Goal: Contribute content: Contribute content

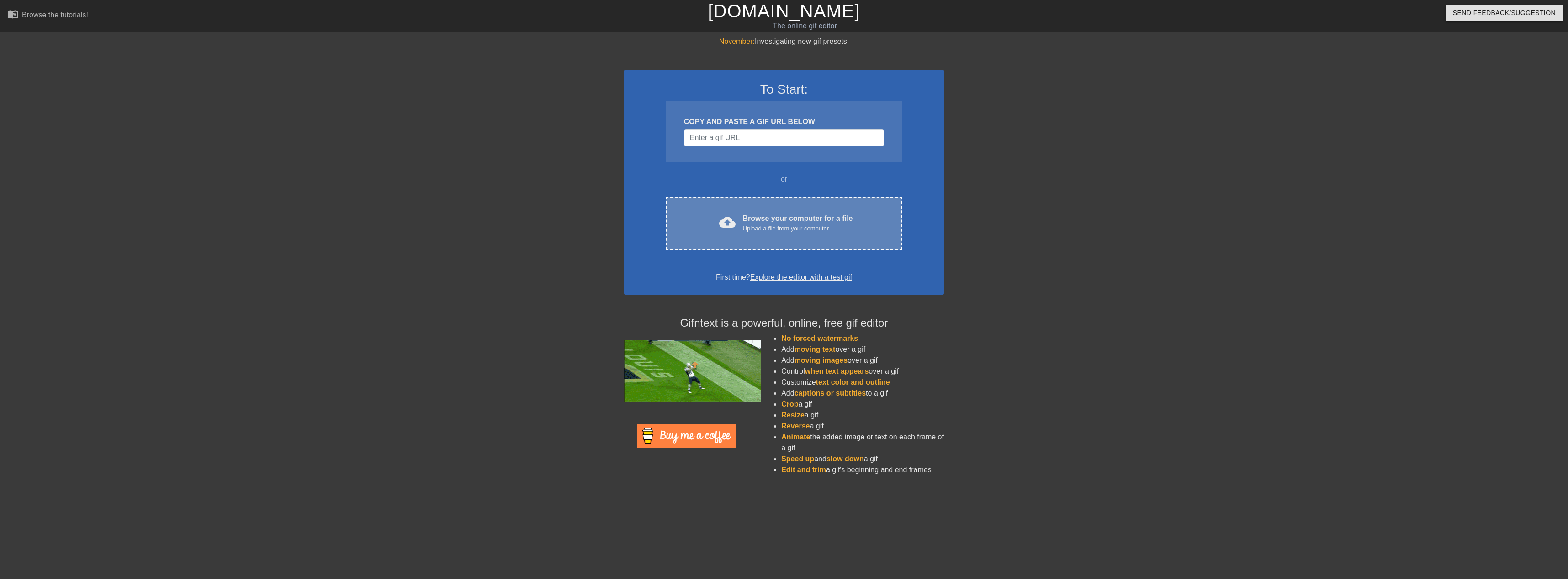
click at [735, 216] on span "cloud_upload" at bounding box center [727, 222] width 16 height 16
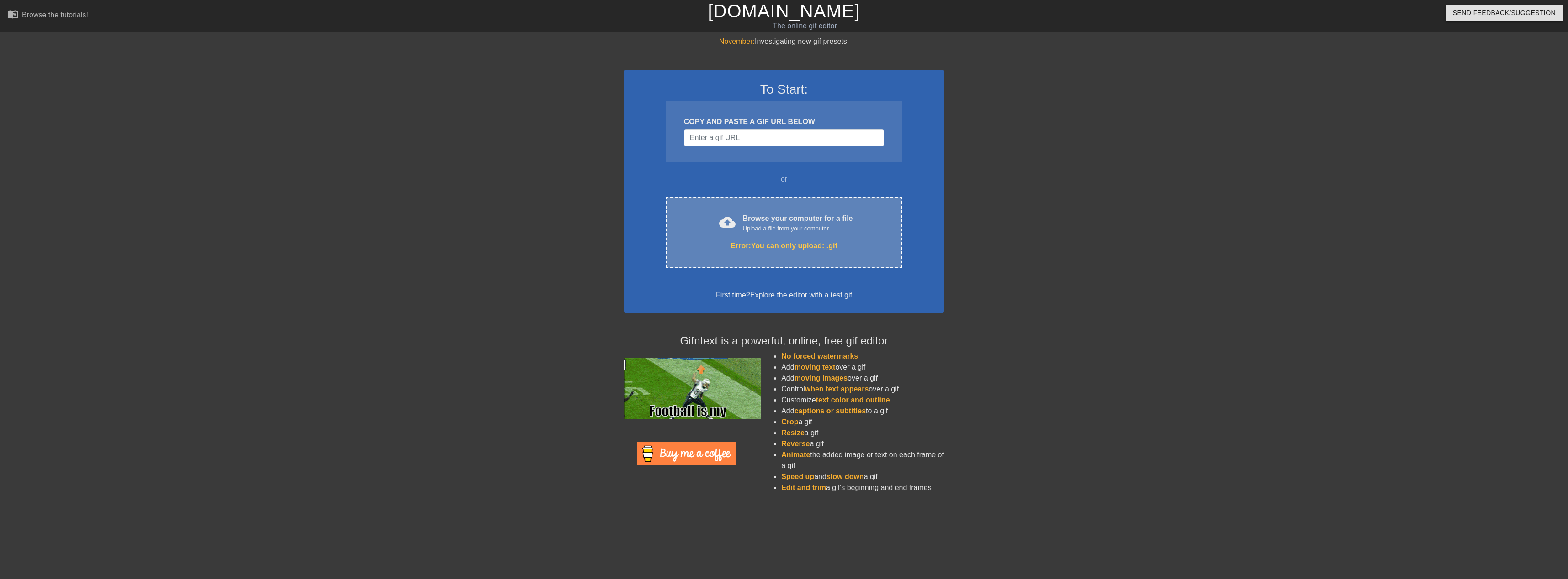
click at [794, 246] on div "Error: You can only upload: .gif" at bounding box center [784, 246] width 198 height 11
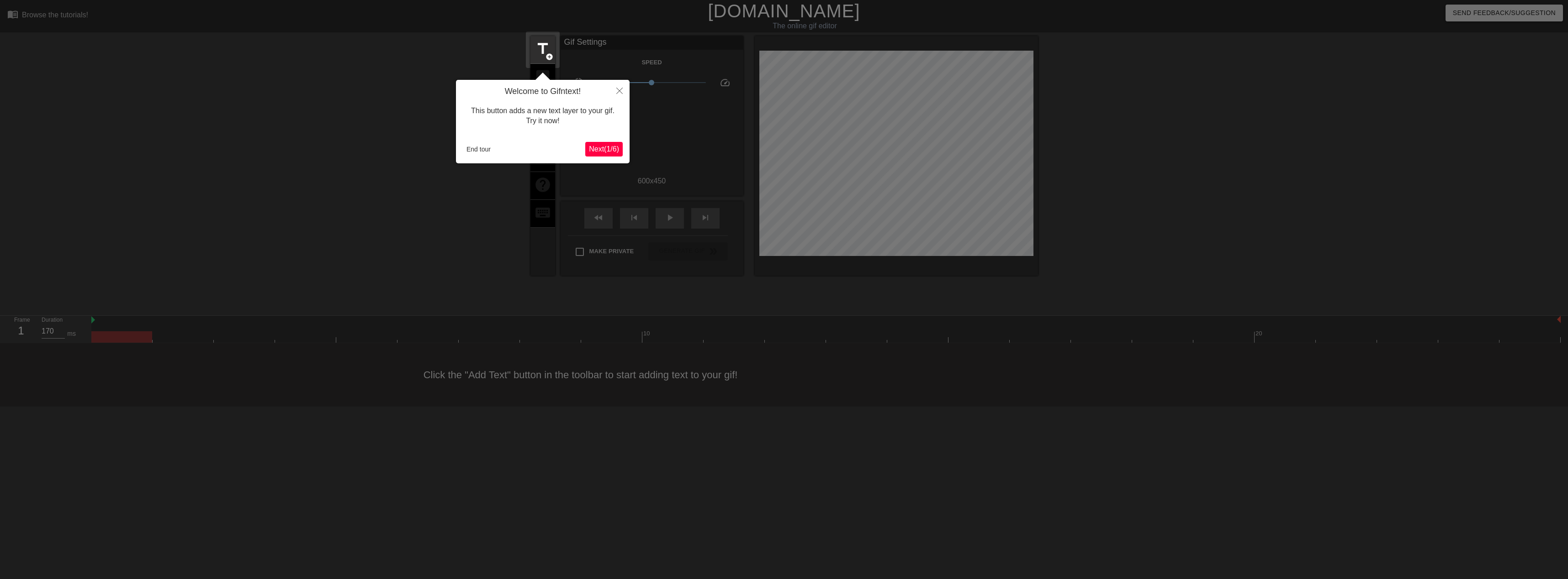
click at [604, 153] on span "Next ( 1 / 6 )" at bounding box center [604, 149] width 30 height 8
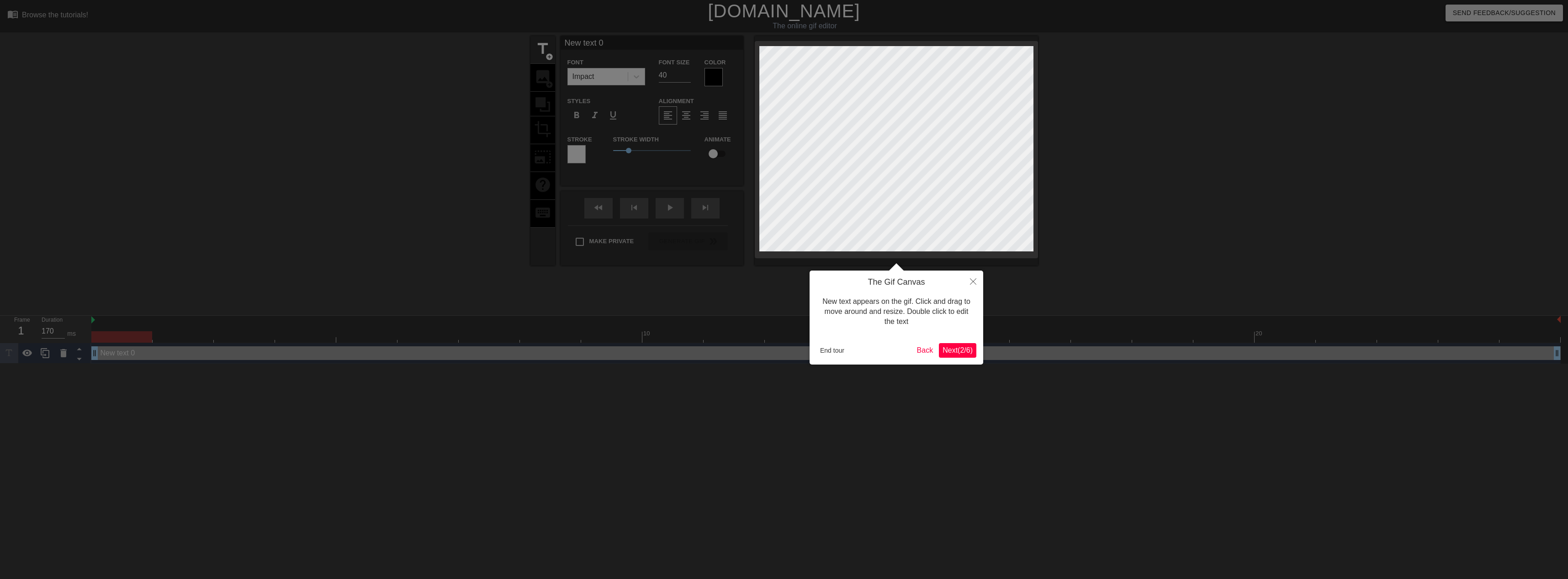
click at [958, 347] on span "Next ( 2 / 6 )" at bounding box center [957, 350] width 30 height 8
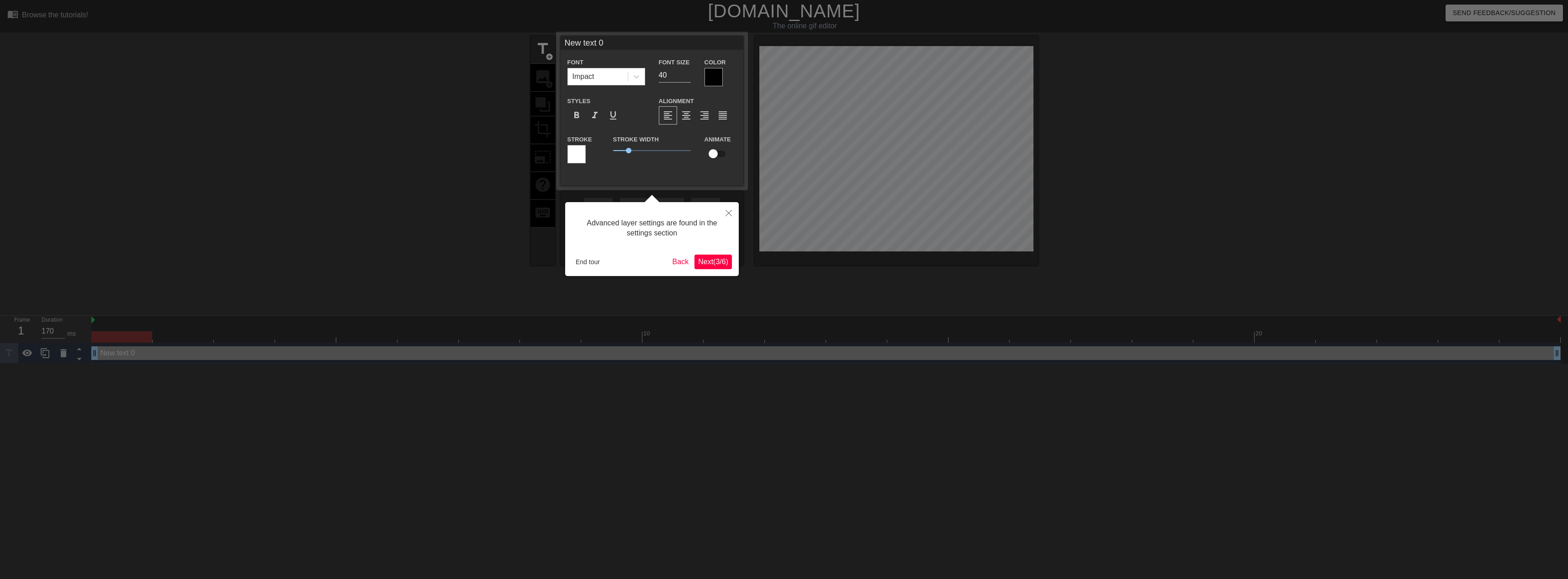
click at [712, 265] on span "Next ( 3 / 6 )" at bounding box center [713, 262] width 30 height 8
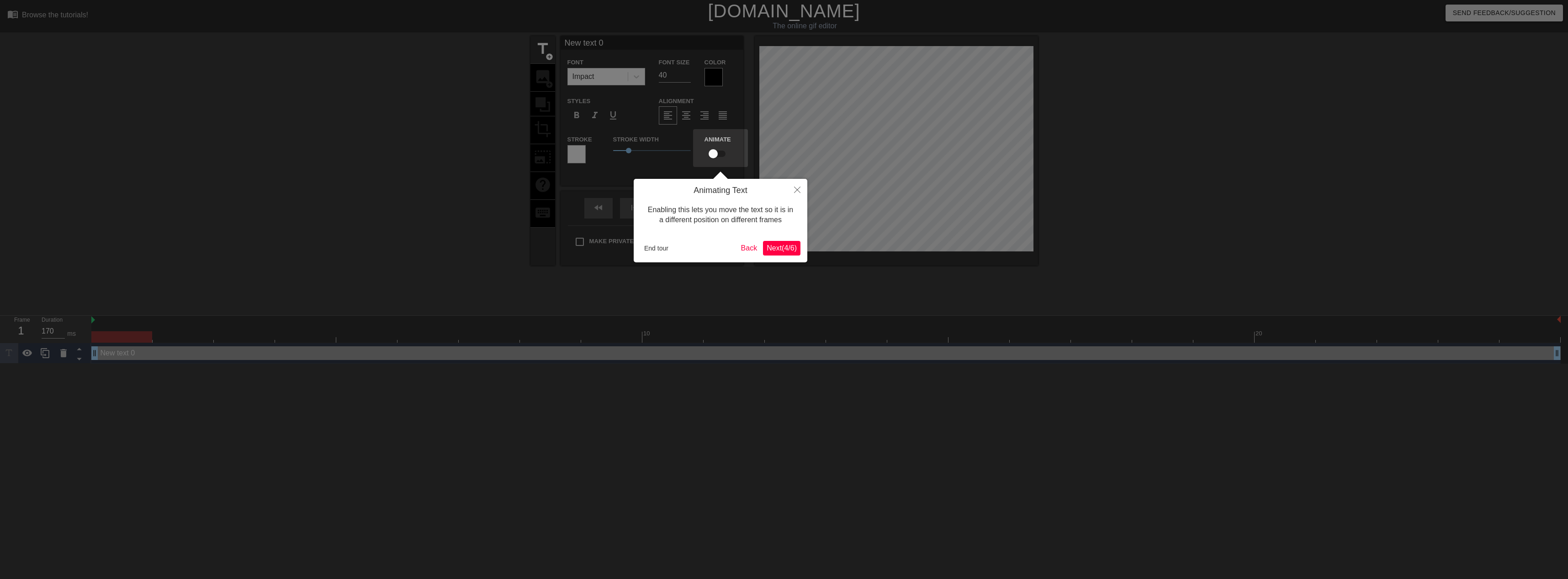
click at [779, 248] on span "Next ( 4 / 6 )" at bounding box center [782, 248] width 30 height 8
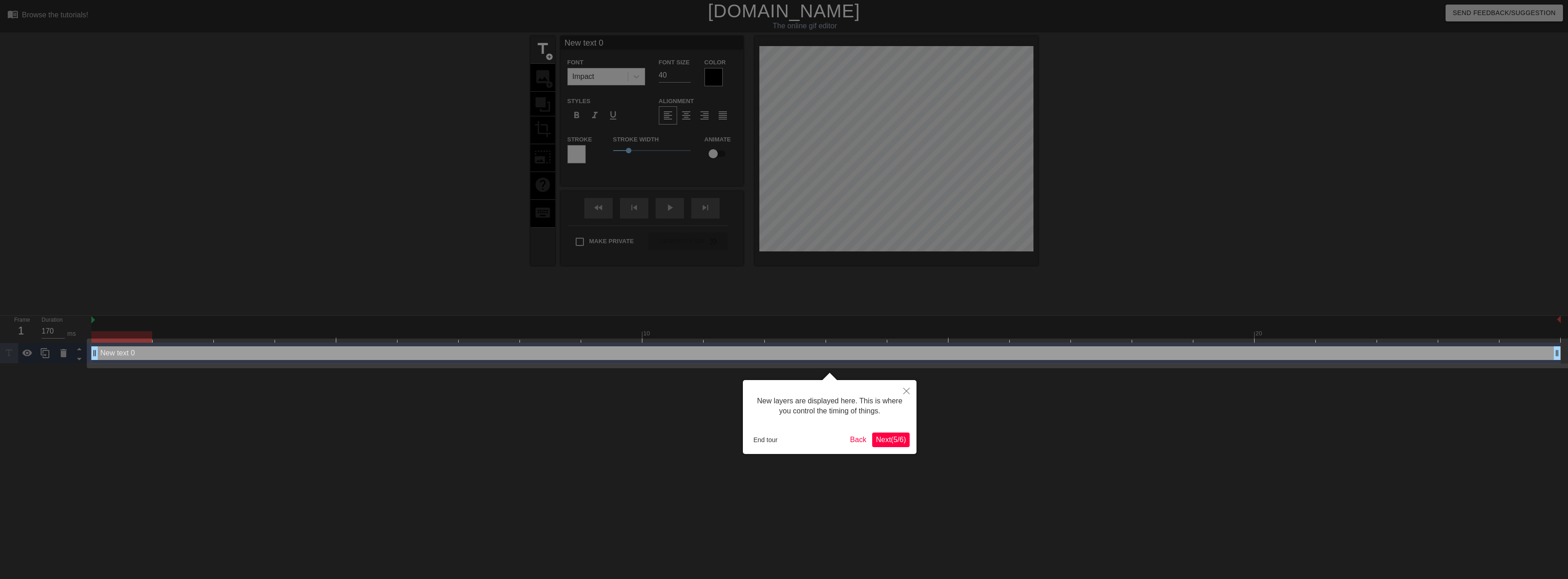
click at [897, 442] on span "Next ( 5 / 6 )" at bounding box center [891, 440] width 30 height 8
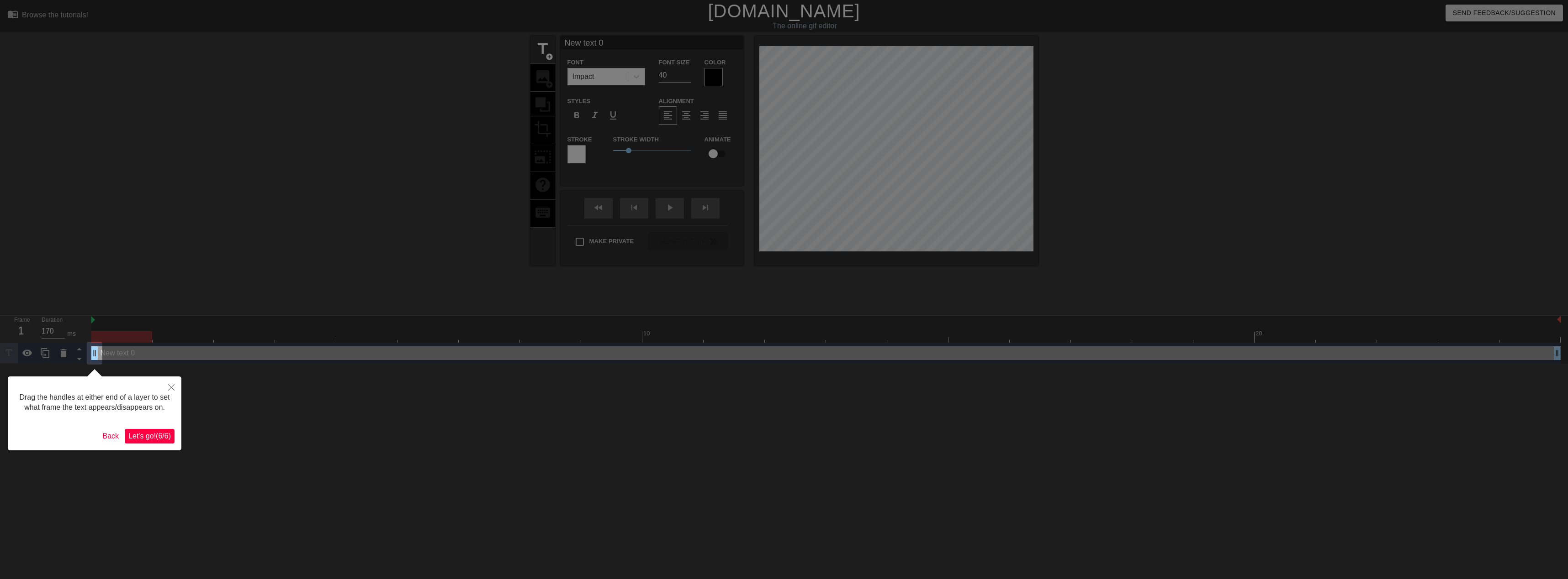
click at [151, 440] on span "Let's go! ( 6 / 6 )" at bounding box center [150, 436] width 43 height 8
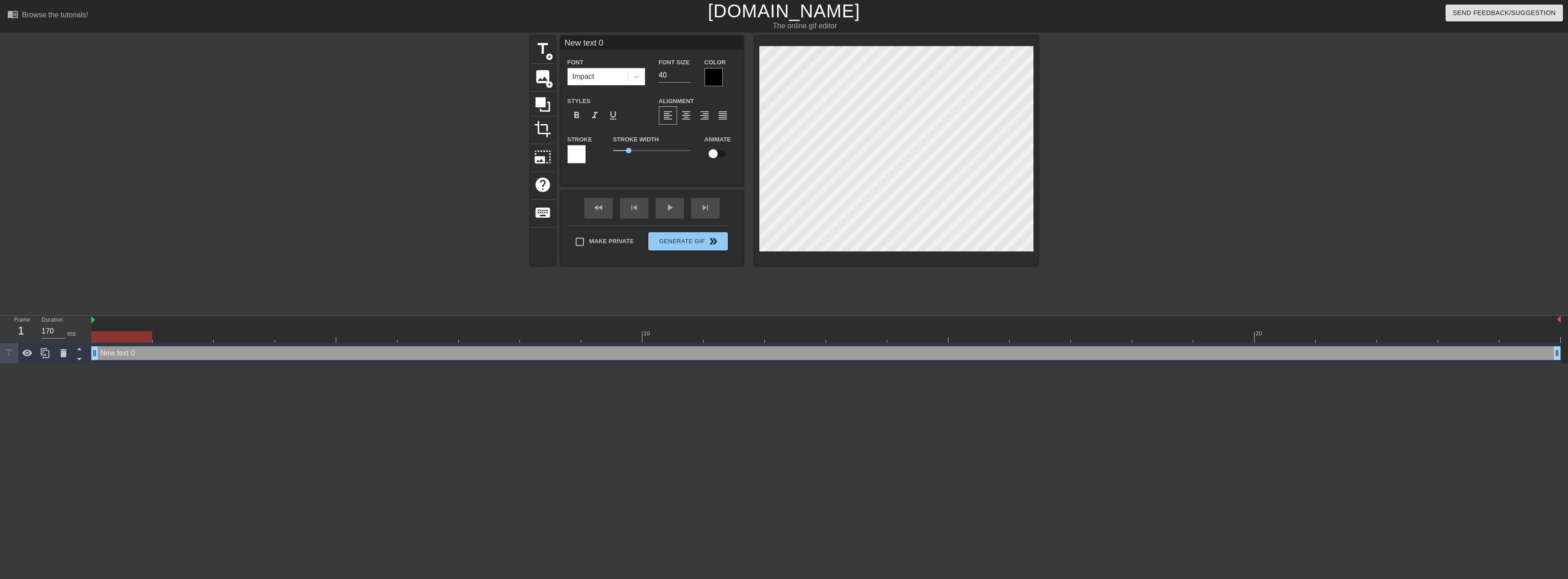
scroll to position [1, 2]
type input "B"
type textarea "B"
type input "Ba"
type textarea "Ba"
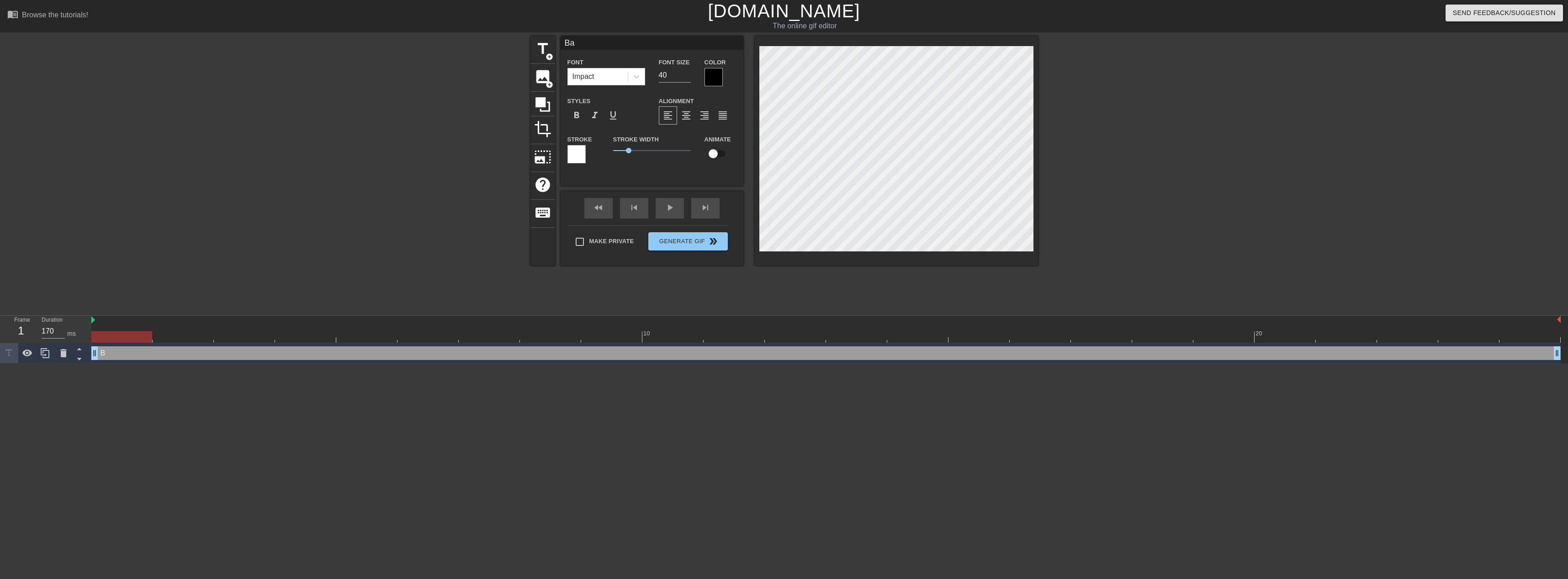
type input "Bay"
type textarea "Bay"
type input "Bayo"
type textarea "Bayo"
type input "Bayou"
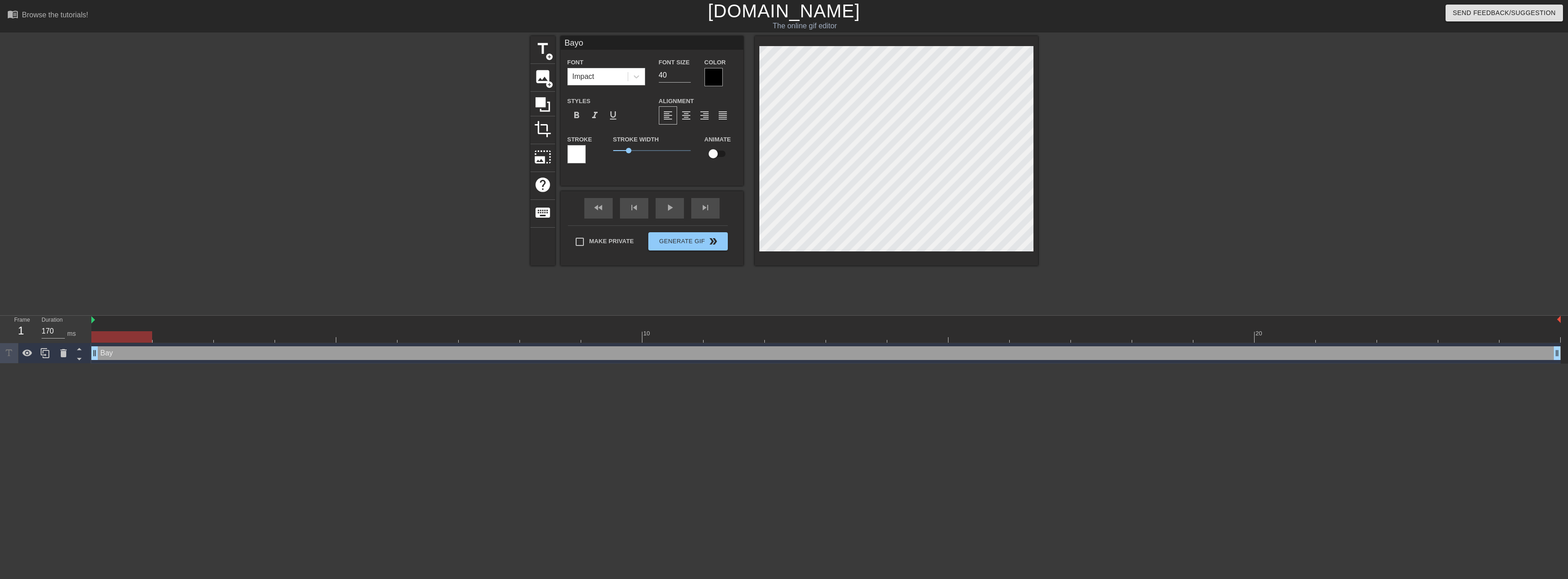
type textarea "Bayou"
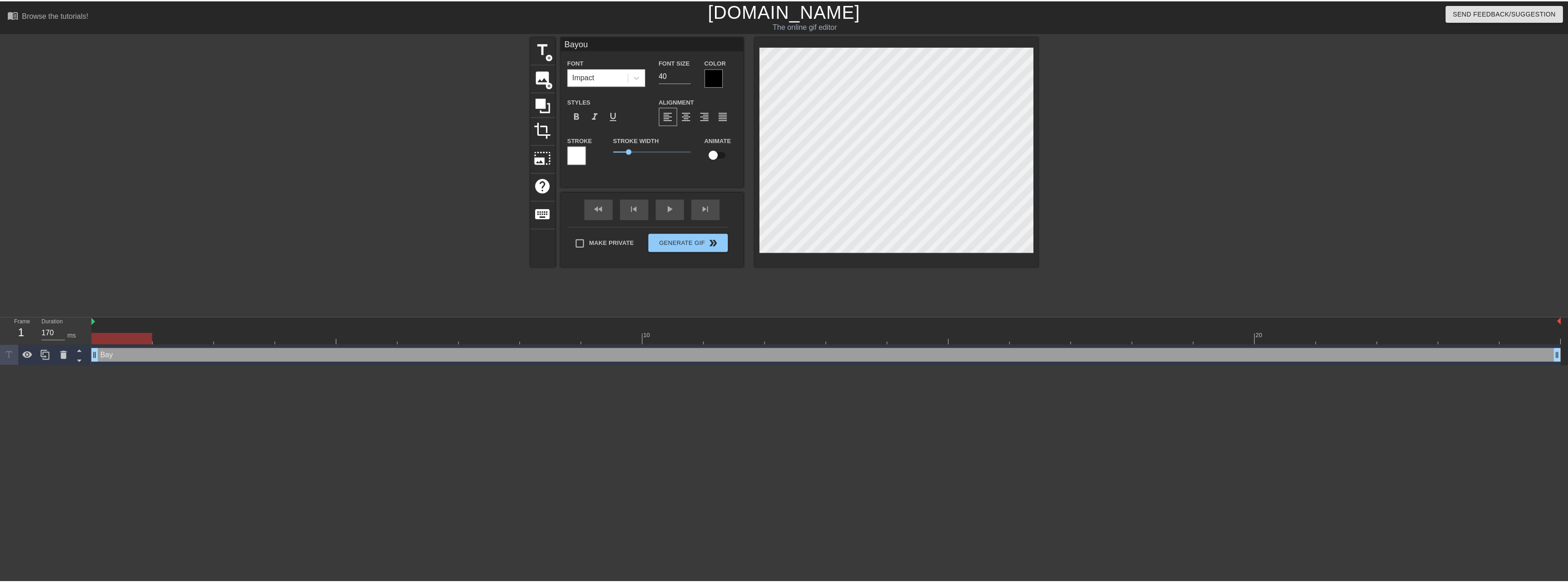
scroll to position [1, 1]
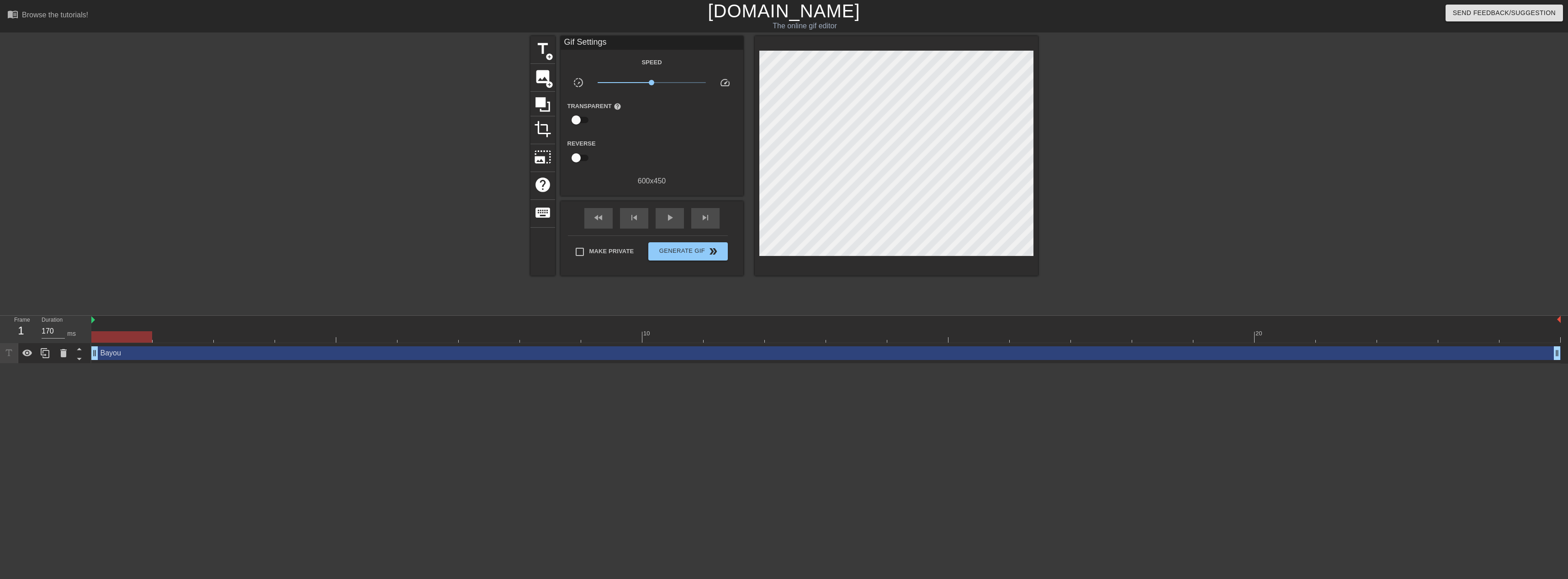
drag, startPoint x: 98, startPoint y: 338, endPoint x: 104, endPoint y: 338, distance: 6.0
click at [104, 338] on div at bounding box center [122, 337] width 61 height 12
click at [707, 219] on span "skip_next" at bounding box center [705, 218] width 11 height 11
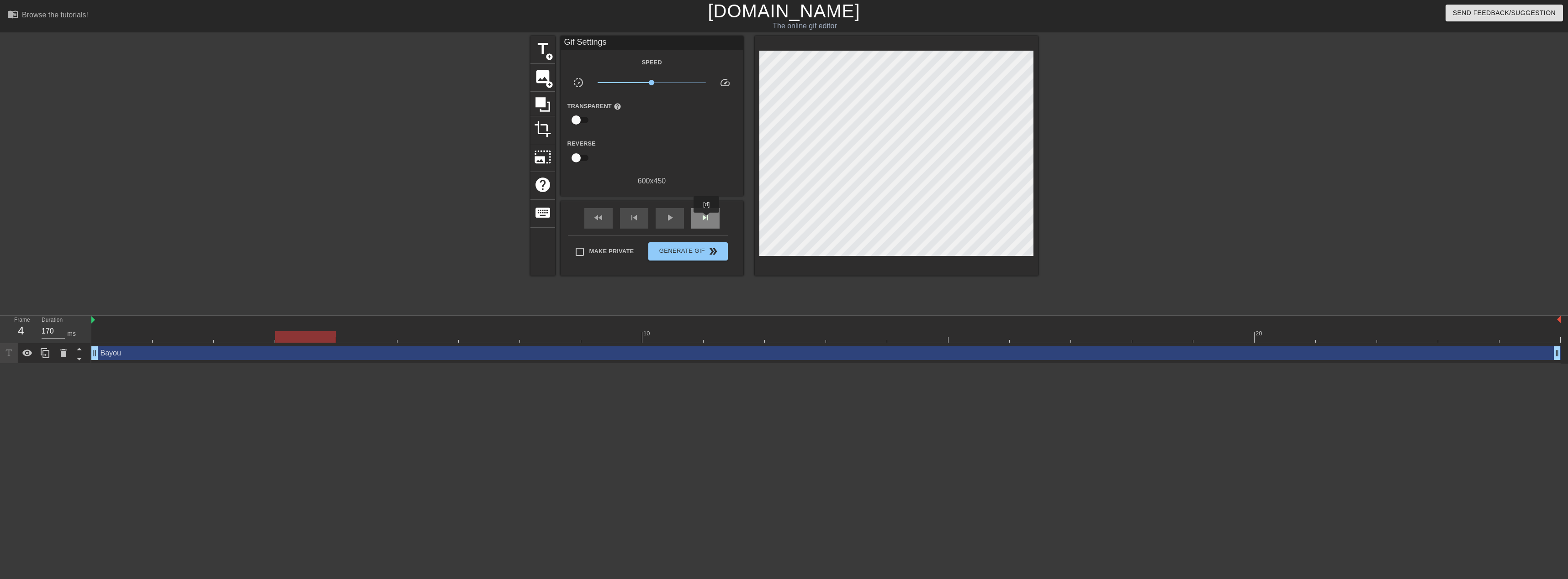
click at [707, 219] on span "skip_next" at bounding box center [705, 218] width 11 height 11
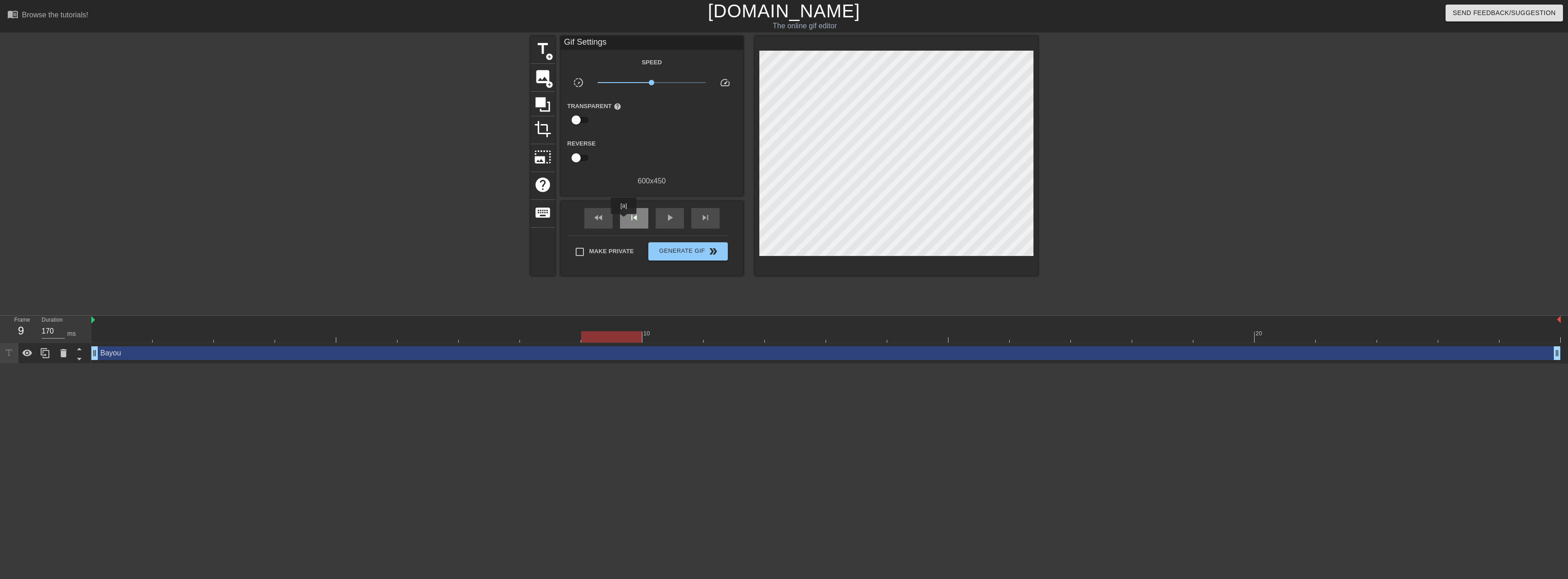
click at [624, 221] on div "skip_previous" at bounding box center [634, 218] width 29 height 21
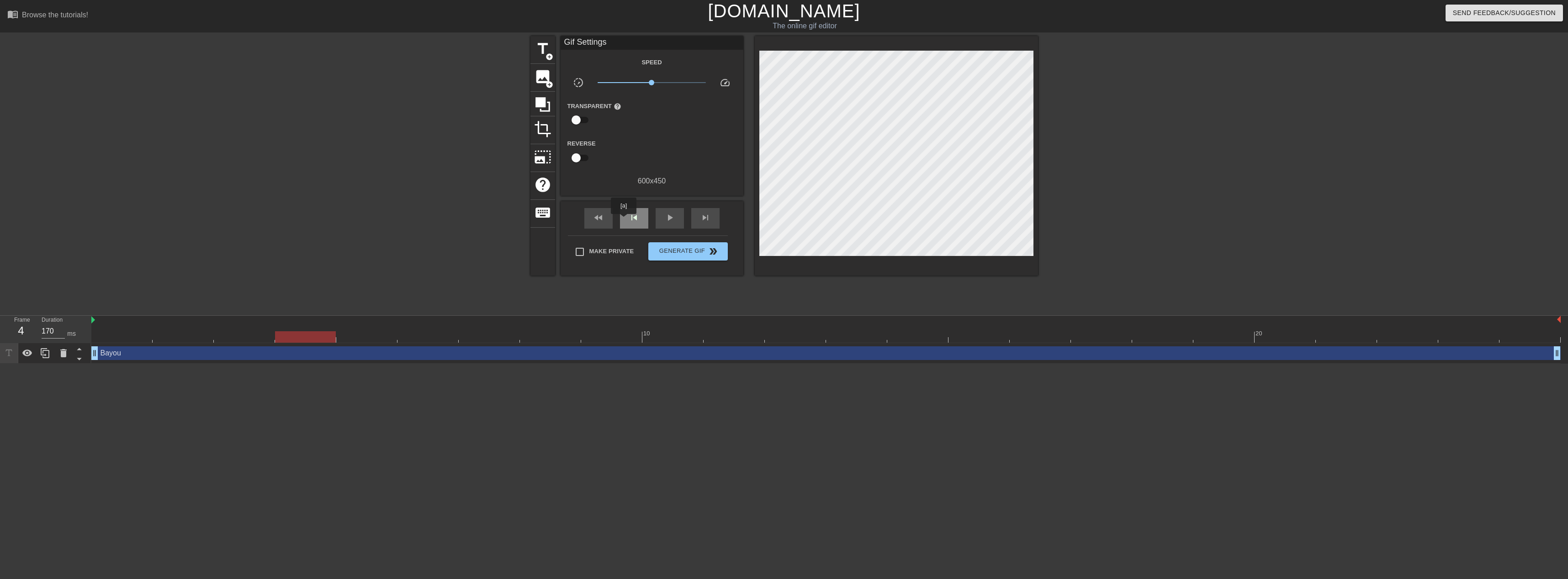
click at [624, 221] on div "skip_previous" at bounding box center [634, 218] width 29 height 21
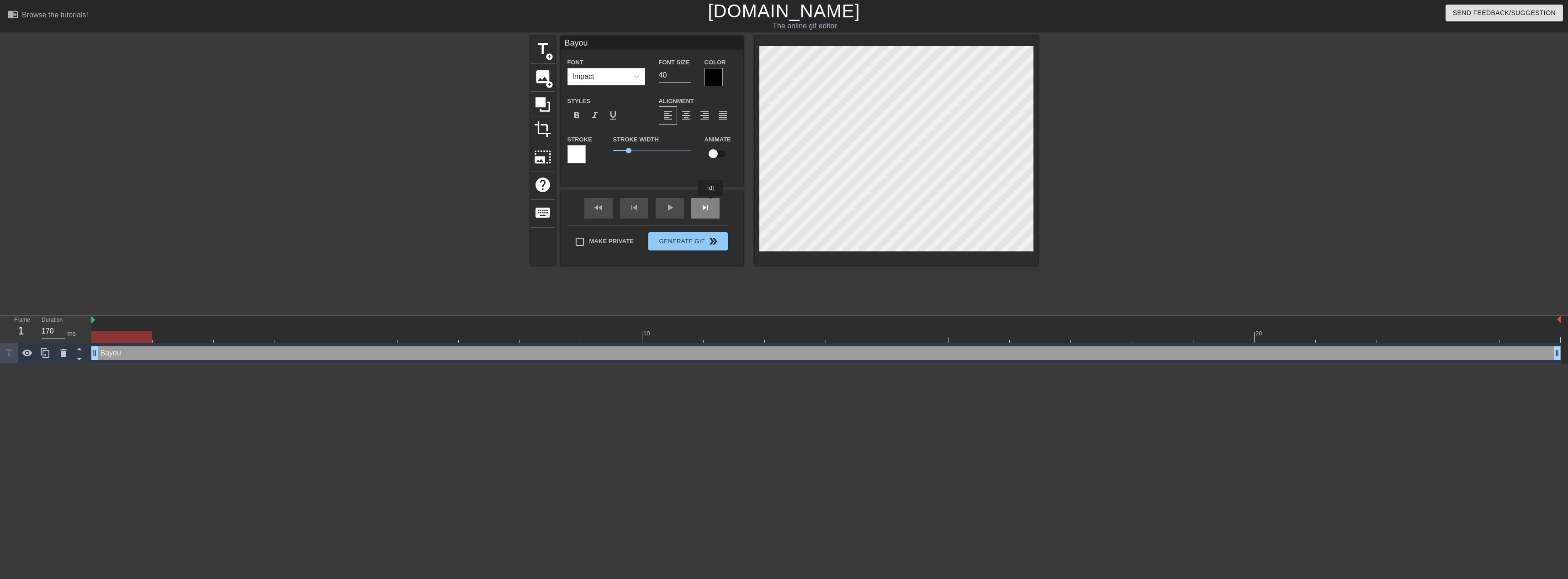
click at [710, 203] on div "fast_rewind skip_previous play_arrow skip_next" at bounding box center [652, 208] width 149 height 34
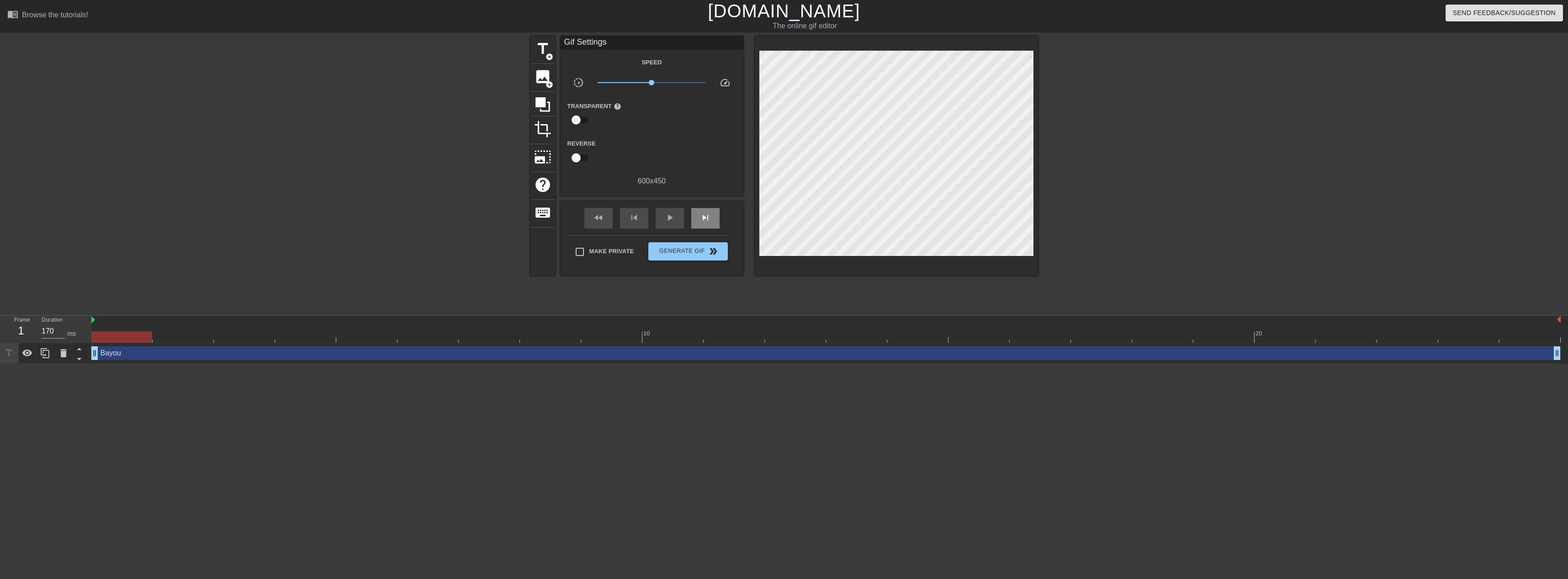
click at [710, 203] on div "fast_rewind skip_previous play_arrow skip_next" at bounding box center [652, 218] width 149 height 34
click at [706, 219] on span "skip_next" at bounding box center [705, 218] width 11 height 11
click at [707, 219] on span "skip_next" at bounding box center [705, 218] width 11 height 11
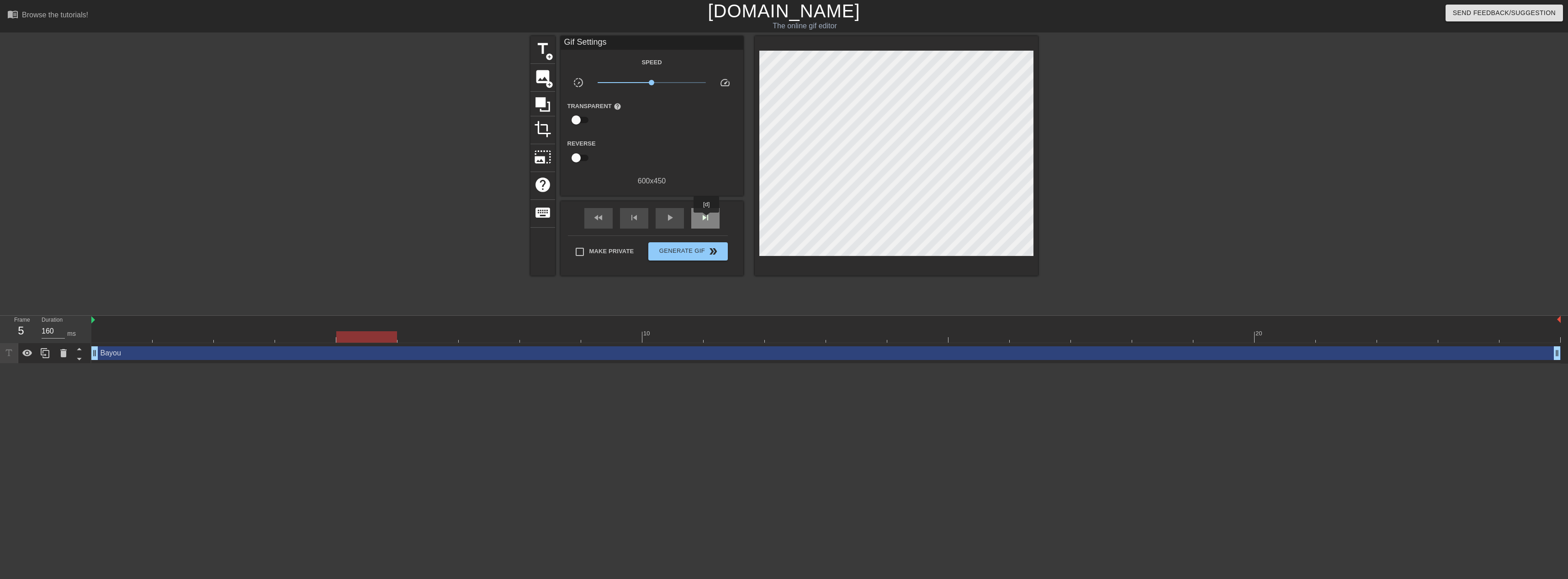
click at [707, 219] on span "skip_next" at bounding box center [705, 218] width 11 height 11
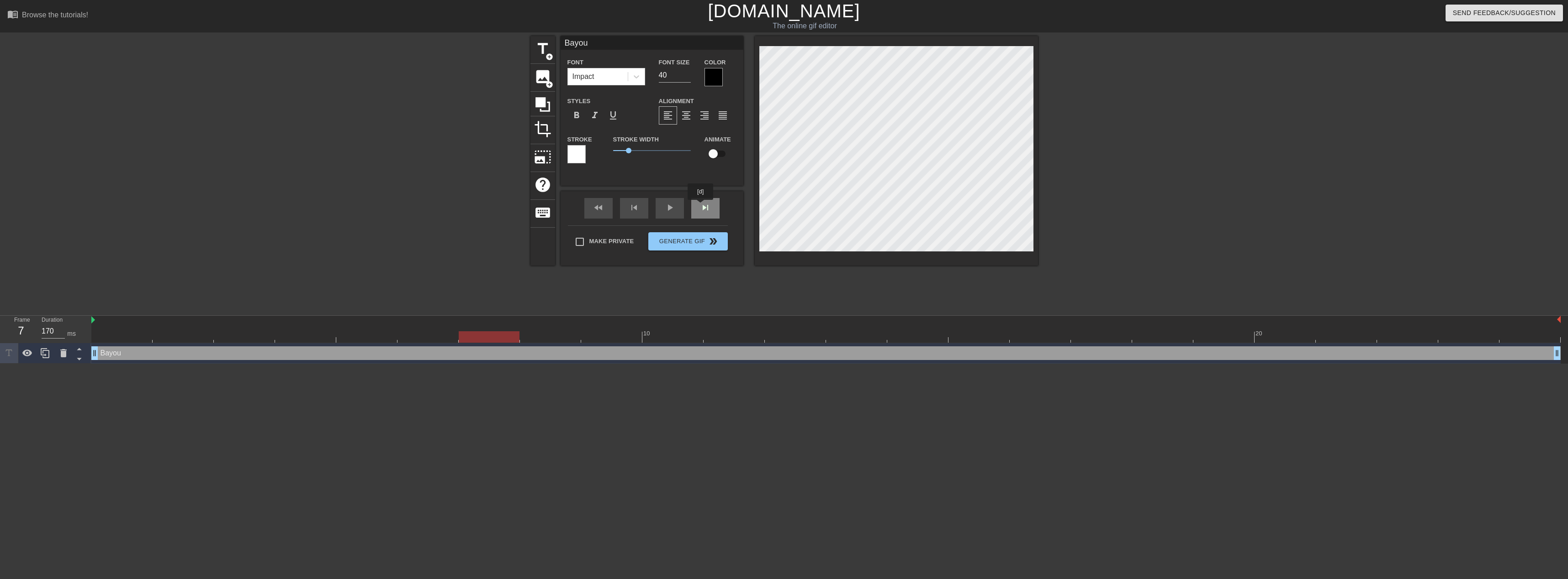
click at [701, 206] on div "fast_rewind skip_previous play_arrow skip_next" at bounding box center [652, 208] width 149 height 34
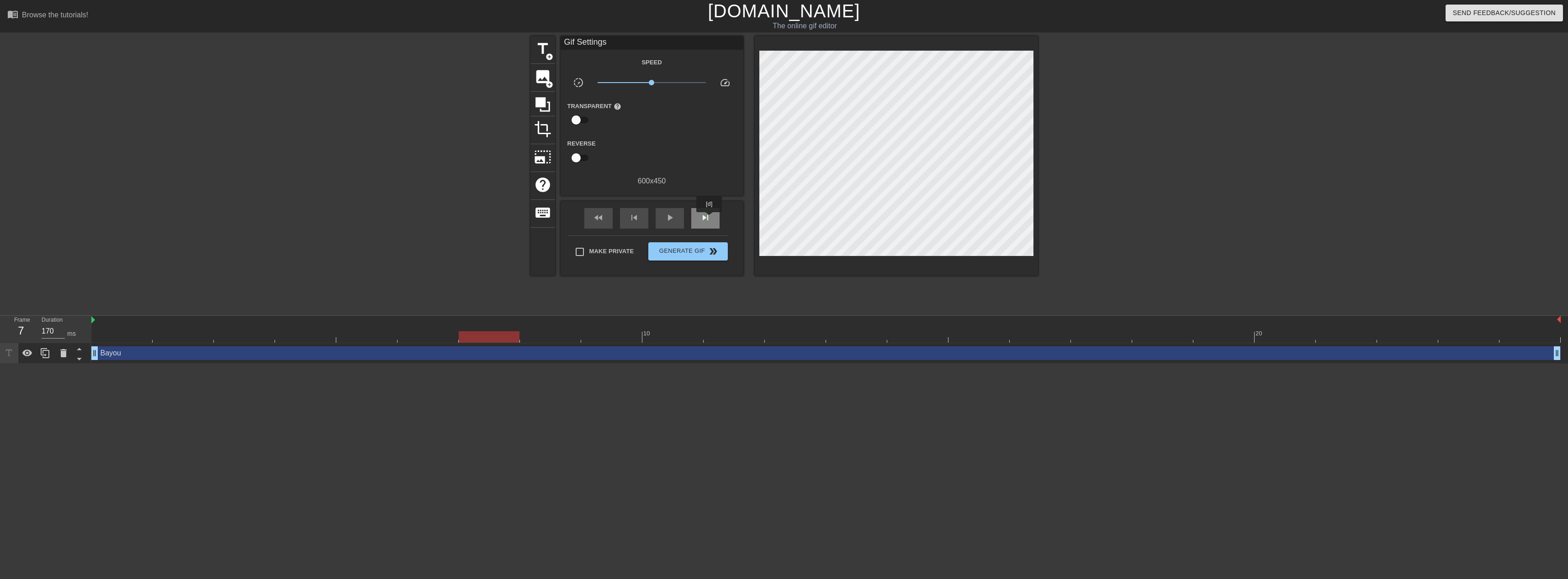
click at [710, 219] on span "skip_next" at bounding box center [705, 218] width 11 height 11
click at [623, 219] on div "skip_previous" at bounding box center [634, 218] width 29 height 21
click at [704, 220] on span "skip_next" at bounding box center [705, 218] width 11 height 11
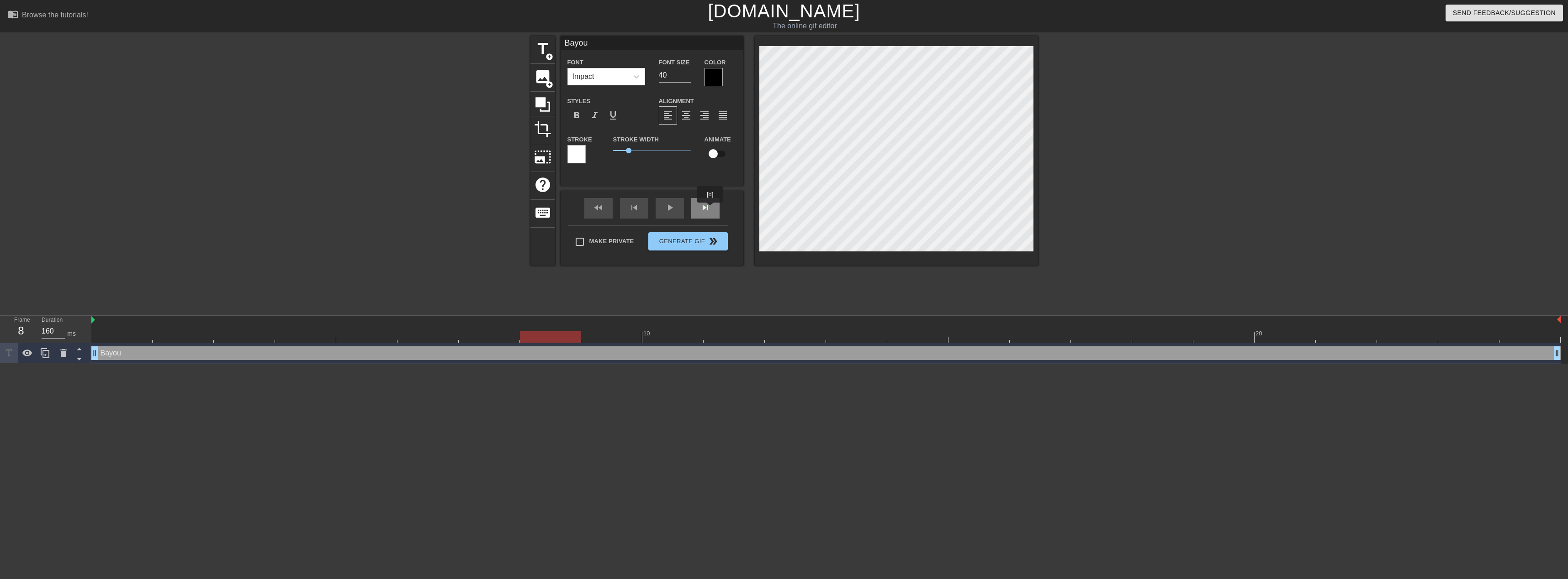
click at [710, 209] on div "skip_next" at bounding box center [705, 209] width 29 height 21
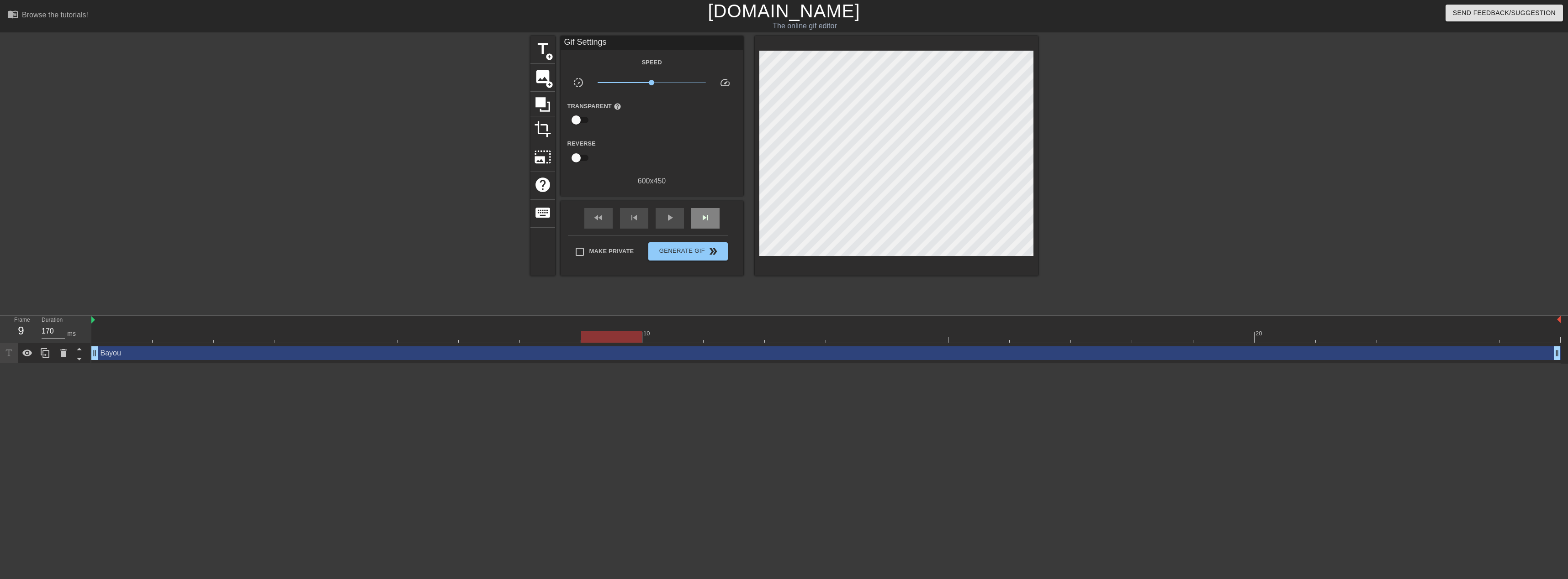
click at [711, 207] on div "fast_rewind skip_previous play_arrow skip_next" at bounding box center [652, 218] width 149 height 34
click at [714, 217] on div "skip_next" at bounding box center [705, 218] width 29 height 21
click at [702, 210] on div "skip_next" at bounding box center [705, 218] width 29 height 21
click at [704, 220] on span "skip_next" at bounding box center [705, 218] width 11 height 11
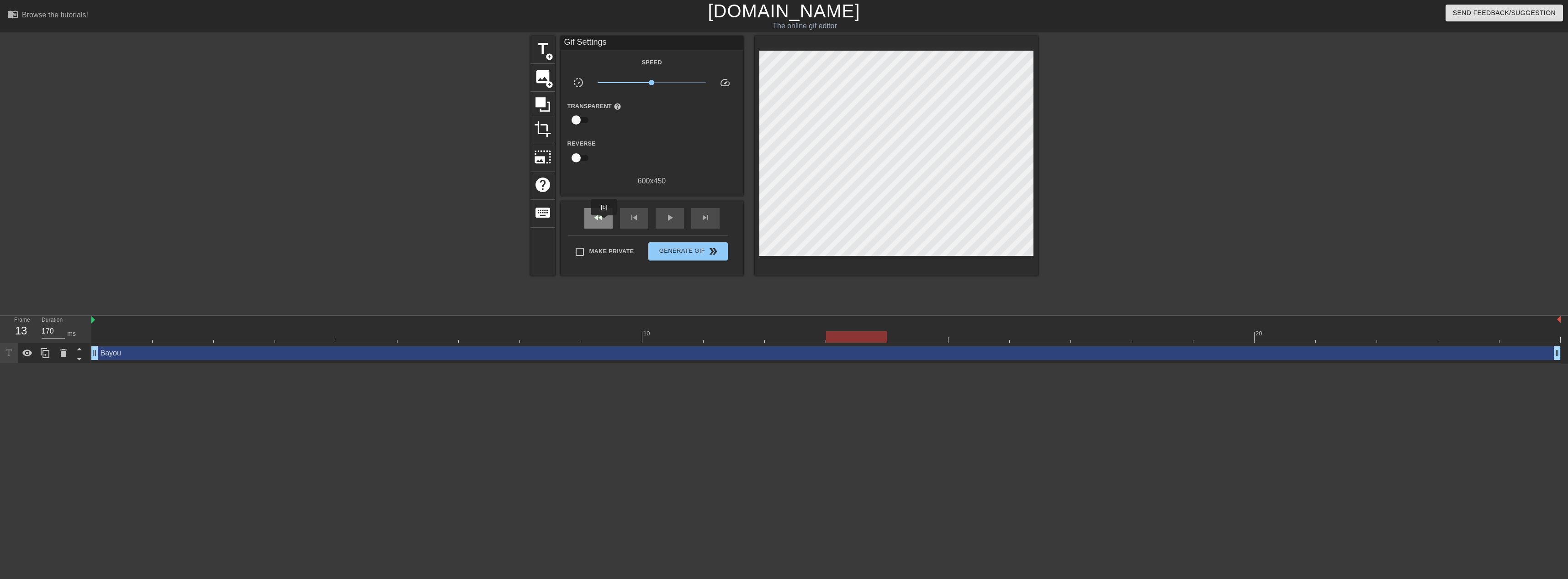
click at [604, 222] on div "fast_rewind" at bounding box center [598, 218] width 29 height 21
click at [700, 221] on span "skip_next" at bounding box center [705, 218] width 11 height 11
click at [701, 221] on span "skip_next" at bounding box center [705, 218] width 11 height 11
click at [702, 221] on span "skip_next" at bounding box center [705, 218] width 11 height 11
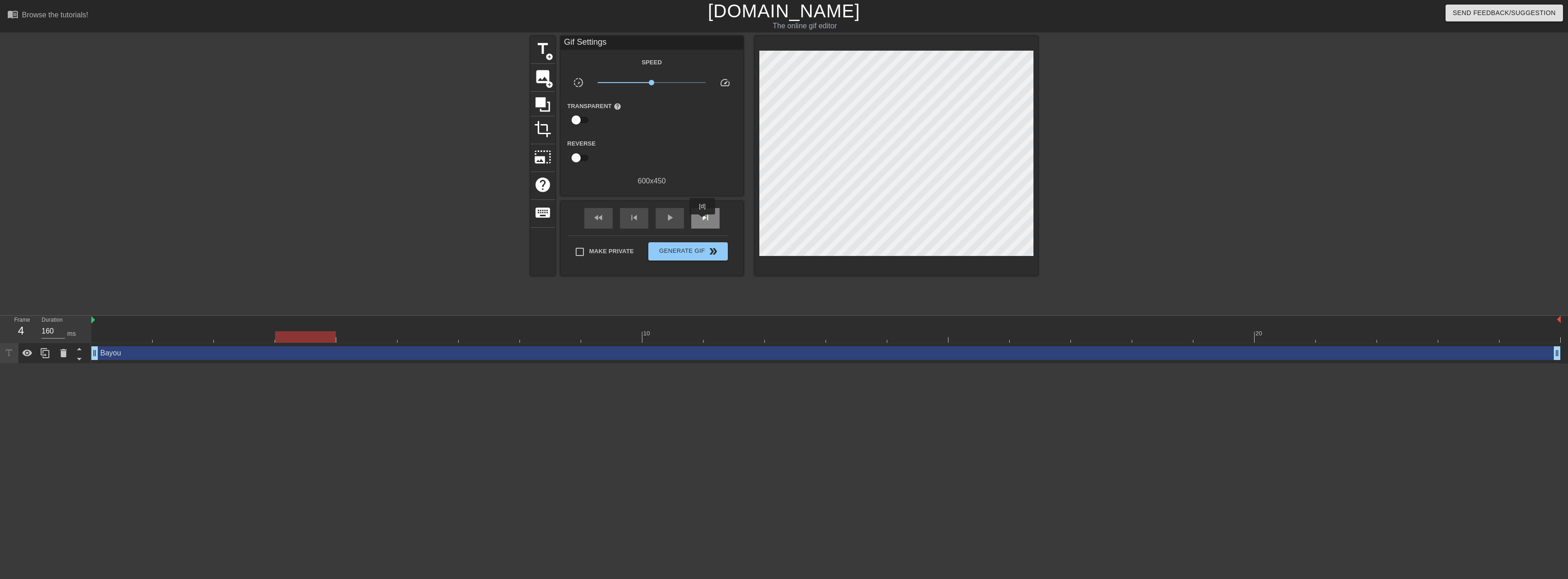
click at [702, 221] on span "skip_next" at bounding box center [705, 218] width 11 height 11
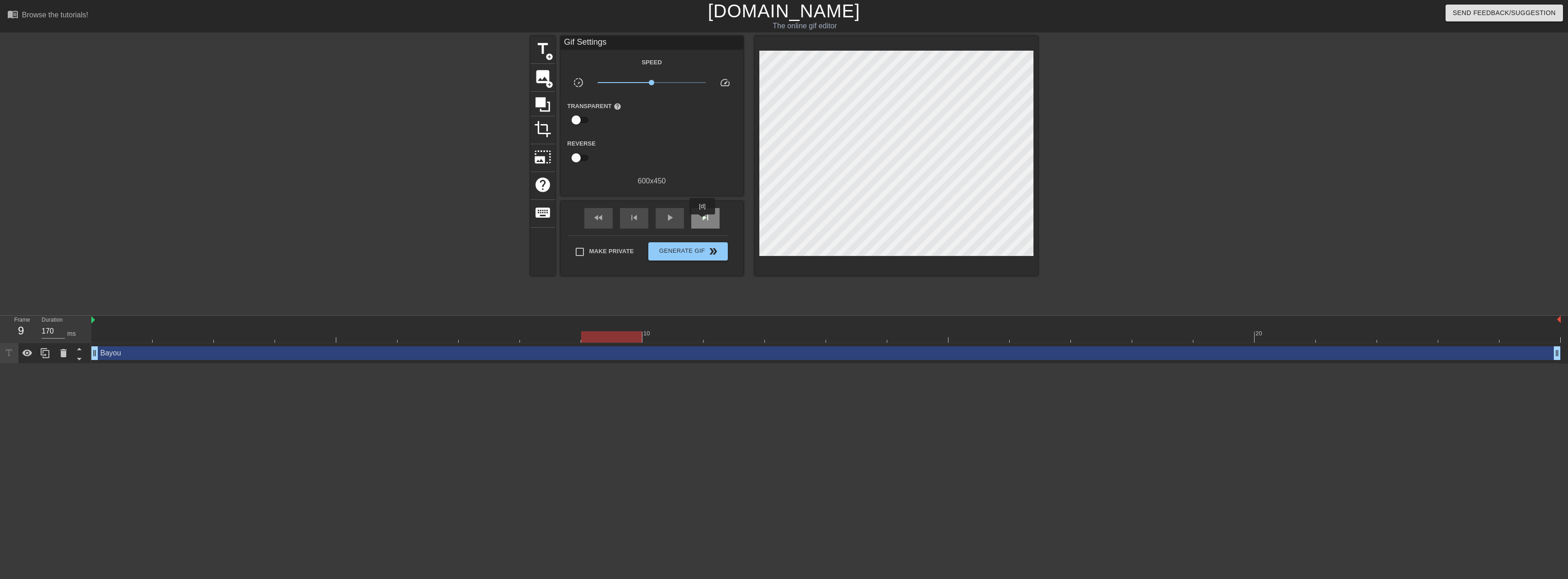
click at [702, 221] on span "skip_next" at bounding box center [705, 218] width 11 height 11
click at [632, 220] on span "skip_previous" at bounding box center [634, 218] width 11 height 11
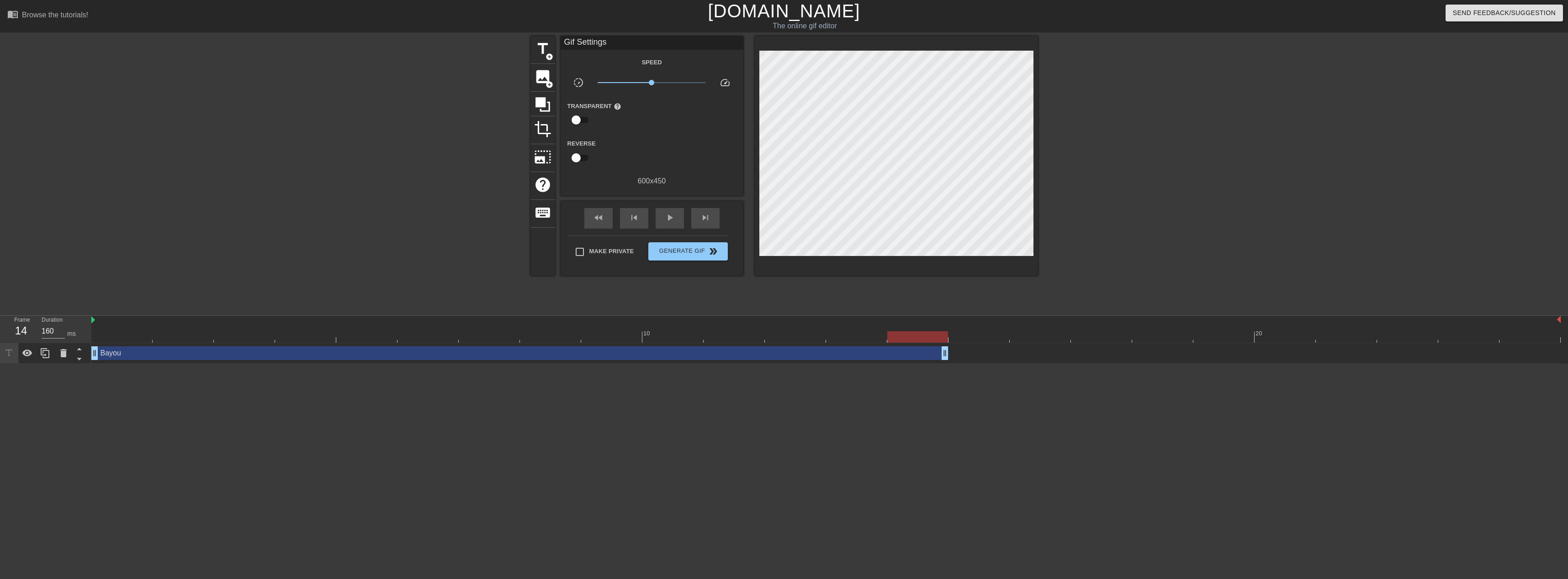
type input "170"
drag, startPoint x: 1554, startPoint y: 352, endPoint x: 829, endPoint y: 352, distance: 725.0
click at [829, 352] on div "Bayou drag_handle drag_handle" at bounding box center [826, 353] width 1469 height 14
click at [707, 215] on span "skip_next" at bounding box center [705, 218] width 11 height 11
click at [537, 79] on span "image" at bounding box center [542, 77] width 18 height 18
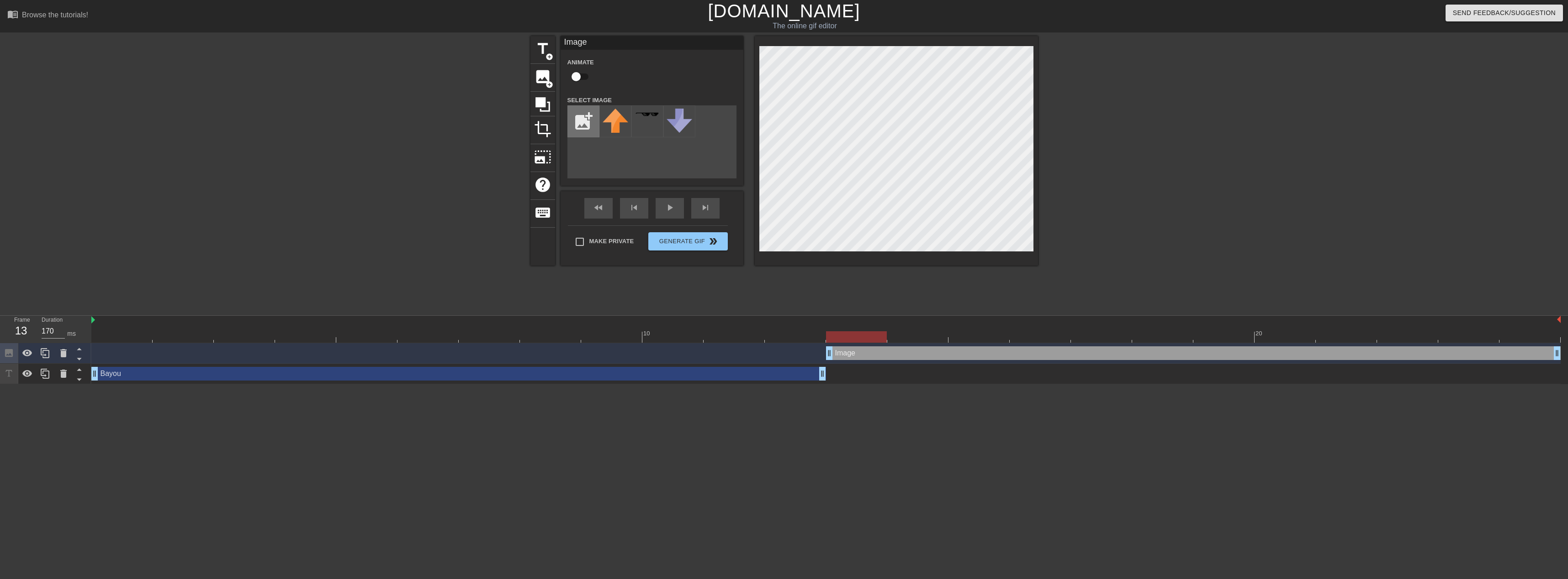
click at [581, 127] on input "file" at bounding box center [583, 121] width 31 height 31
type input "C:\fakepath\[PERSON_NAME]-Deere-Logo.png"
click at [624, 120] on img at bounding box center [615, 117] width 26 height 16
click at [1111, 384] on html "menu_book Browse the tutorials! [DOMAIN_NAME] The online gif editor Send Feedba…" at bounding box center [784, 192] width 1568 height 384
click at [1192, 158] on div "title add_circle image add_circle crop photo_size_select_large help keyboard Im…" at bounding box center [784, 173] width 1568 height 274
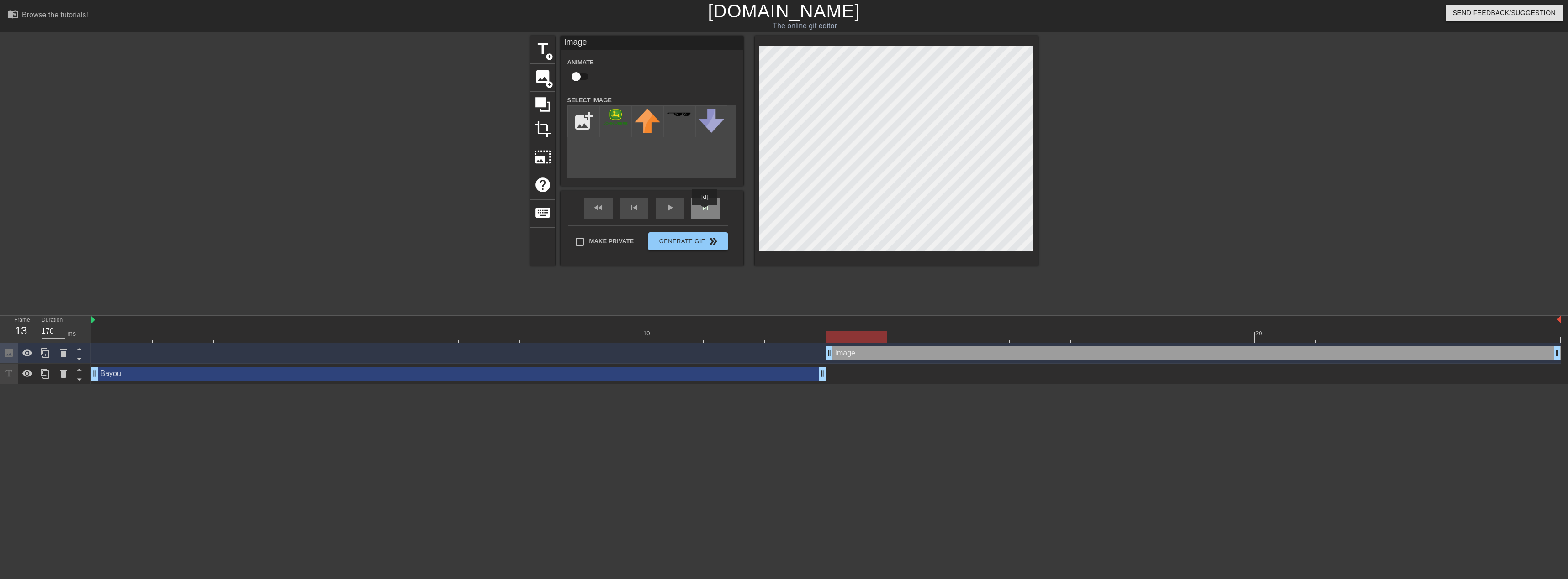
click at [705, 212] on span "skip_next" at bounding box center [705, 208] width 11 height 11
click at [700, 209] on div "skip_next" at bounding box center [705, 209] width 29 height 21
click at [706, 212] on span "skip_next" at bounding box center [705, 208] width 11 height 11
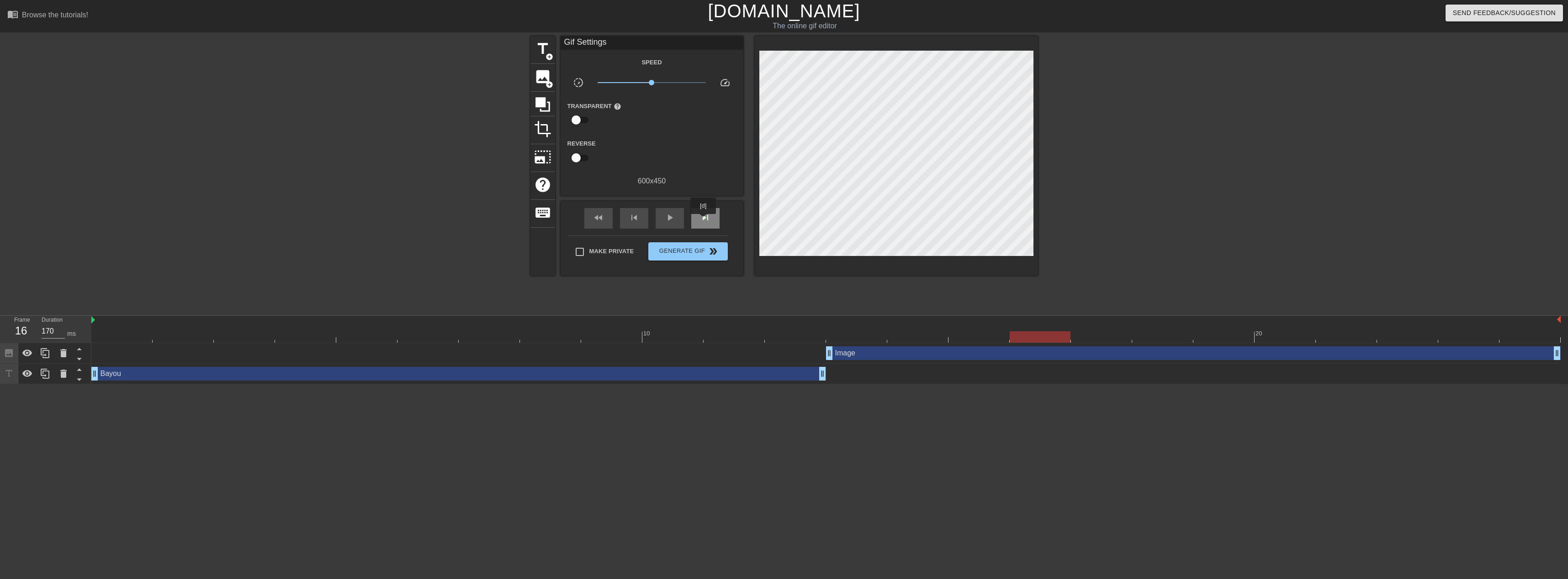
click at [704, 221] on span "skip_next" at bounding box center [705, 218] width 11 height 11
click at [704, 208] on div "skip_next" at bounding box center [705, 218] width 29 height 21
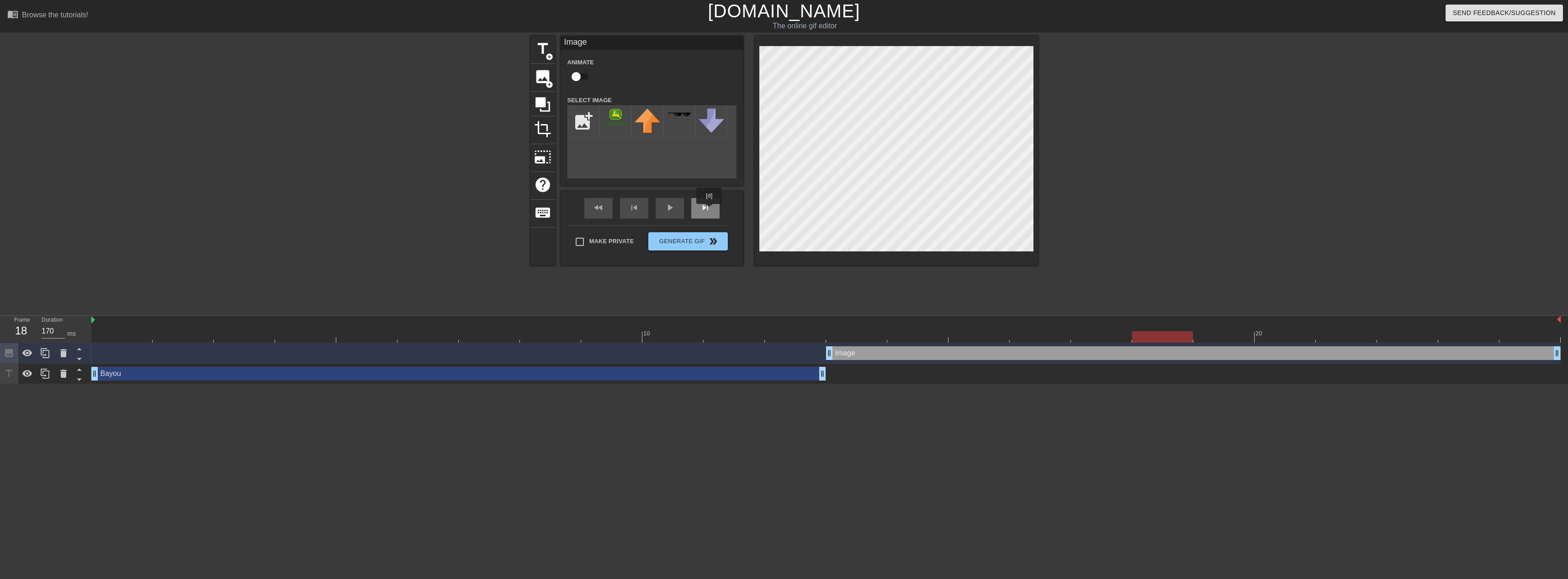
click at [709, 210] on div "skip_next" at bounding box center [705, 209] width 29 height 21
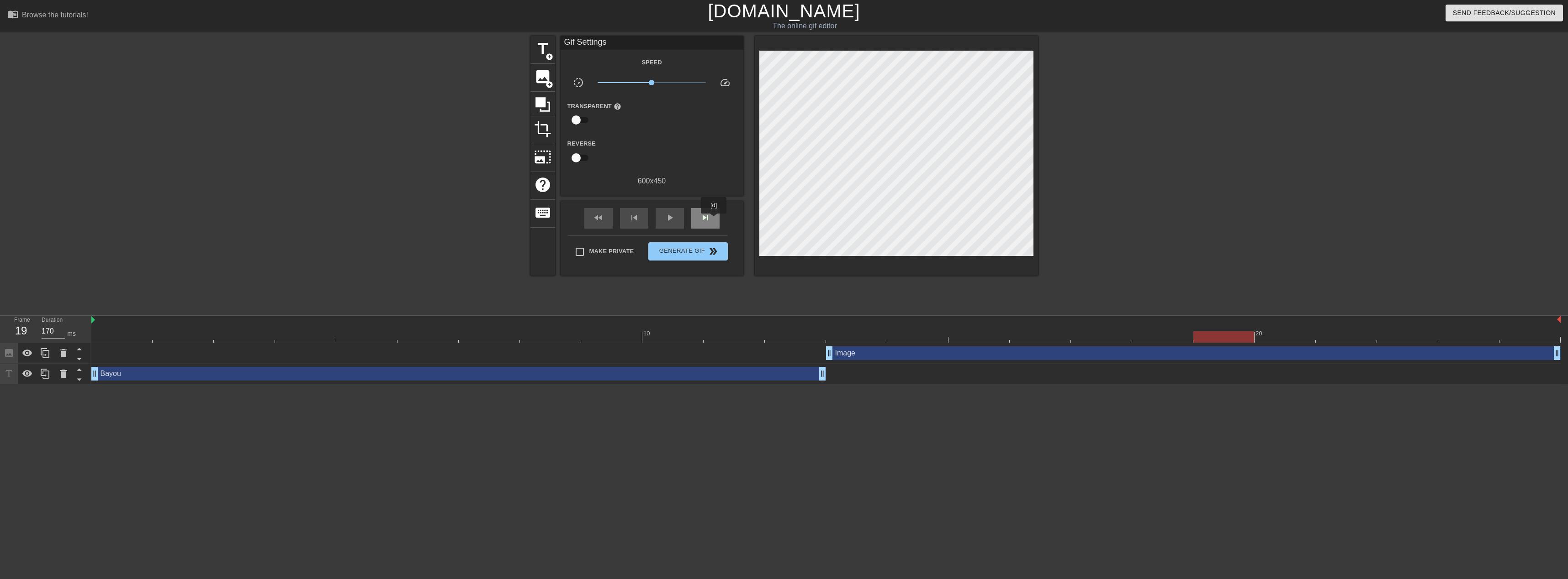
click at [712, 219] on div "skip_next" at bounding box center [705, 218] width 29 height 21
click at [706, 209] on div "skip_next" at bounding box center [705, 218] width 29 height 21
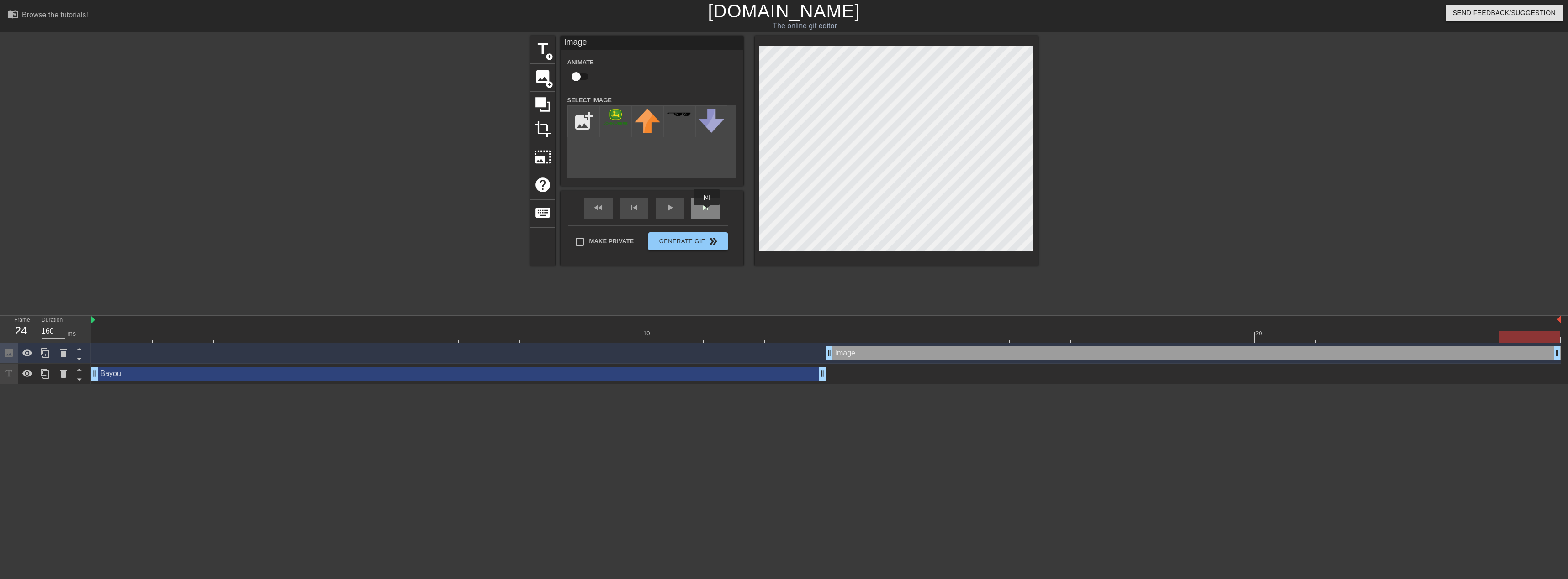
click at [708, 212] on span "skip_next" at bounding box center [705, 208] width 11 height 11
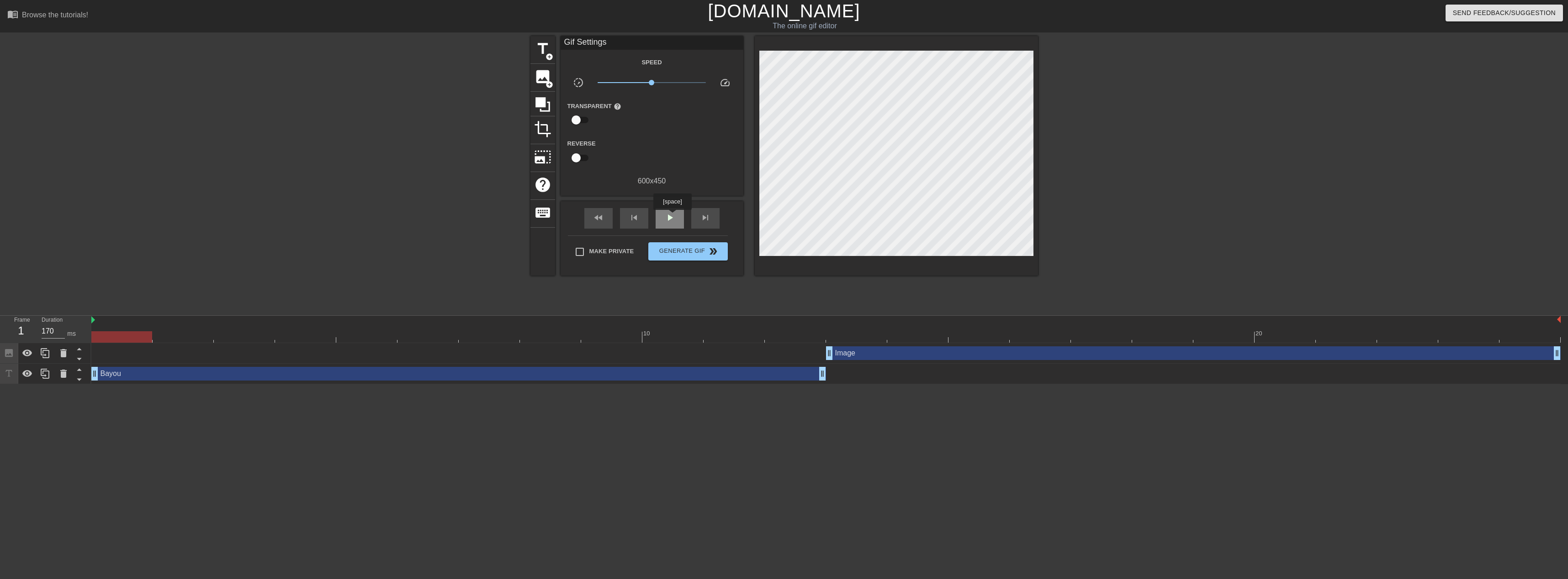
click at [672, 217] on span "play_arrow" at bounding box center [670, 218] width 11 height 11
click at [672, 217] on span "pause" at bounding box center [670, 218] width 11 height 11
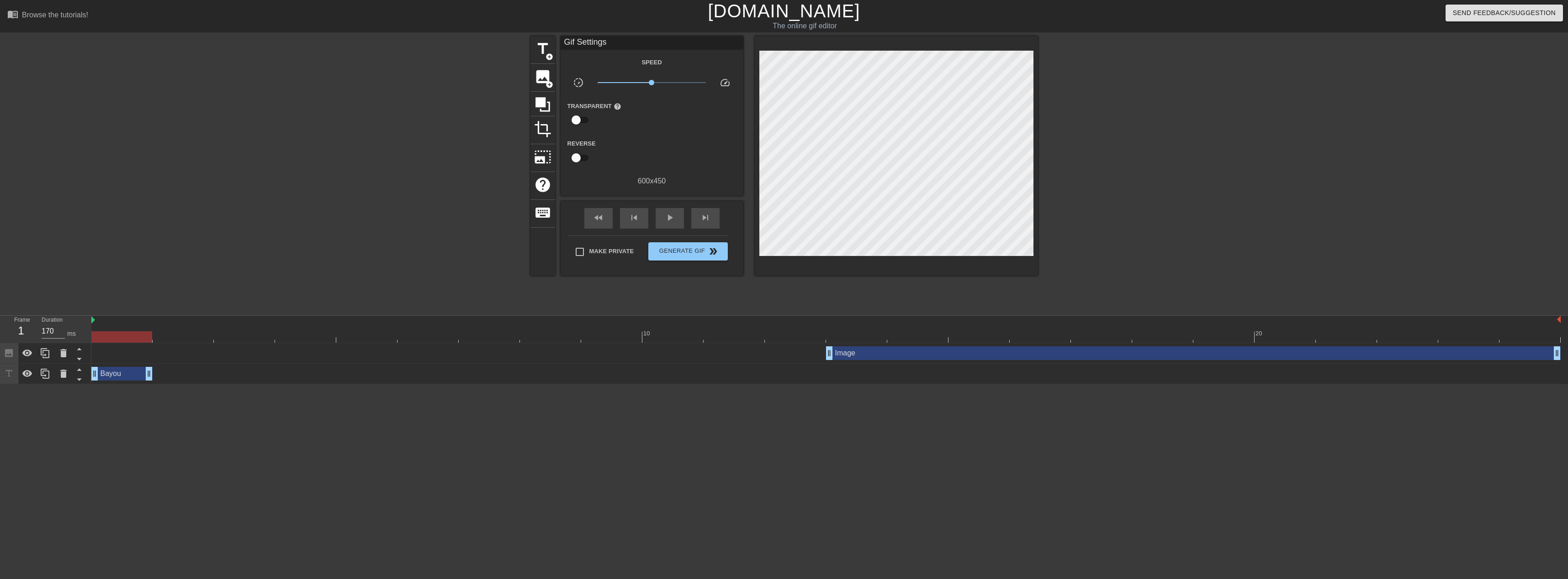
drag, startPoint x: 823, startPoint y: 373, endPoint x: 149, endPoint y: 360, distance: 674.1
click at [155, 369] on div "Bayou drag_handle drag_handle" at bounding box center [826, 373] width 1469 height 14
click at [122, 372] on div "Bayou drag_handle drag_handle" at bounding box center [122, 373] width 61 height 14
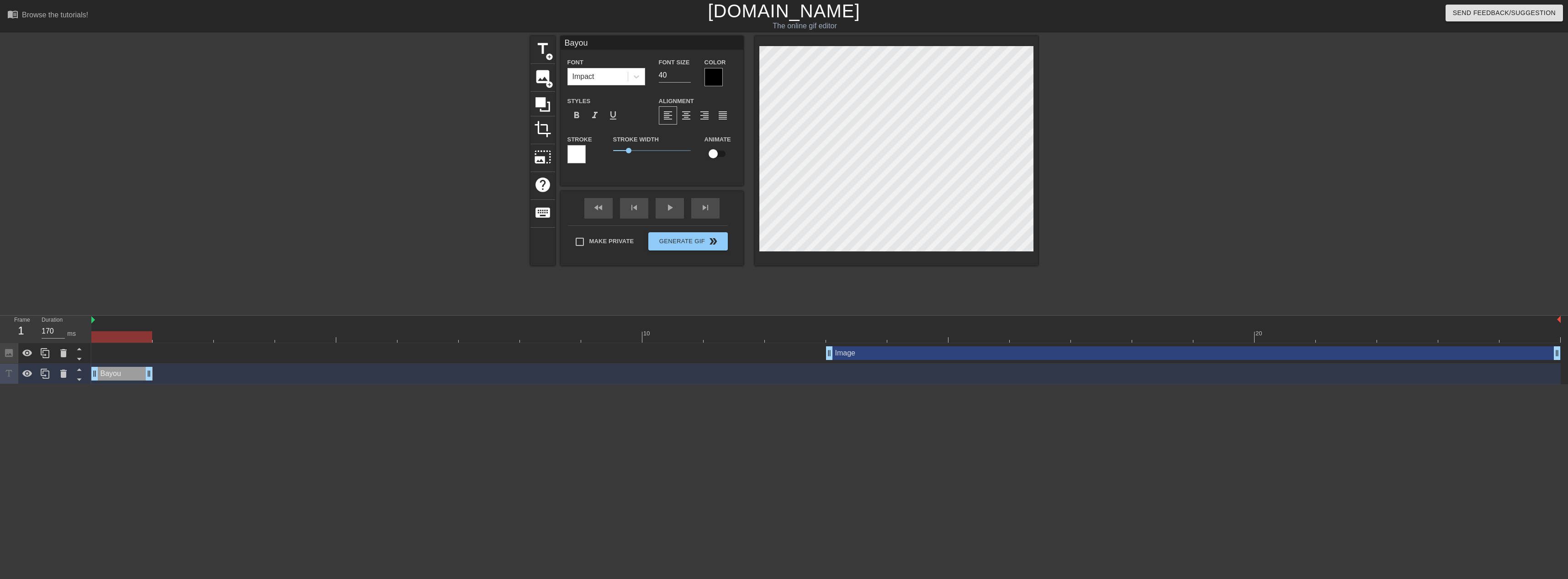
click at [186, 373] on div "Bayou drag_handle drag_handle" at bounding box center [826, 373] width 1469 height 14
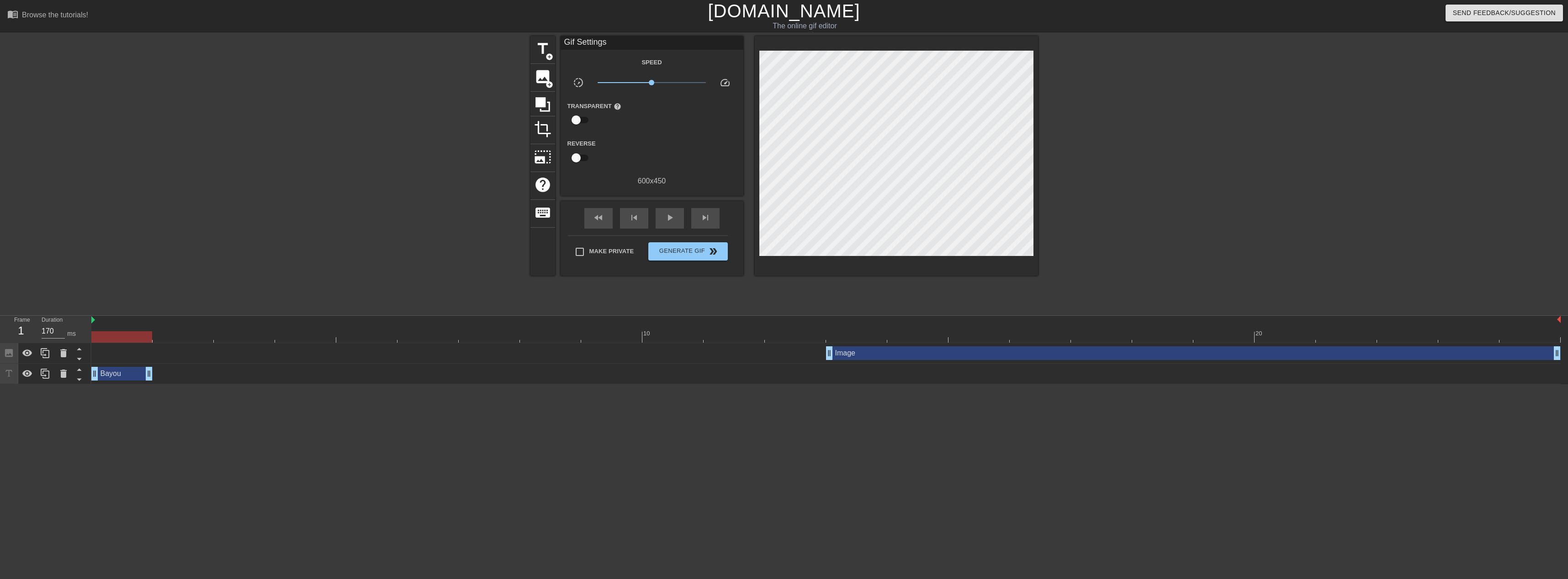
click at [117, 372] on div "Bayou drag_handle drag_handle" at bounding box center [122, 373] width 61 height 14
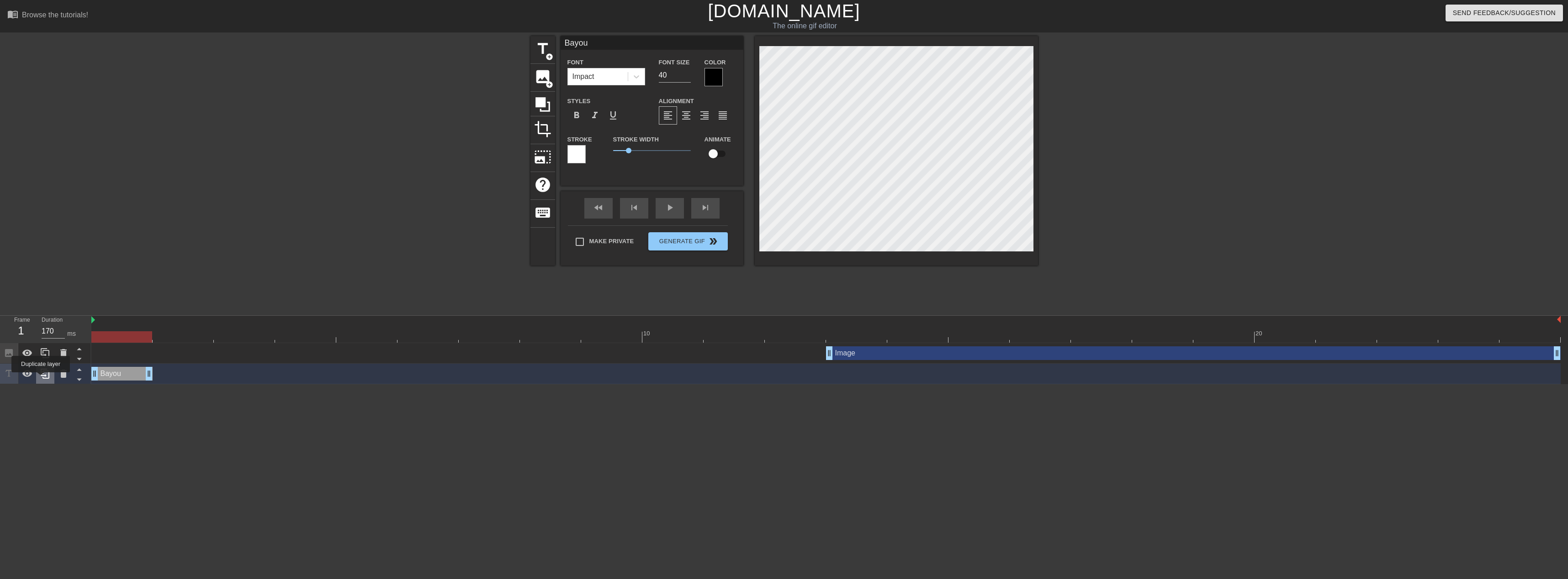
click at [41, 379] on icon at bounding box center [45, 374] width 11 height 11
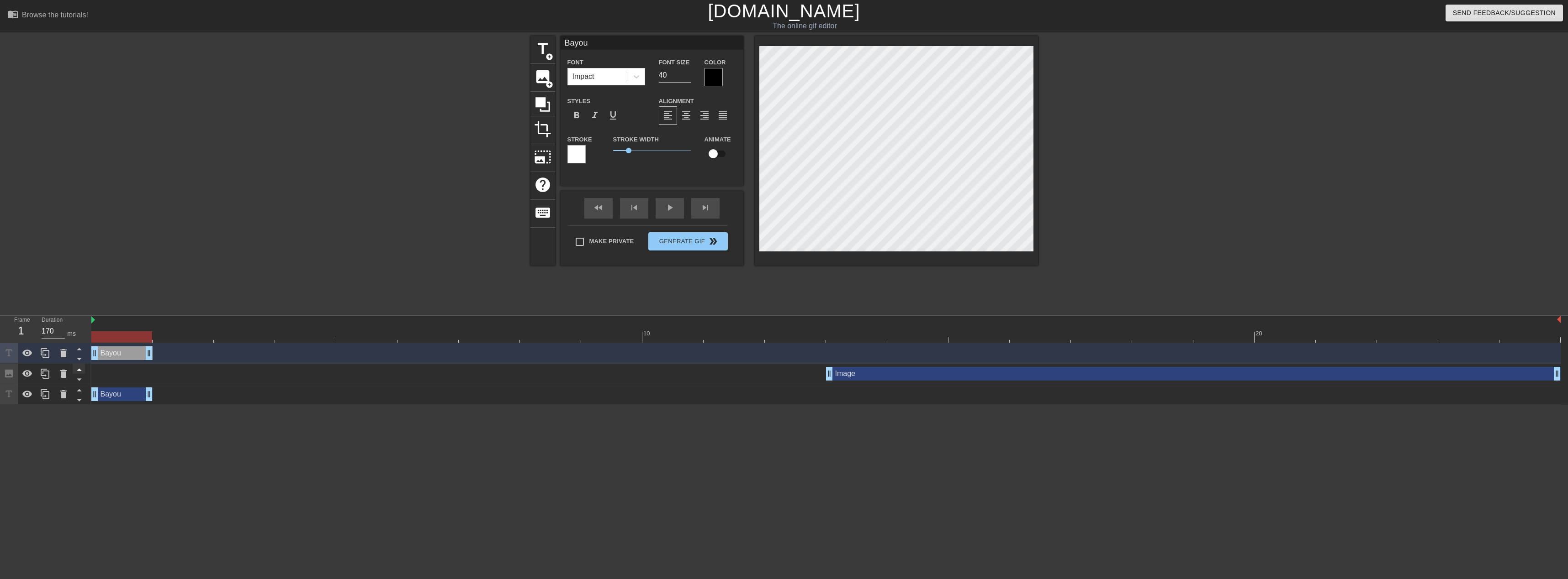
click at [78, 370] on icon at bounding box center [79, 369] width 12 height 12
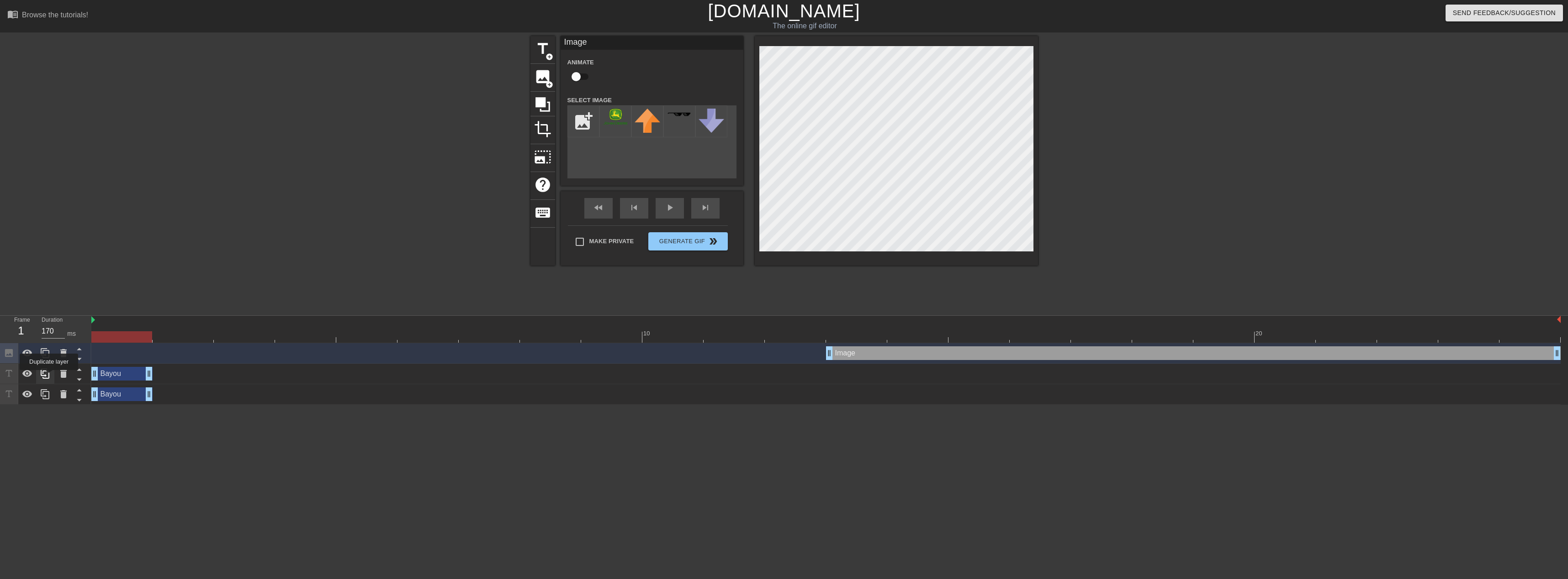
click at [49, 376] on icon at bounding box center [45, 373] width 9 height 10
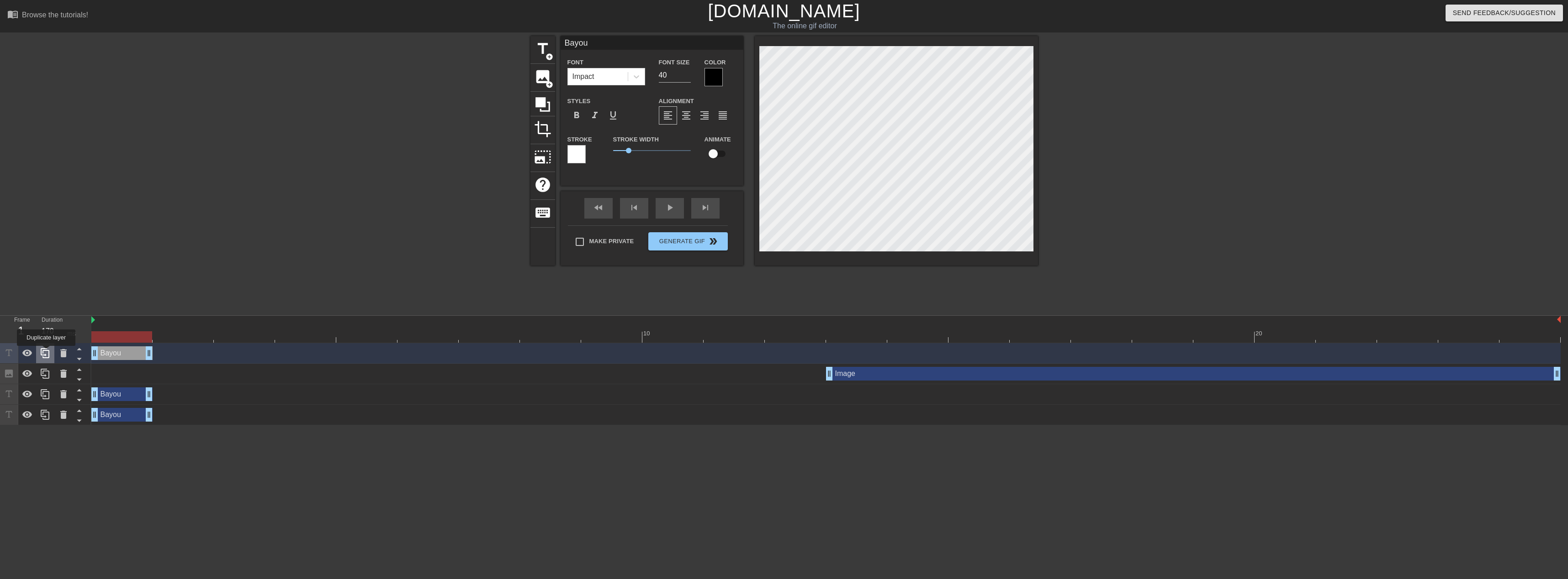
click at [46, 352] on icon at bounding box center [45, 353] width 11 height 11
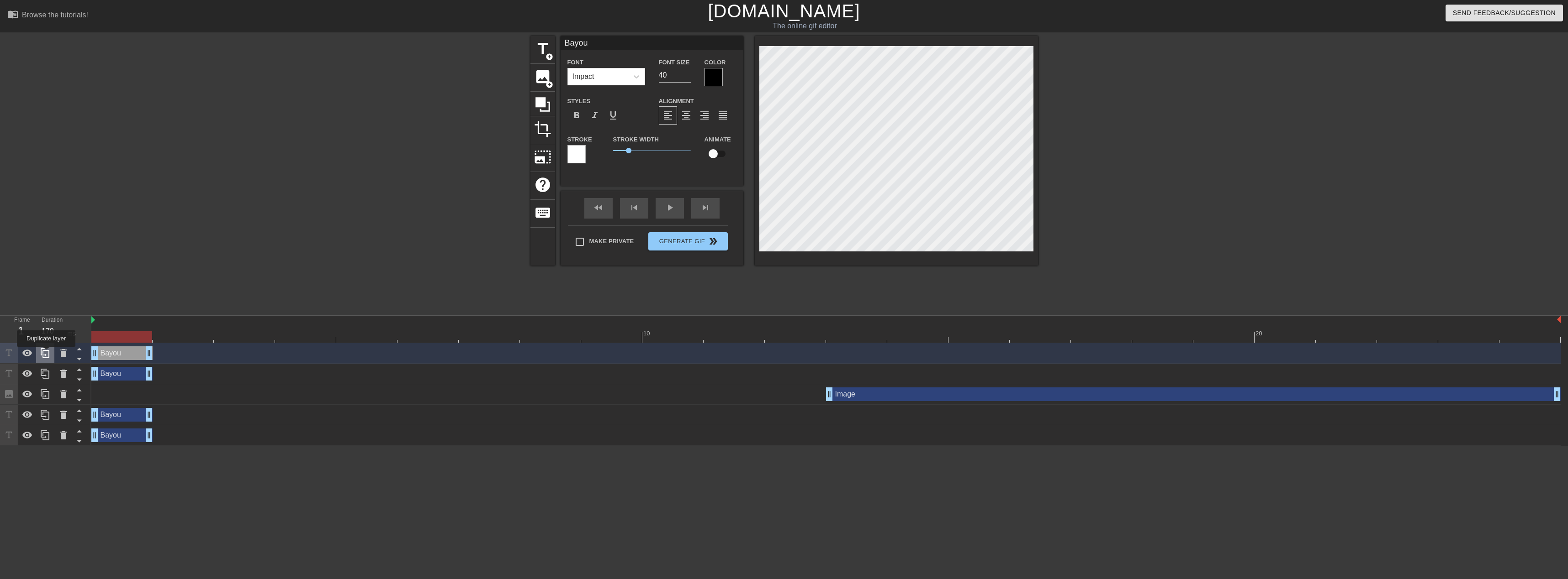
click at [46, 353] on icon at bounding box center [45, 353] width 11 height 11
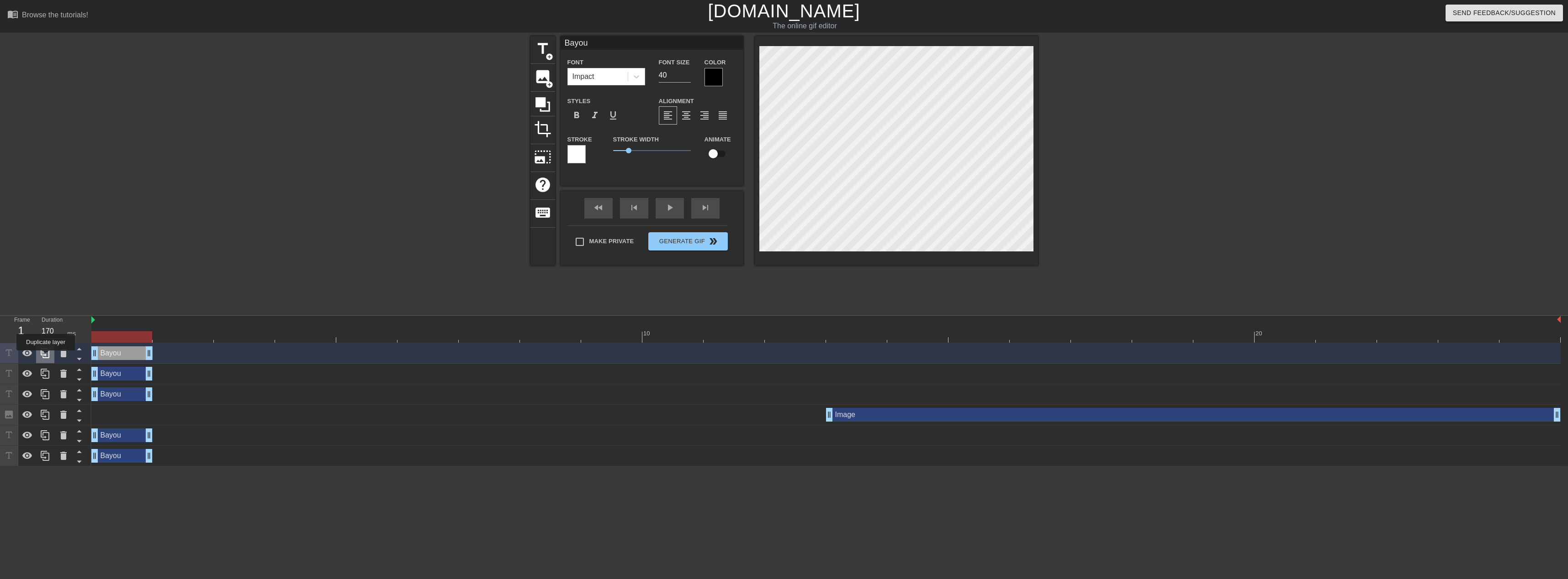
click at [46, 357] on icon at bounding box center [45, 353] width 11 height 11
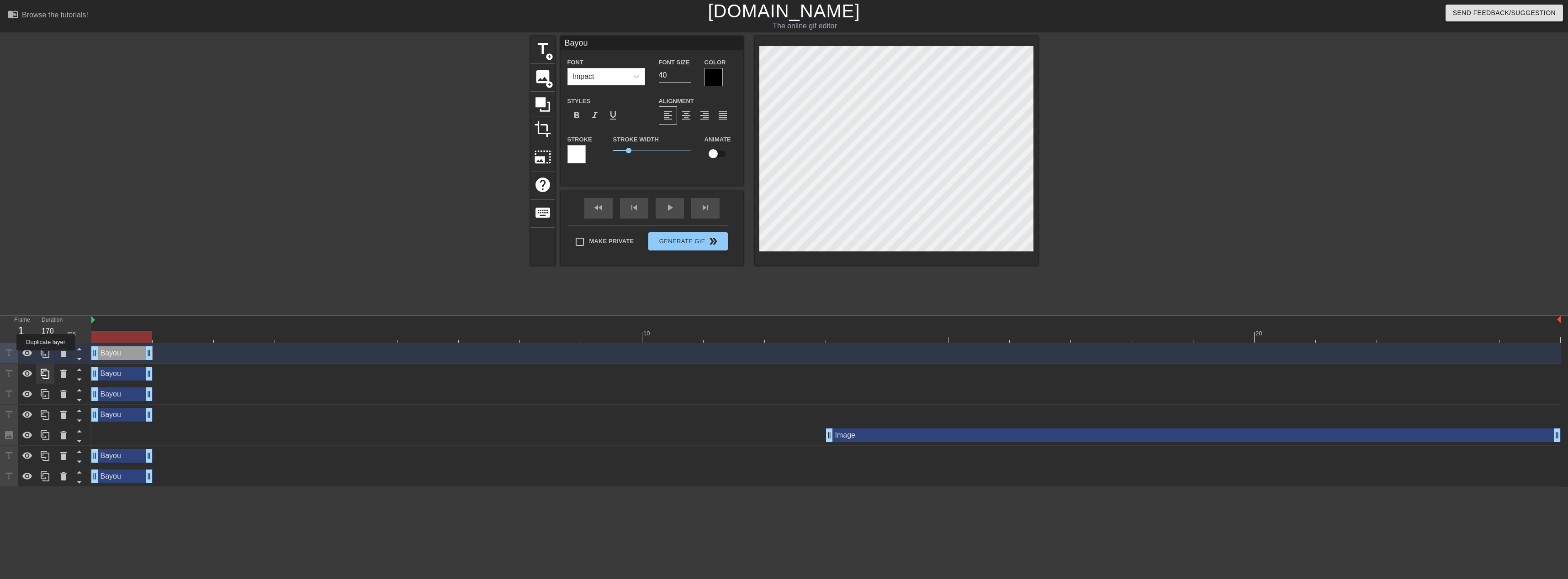
click at [46, 357] on icon at bounding box center [45, 353] width 11 height 11
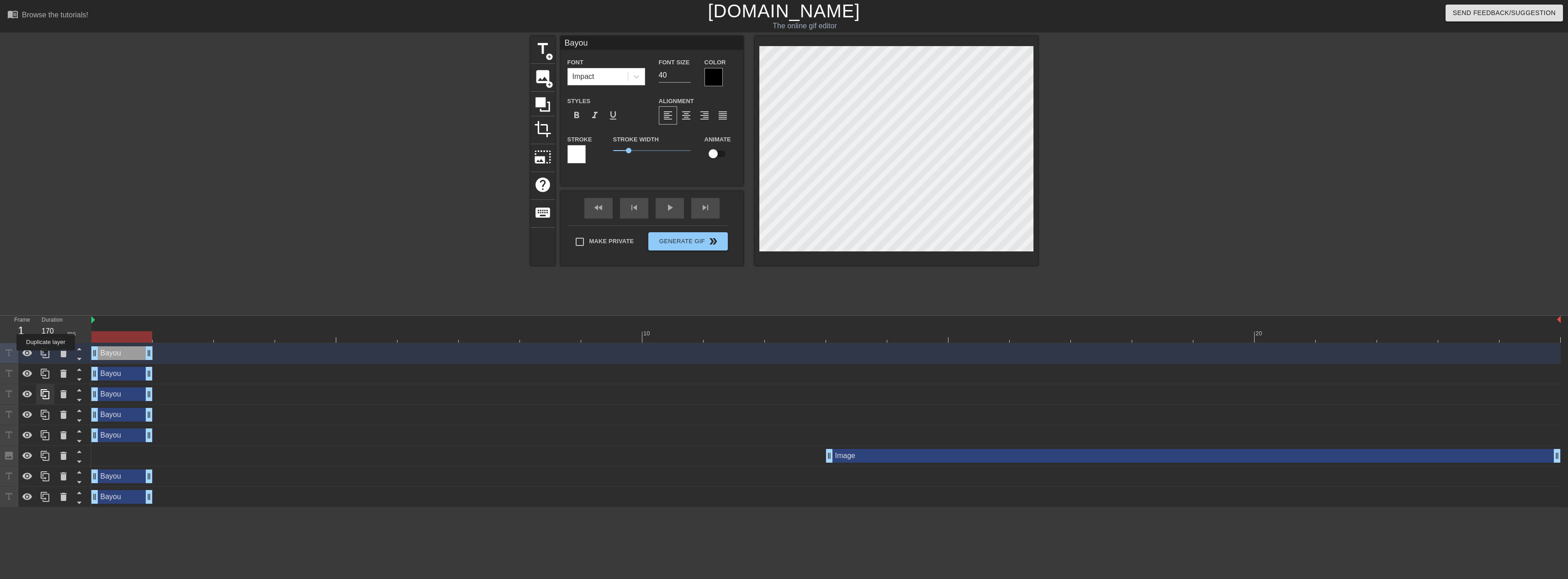
click at [46, 357] on icon at bounding box center [45, 353] width 11 height 11
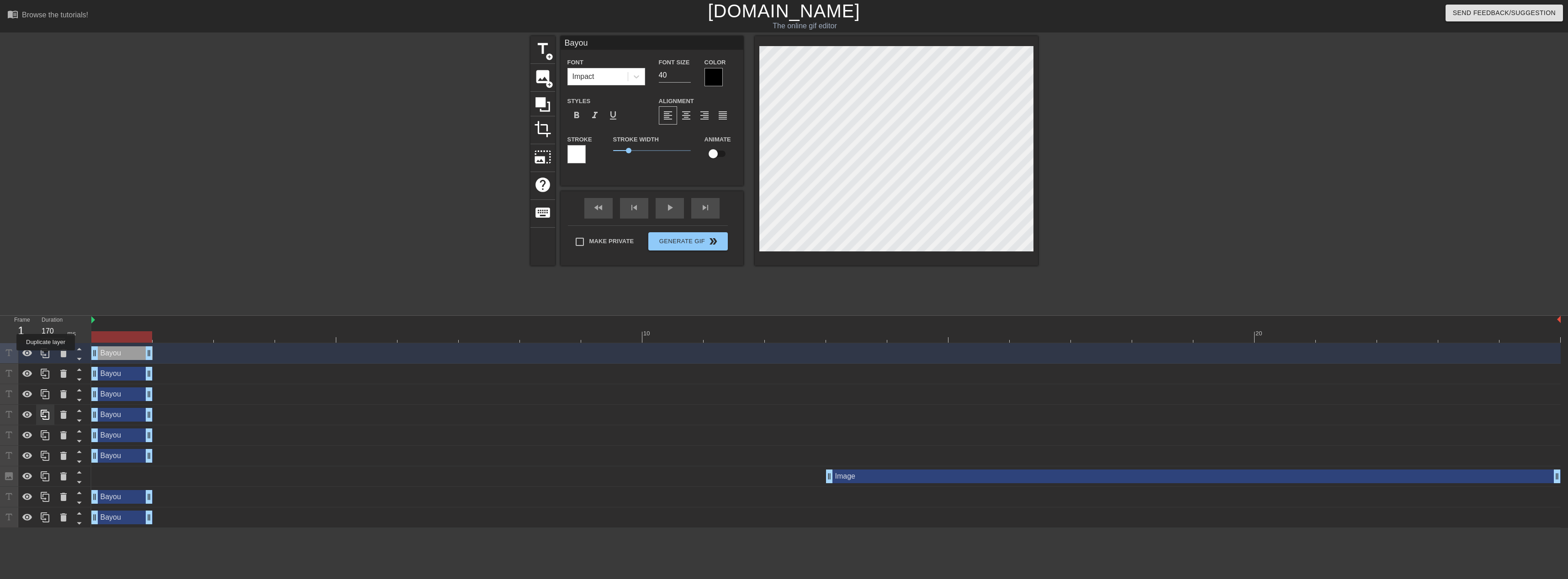
click at [46, 357] on icon at bounding box center [45, 353] width 11 height 11
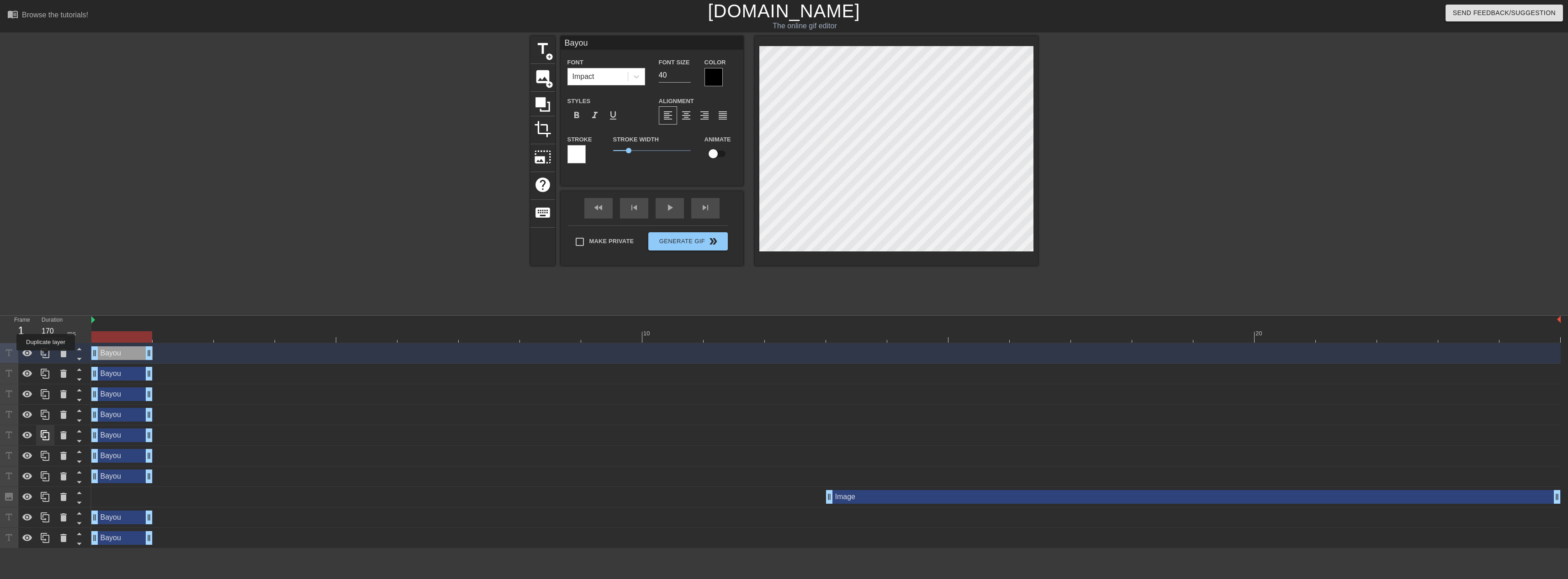
click at [46, 357] on icon at bounding box center [45, 353] width 11 height 11
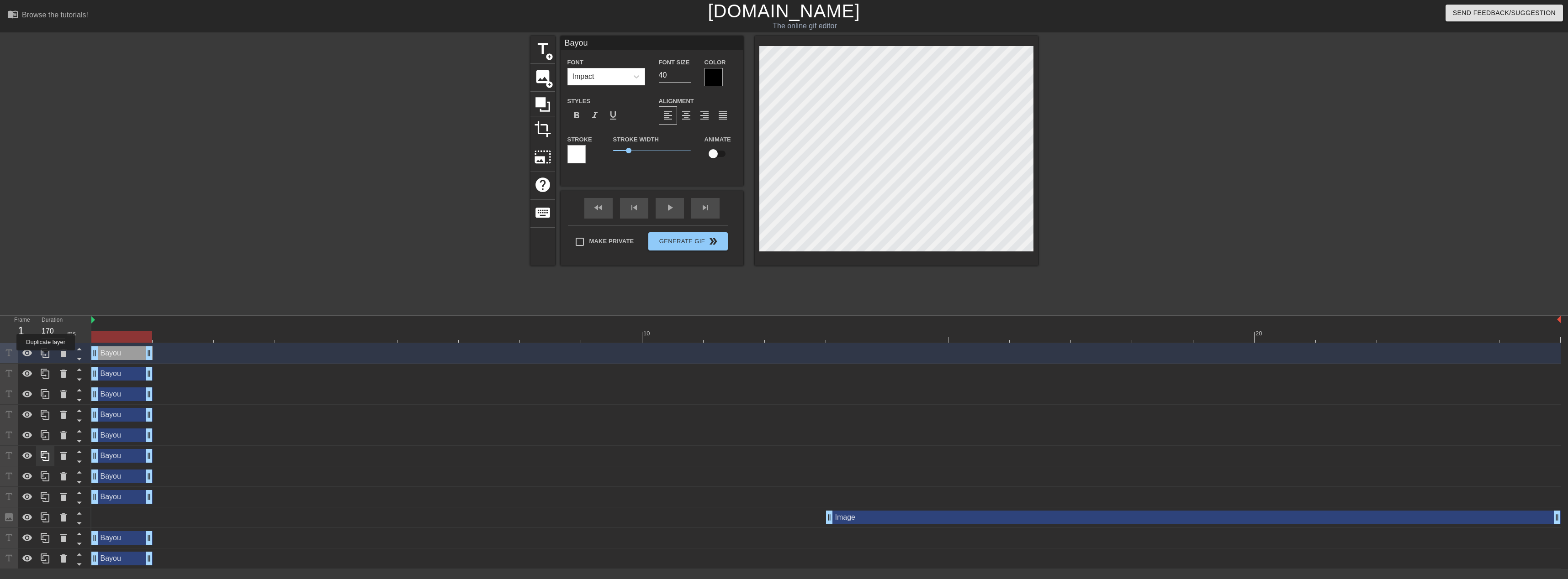
click at [46, 357] on icon at bounding box center [45, 353] width 11 height 11
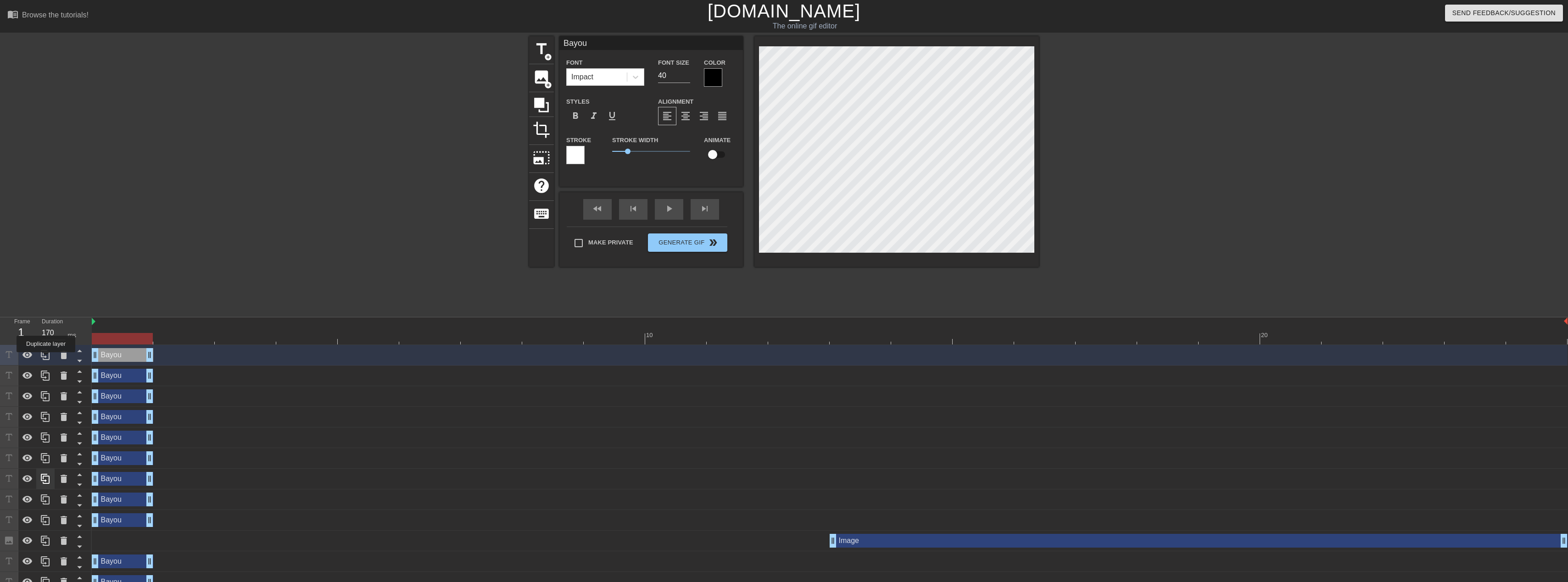
click at [46, 359] on icon at bounding box center [45, 355] width 11 height 11
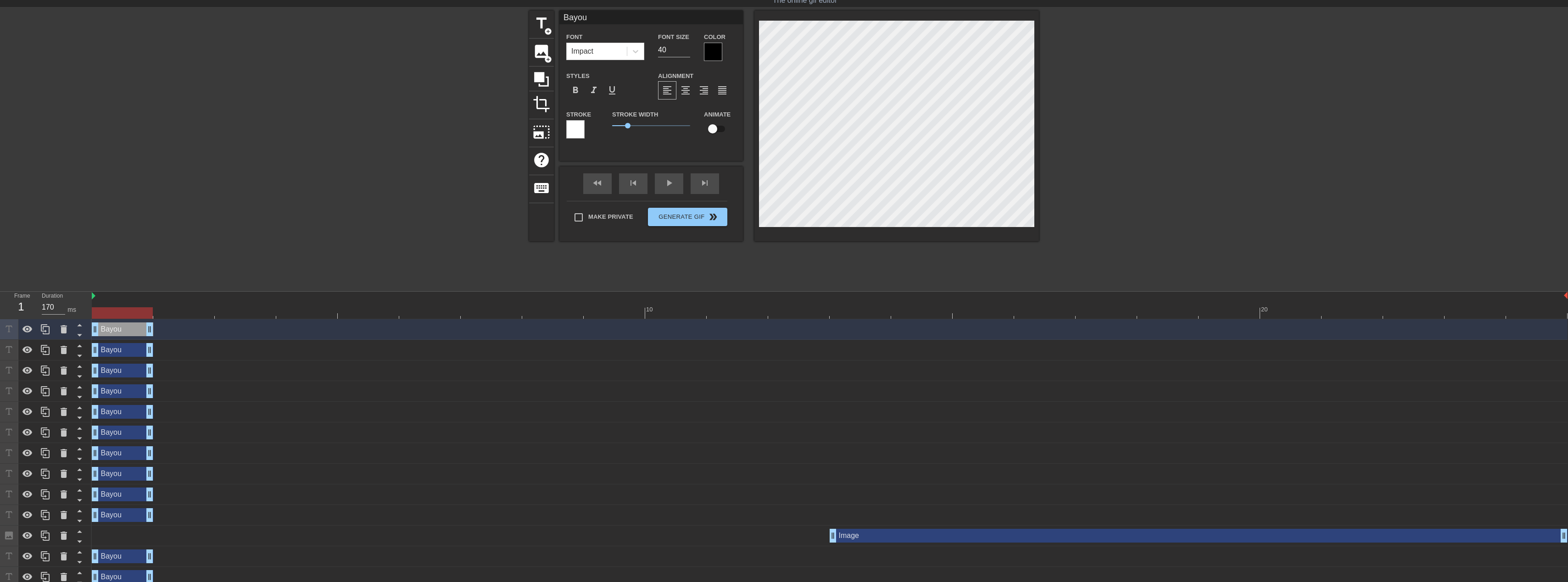
scroll to position [33, 0]
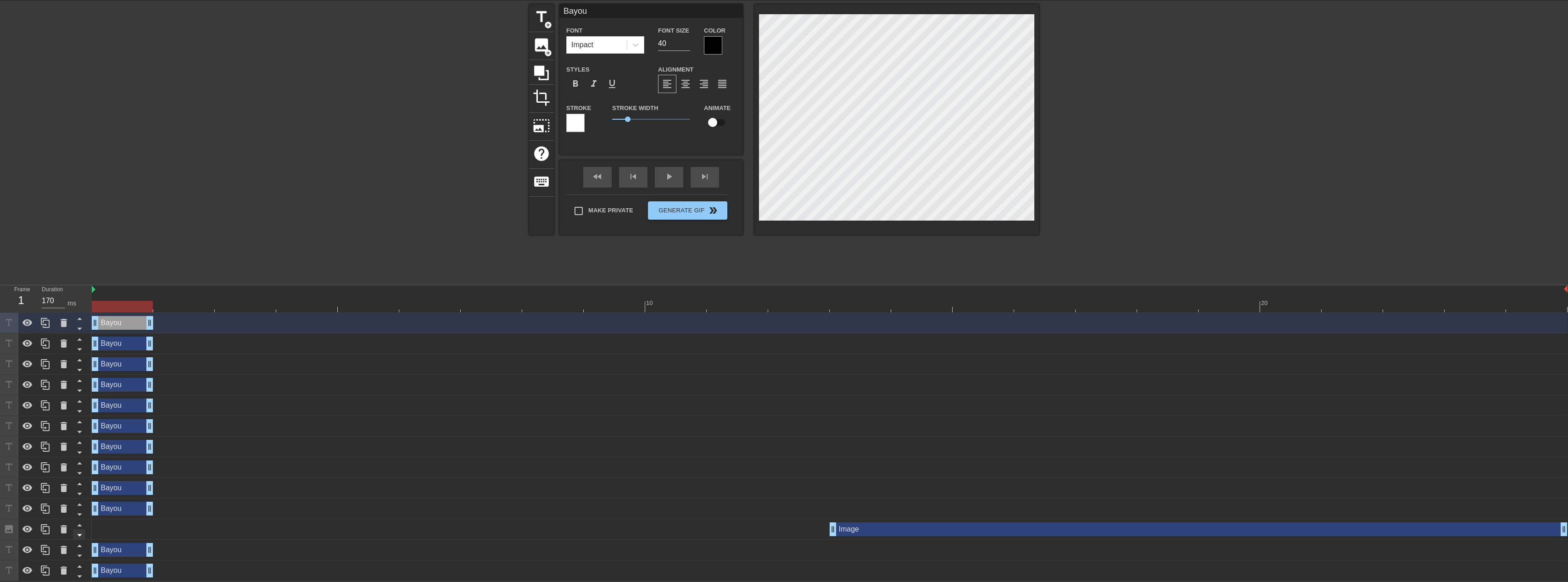
click at [83, 535] on icon at bounding box center [79, 535] width 12 height 12
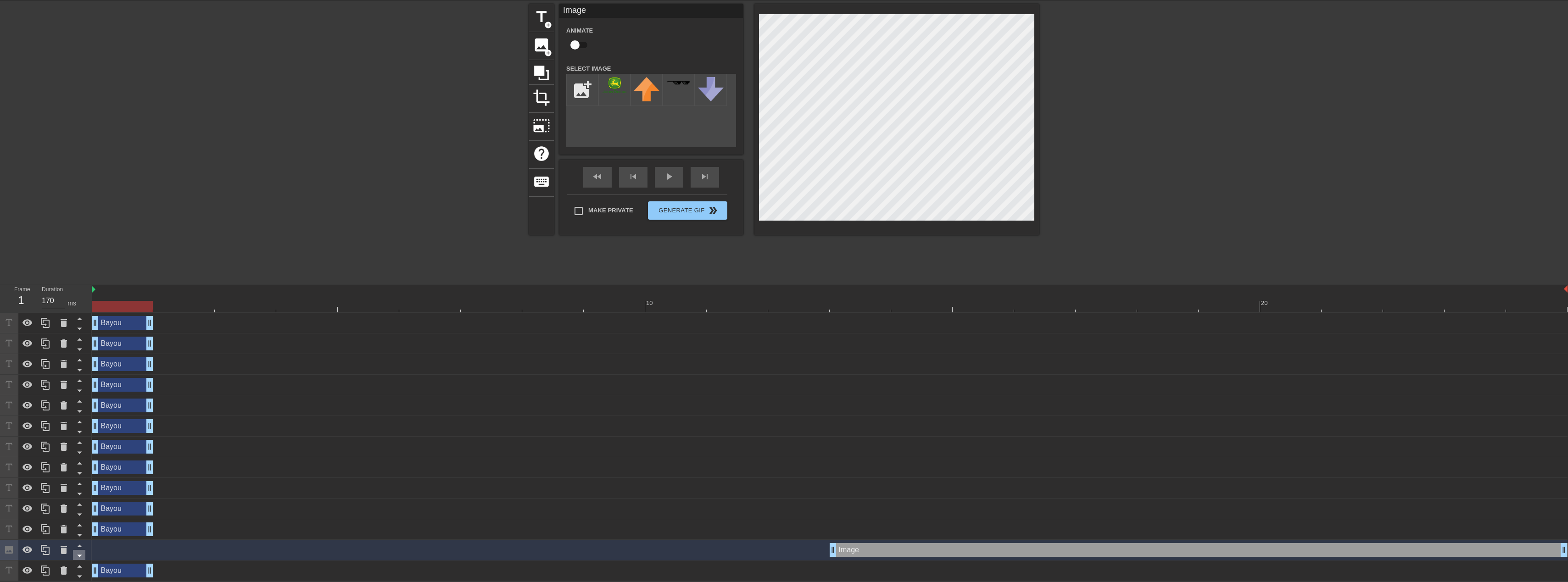
click at [80, 553] on icon at bounding box center [79, 556] width 12 height 12
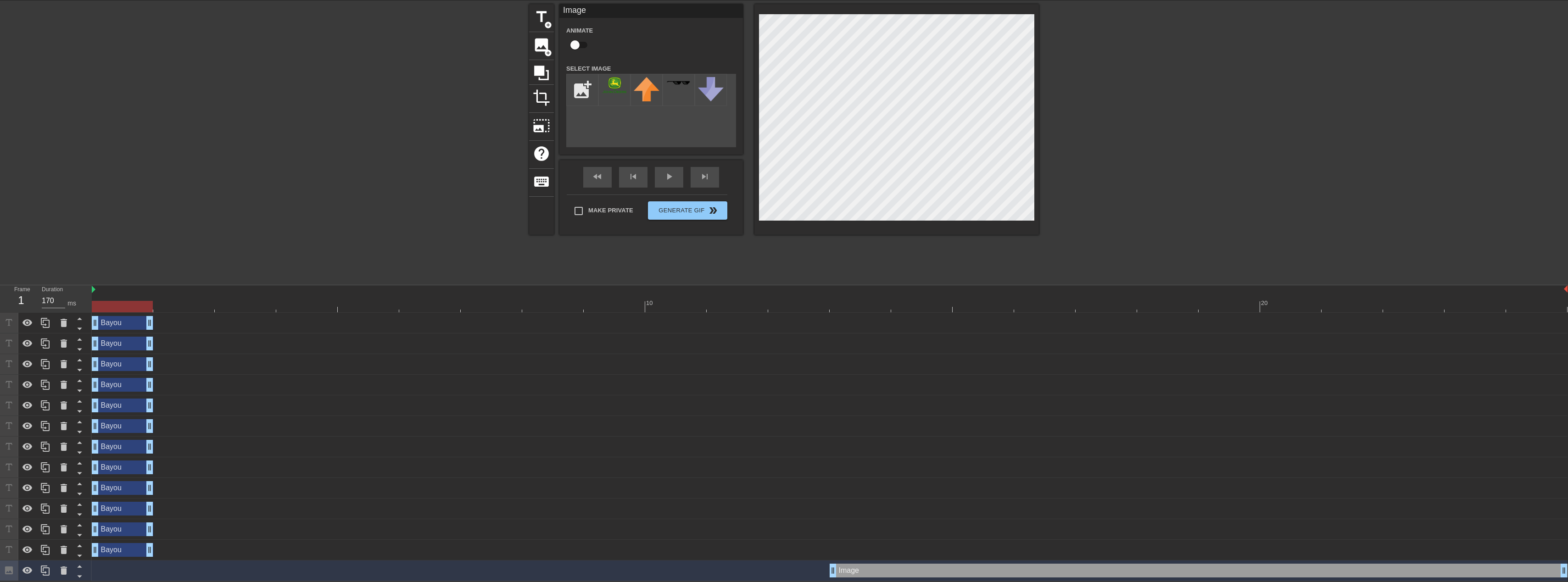
click at [121, 321] on div "Bayou drag_handle drag_handle" at bounding box center [122, 323] width 62 height 14
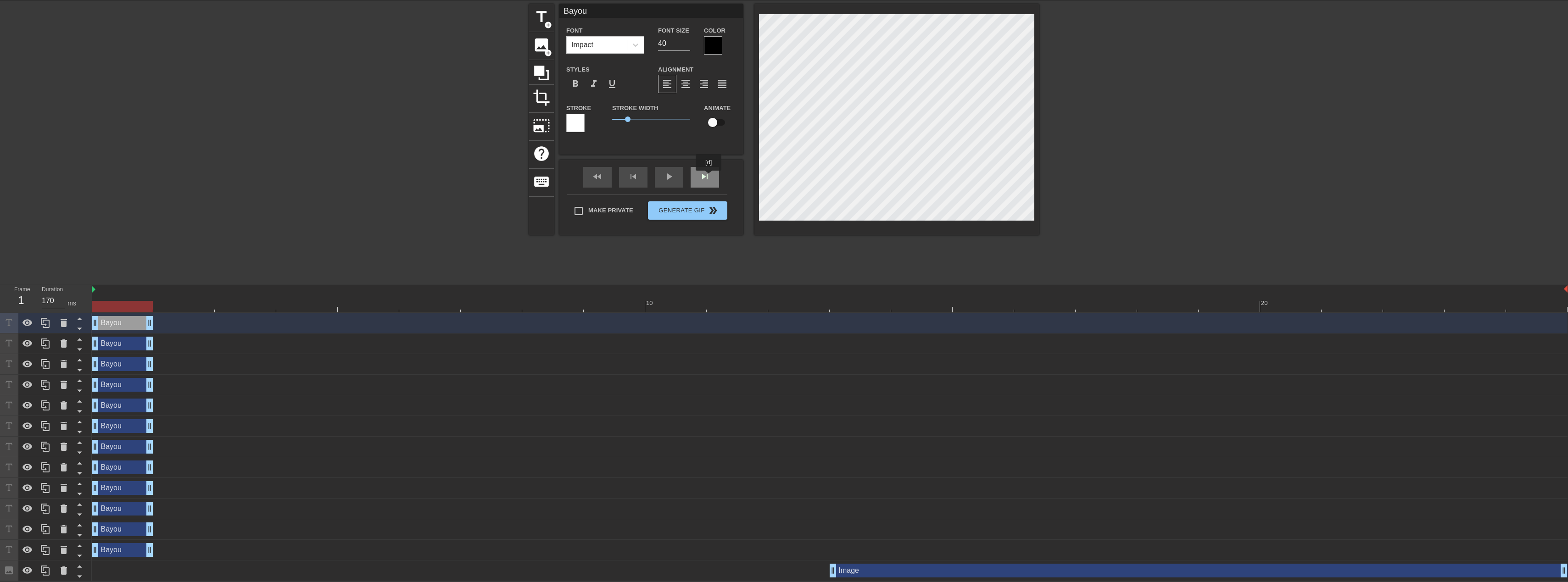
click at [709, 177] on div "skip_next" at bounding box center [705, 177] width 29 height 21
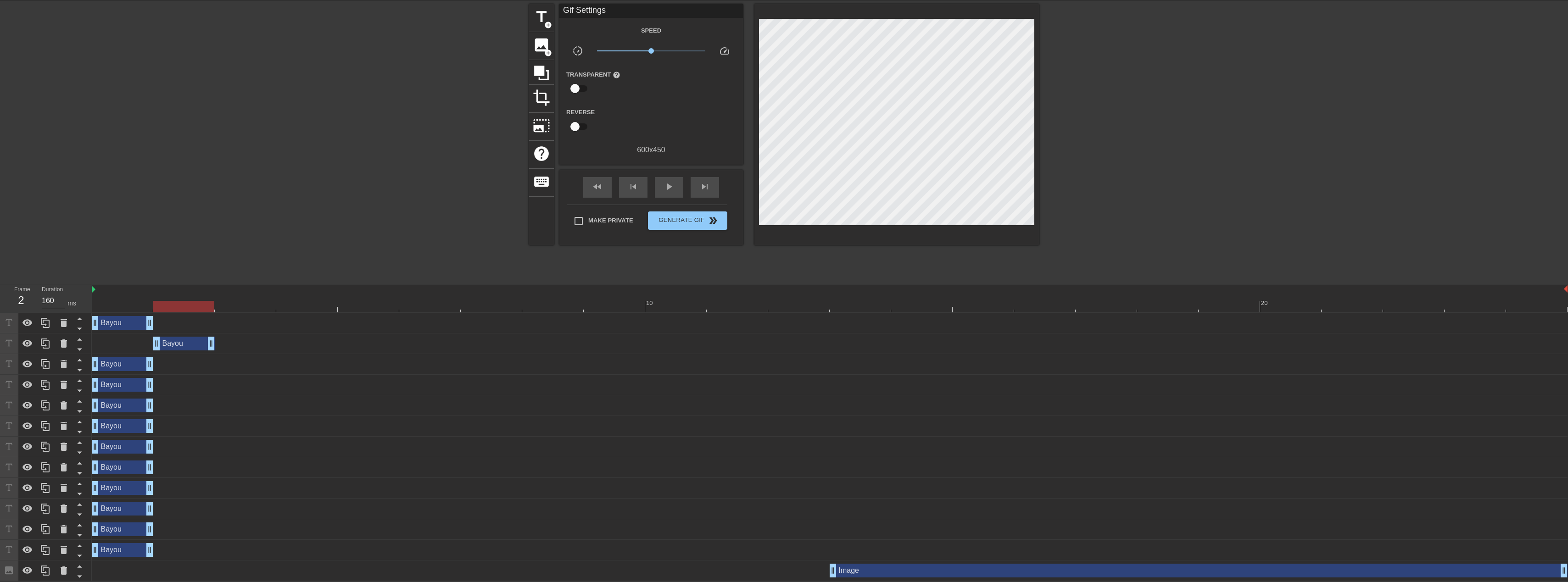
drag, startPoint x: 122, startPoint y: 345, endPoint x: 181, endPoint y: 346, distance: 59.0
click at [181, 346] on div "Bayou drag_handle drag_handle" at bounding box center [184, 344] width 62 height 14
click at [712, 177] on div "skip_next" at bounding box center [705, 188] width 29 height 21
drag, startPoint x: 126, startPoint y: 365, endPoint x: 240, endPoint y: 364, distance: 114.0
click at [240, 364] on div "Bayou drag_handle drag_handle" at bounding box center [245, 364] width 62 height 14
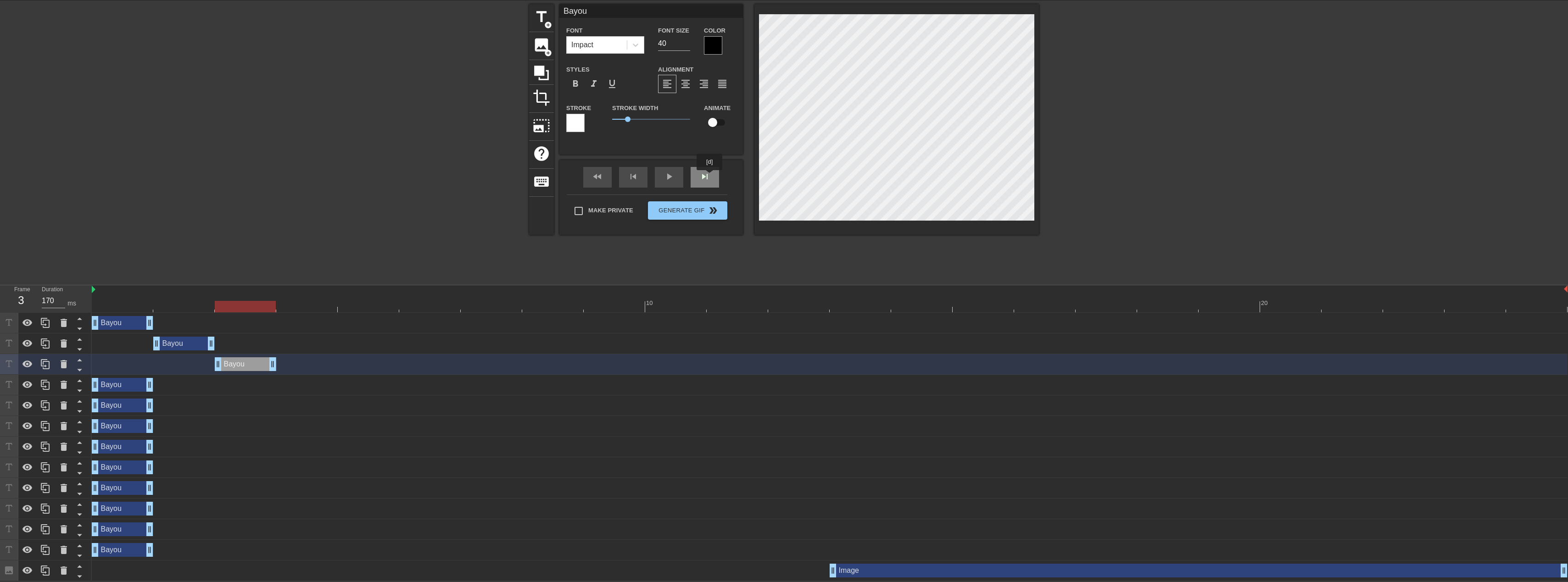
click at [710, 177] on div "skip_next" at bounding box center [705, 177] width 29 height 21
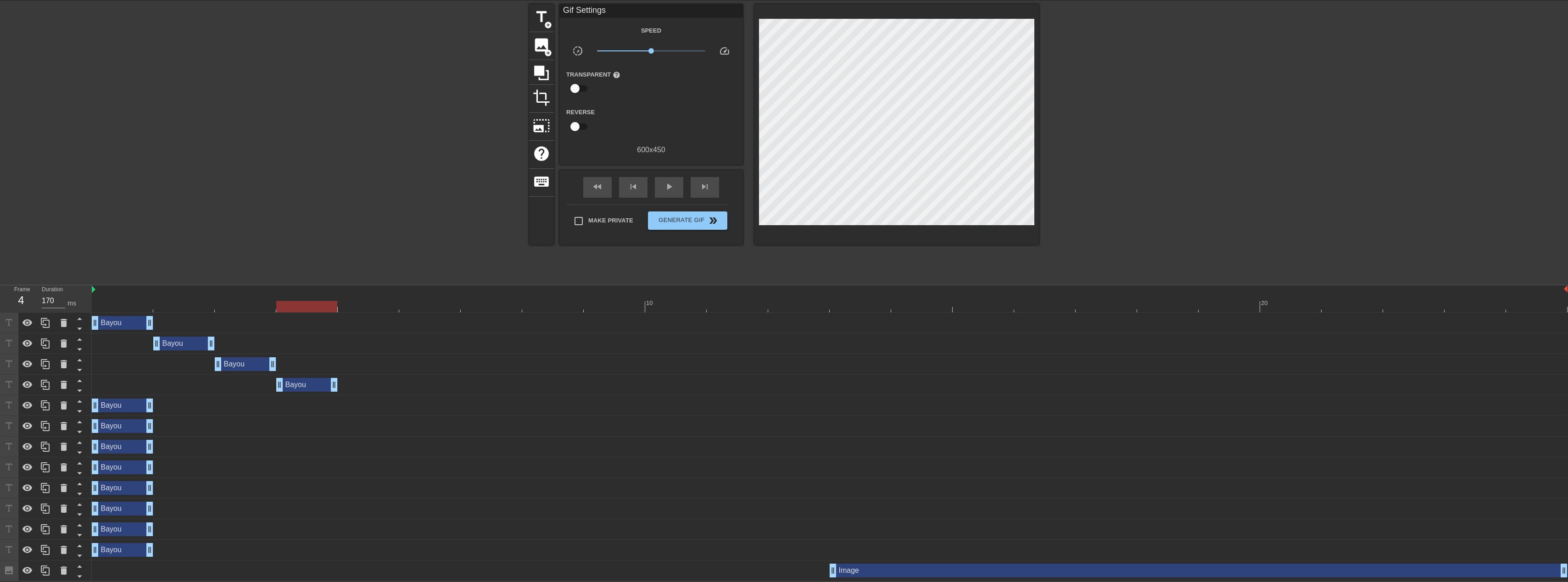
drag, startPoint x: 120, startPoint y: 386, endPoint x: 300, endPoint y: 379, distance: 180.1
click at [300, 379] on div "Bayou drag_handle drag_handle" at bounding box center [307, 385] width 62 height 14
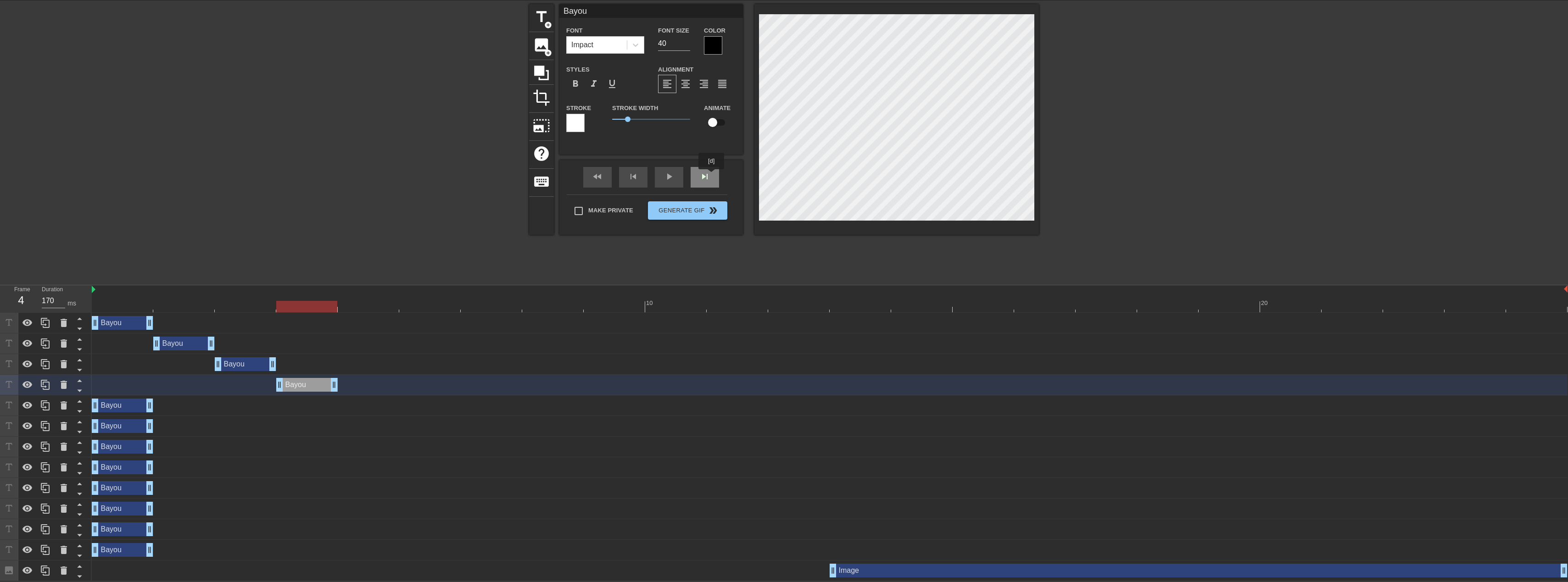
click at [712, 175] on div "skip_next" at bounding box center [705, 177] width 29 height 21
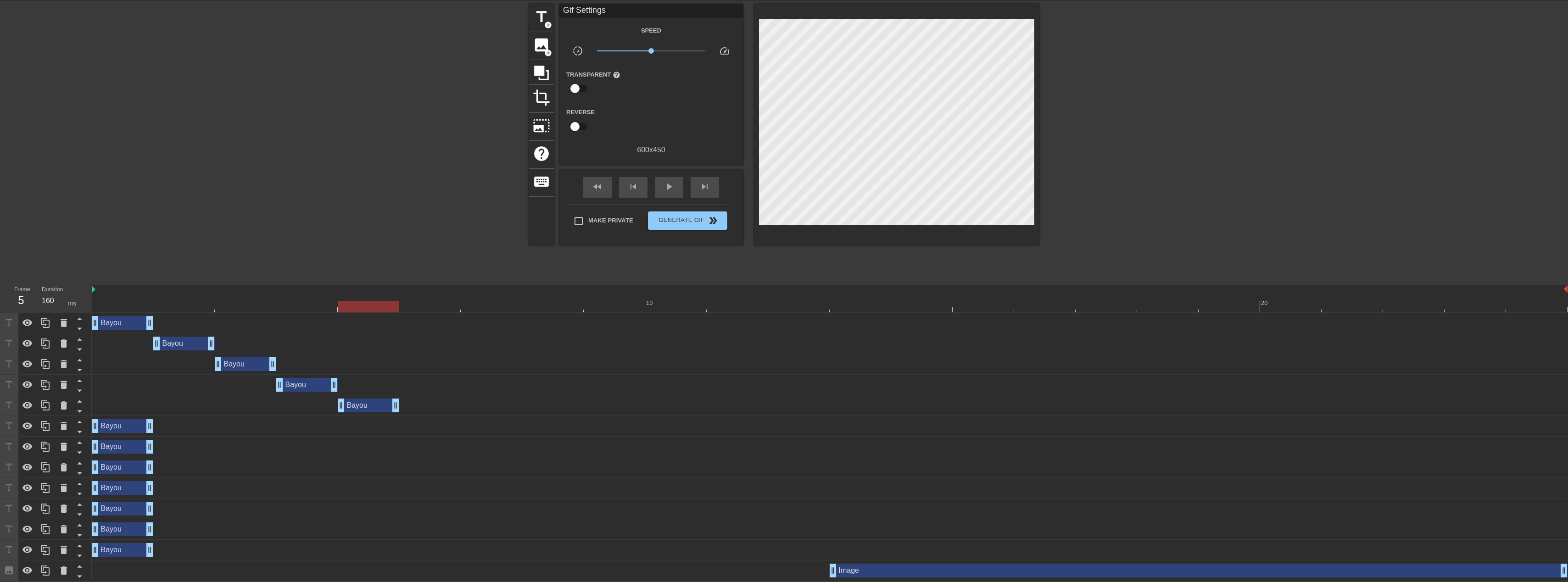
drag, startPoint x: 126, startPoint y: 407, endPoint x: 374, endPoint y: 404, distance: 248.0
click at [374, 404] on div "Bayou drag_handle drag_handle" at bounding box center [368, 405] width 62 height 14
click at [705, 174] on div "fast_rewind skip_previous play_arrow skip_next" at bounding box center [651, 187] width 150 height 34
click at [704, 186] on span "skip_next" at bounding box center [705, 186] width 11 height 11
drag, startPoint x: 161, startPoint y: 422, endPoint x: 418, endPoint y: 420, distance: 257.0
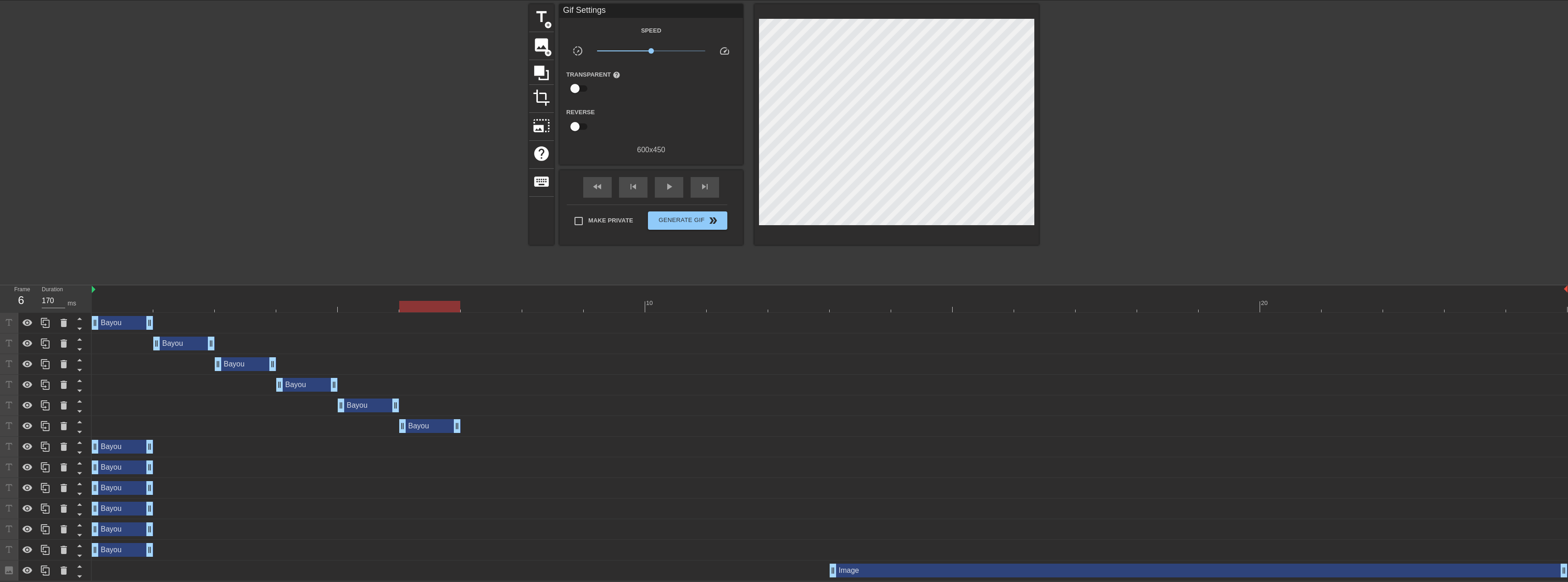
click at [418, 420] on div "Bayou drag_handle drag_handle" at bounding box center [430, 426] width 62 height 14
click at [707, 172] on div "fast_rewind skip_previous play_arrow skip_next" at bounding box center [651, 187] width 150 height 34
click at [710, 192] on div "skip_next" at bounding box center [705, 188] width 29 height 21
drag, startPoint x: 218, startPoint y: 440, endPoint x: 507, endPoint y: 422, distance: 289.6
click at [507, 422] on div "Bayou drag_handle drag_handle Bayou drag_handle drag_handle Bayou drag_handle d…" at bounding box center [830, 447] width 1476 height 268
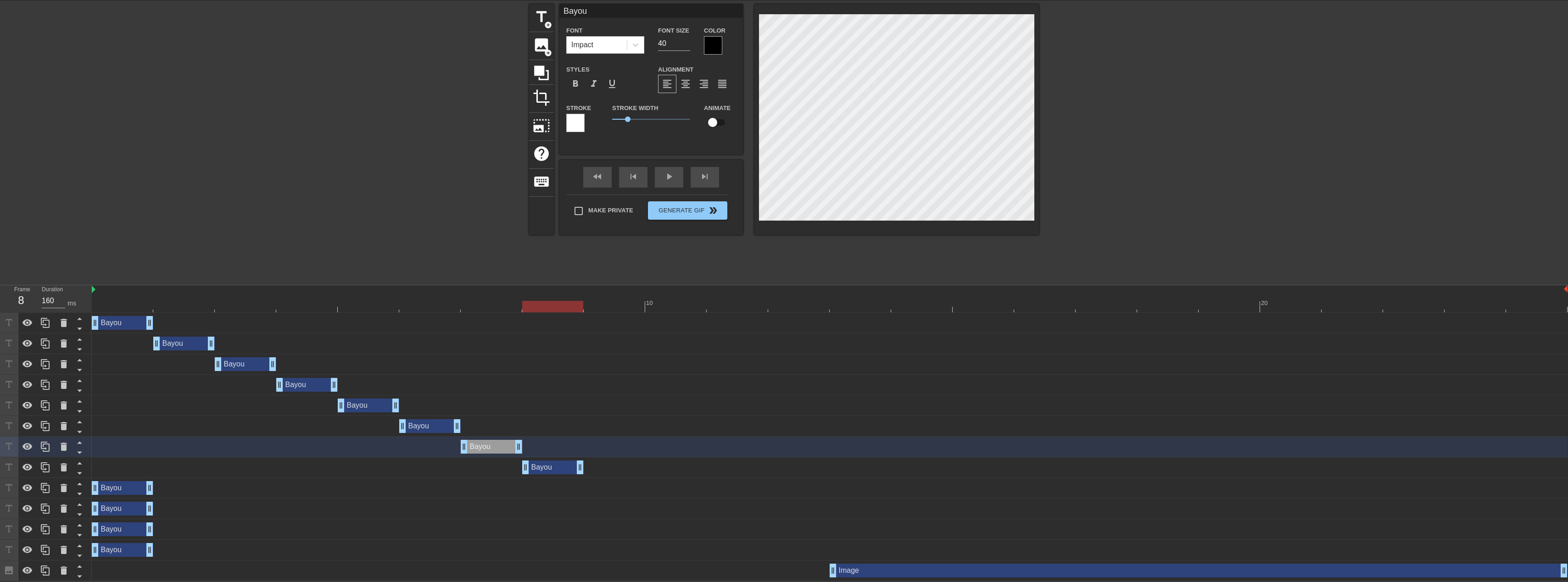
drag, startPoint x: 127, startPoint y: 470, endPoint x: 546, endPoint y: 474, distance: 419.0
click at [546, 474] on div "Bayou drag_handle drag_handle" at bounding box center [830, 468] width 1476 height 21
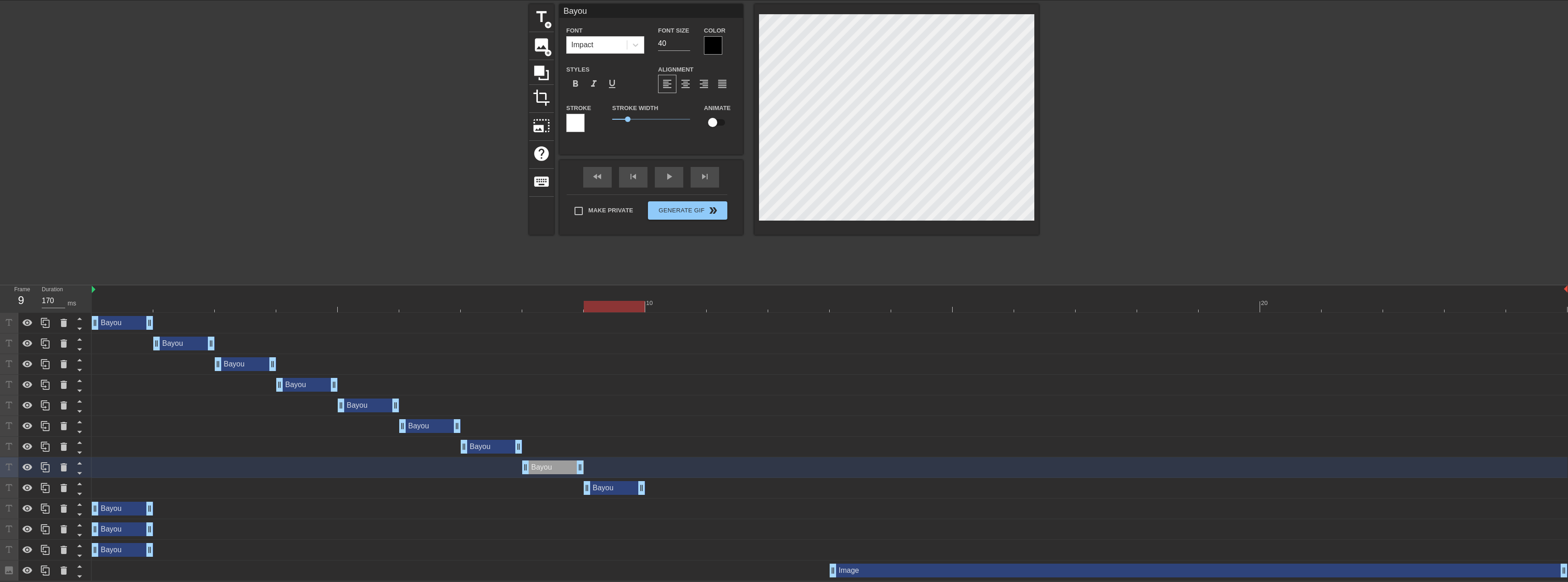
drag, startPoint x: 120, startPoint y: 490, endPoint x: 609, endPoint y: 493, distance: 489.0
click at [609, 493] on div "Bayou drag_handle drag_handle" at bounding box center [614, 488] width 62 height 14
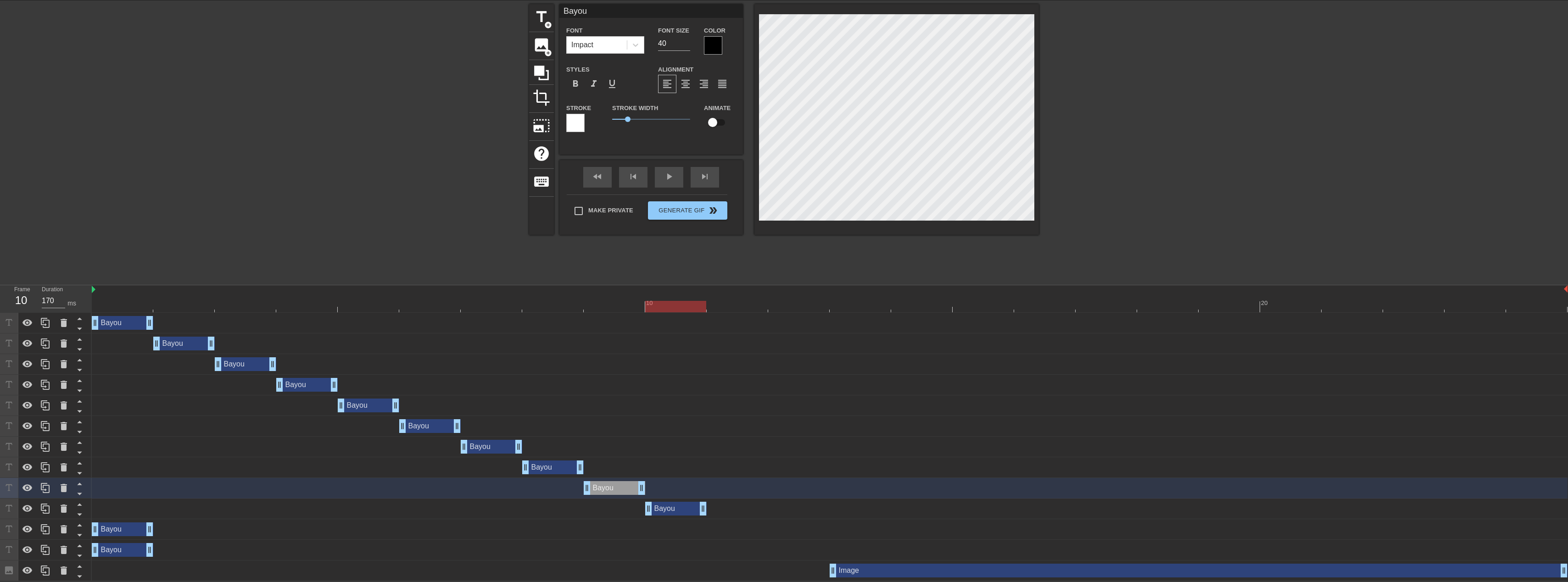
drag, startPoint x: 128, startPoint y: 509, endPoint x: 685, endPoint y: 521, distance: 557.1
click at [685, 521] on div "Bayou drag_handle drag_handle Bayou drag_handle drag_handle Bayou drag_handle d…" at bounding box center [830, 447] width 1476 height 268
drag, startPoint x: 124, startPoint y: 531, endPoint x: 738, endPoint y: 539, distance: 614.1
click at [738, 539] on div "Bayou drag_handle drag_handle" at bounding box center [830, 530] width 1476 height 21
drag, startPoint x: 116, startPoint y: 553, endPoint x: 779, endPoint y: 543, distance: 663.1
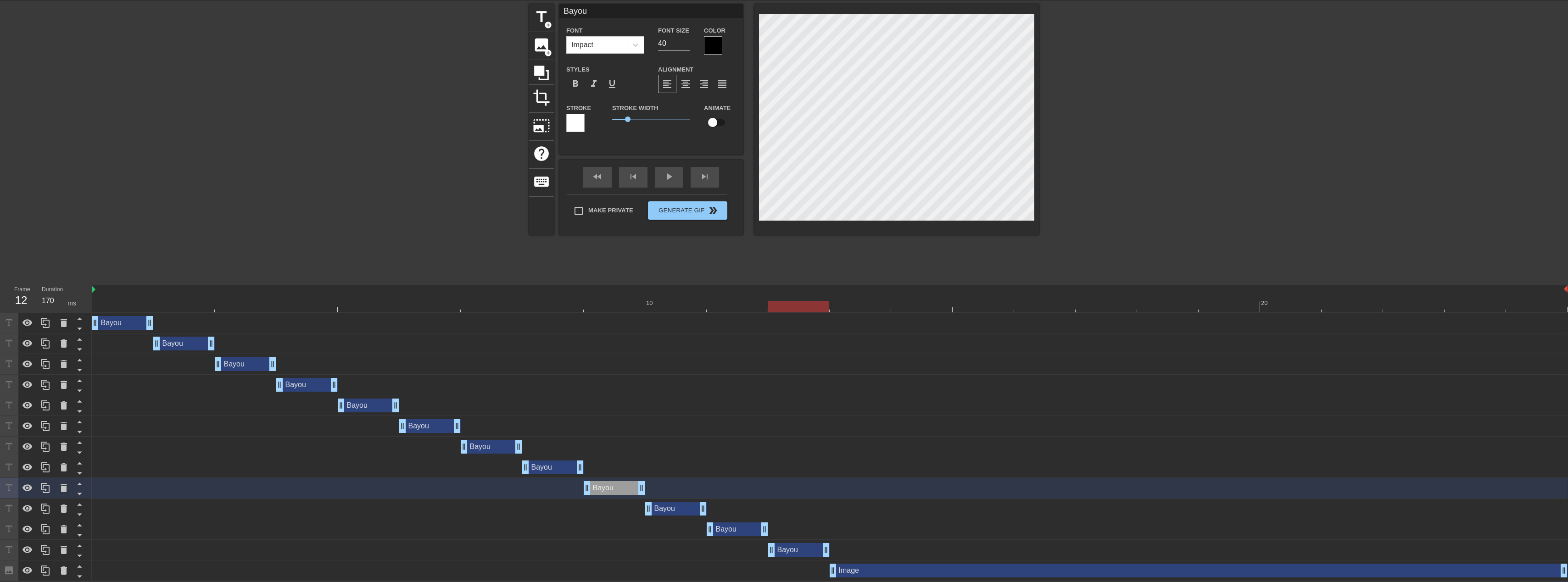
click at [779, 543] on div "Bayou drag_handle drag_handle" at bounding box center [798, 550] width 62 height 14
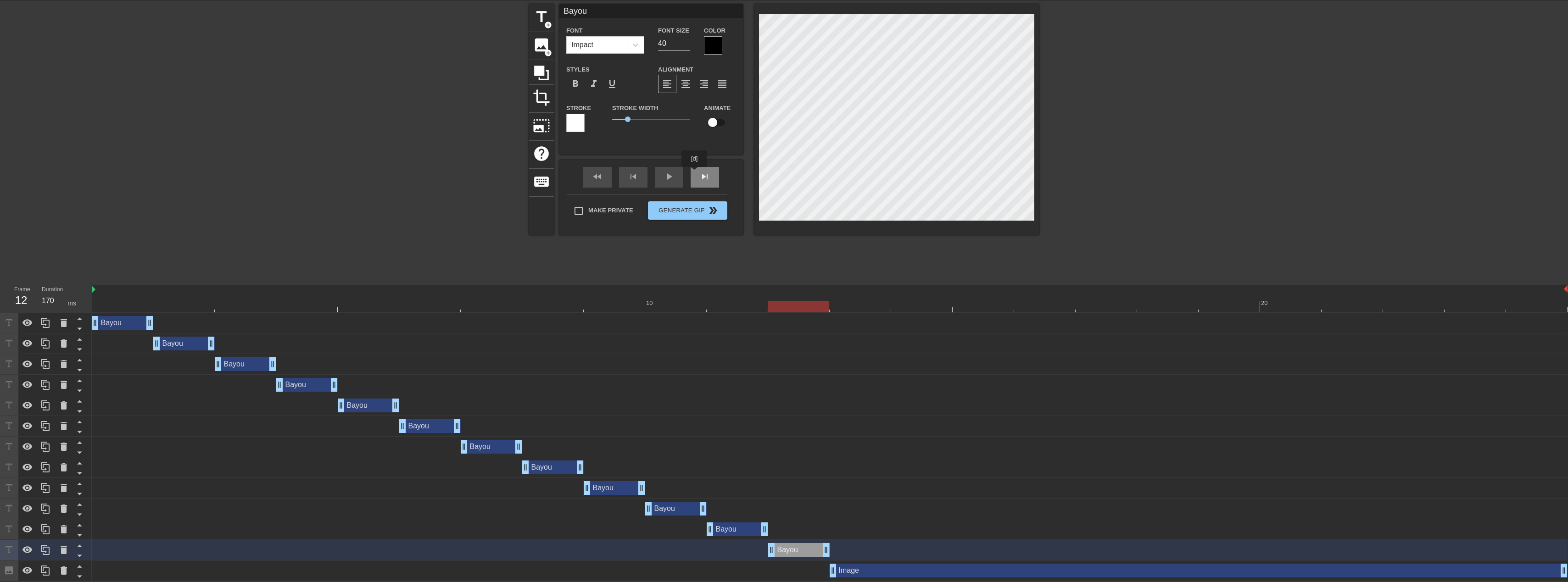
click at [698, 174] on div "fast_rewind skip_previous play_arrow skip_next" at bounding box center [651, 177] width 150 height 34
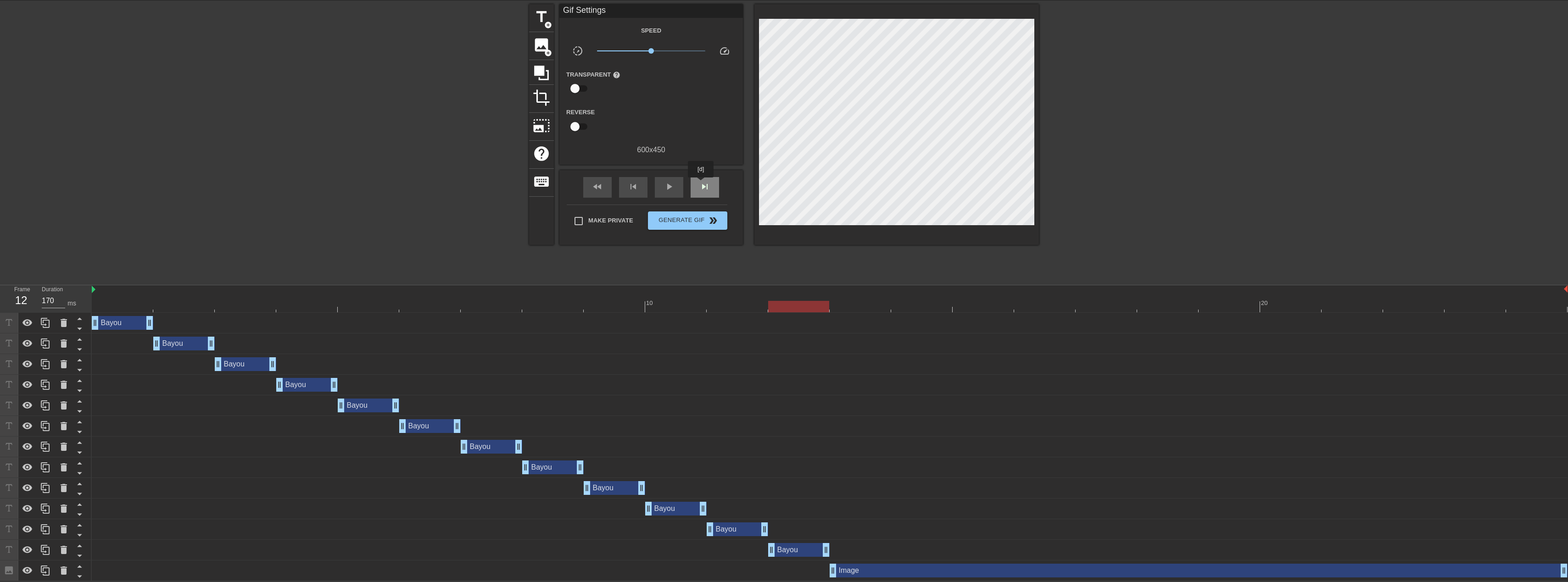
click at [702, 184] on span "skip_next" at bounding box center [705, 186] width 11 height 11
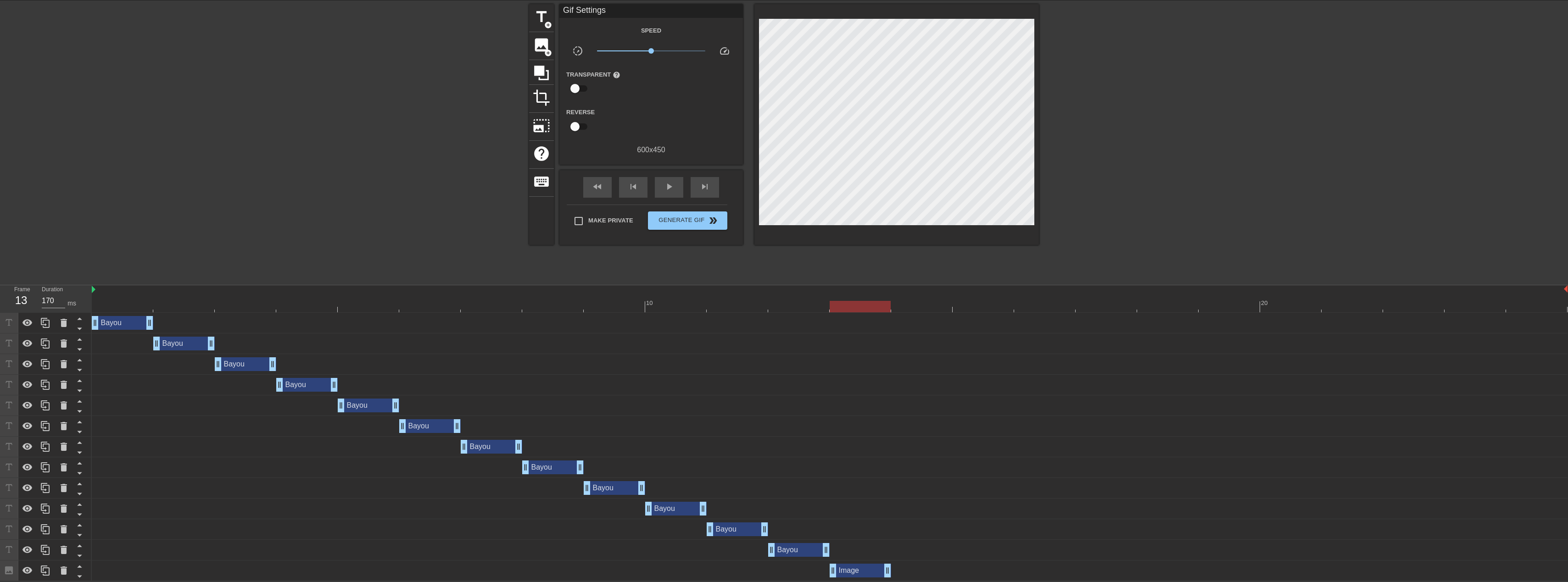
drag, startPoint x: 1564, startPoint y: 572, endPoint x: 900, endPoint y: 550, distance: 664.4
click at [900, 550] on div "Bayou drag_handle drag_handle Bayou drag_handle drag_handle Bayou drag_handle d…" at bounding box center [830, 447] width 1476 height 268
click at [50, 571] on icon at bounding box center [45, 571] width 11 height 11
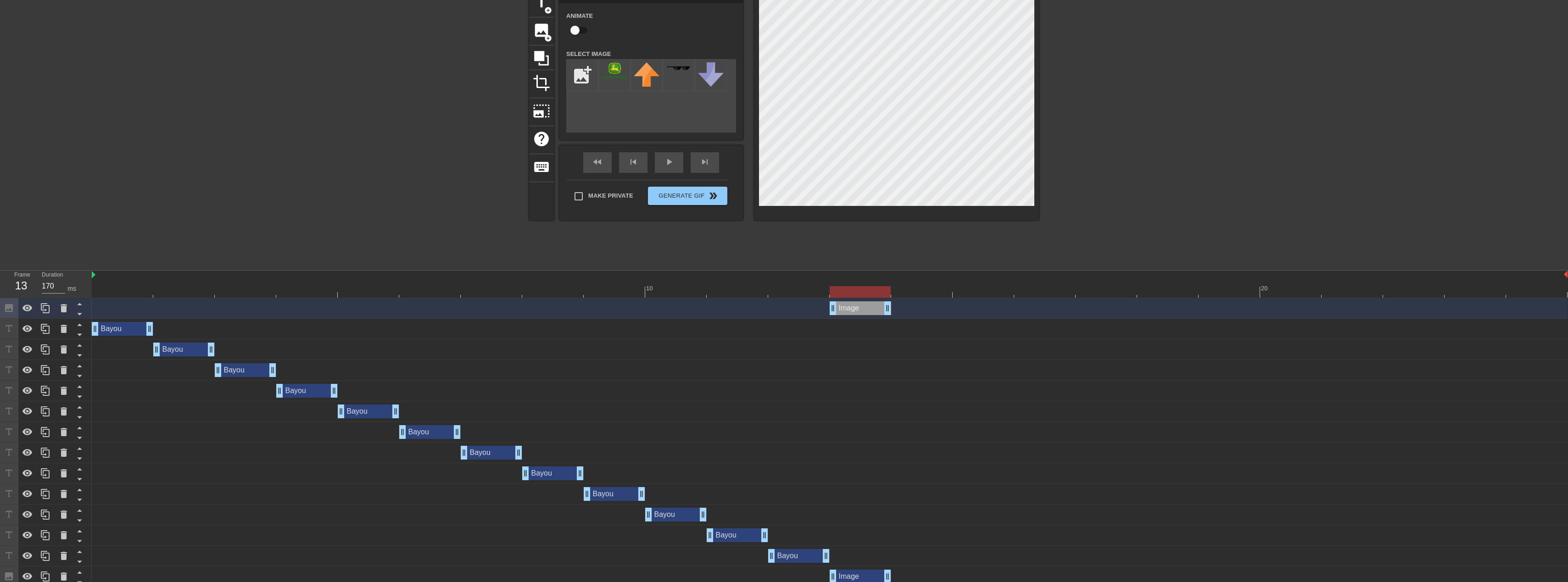
scroll to position [54, 0]
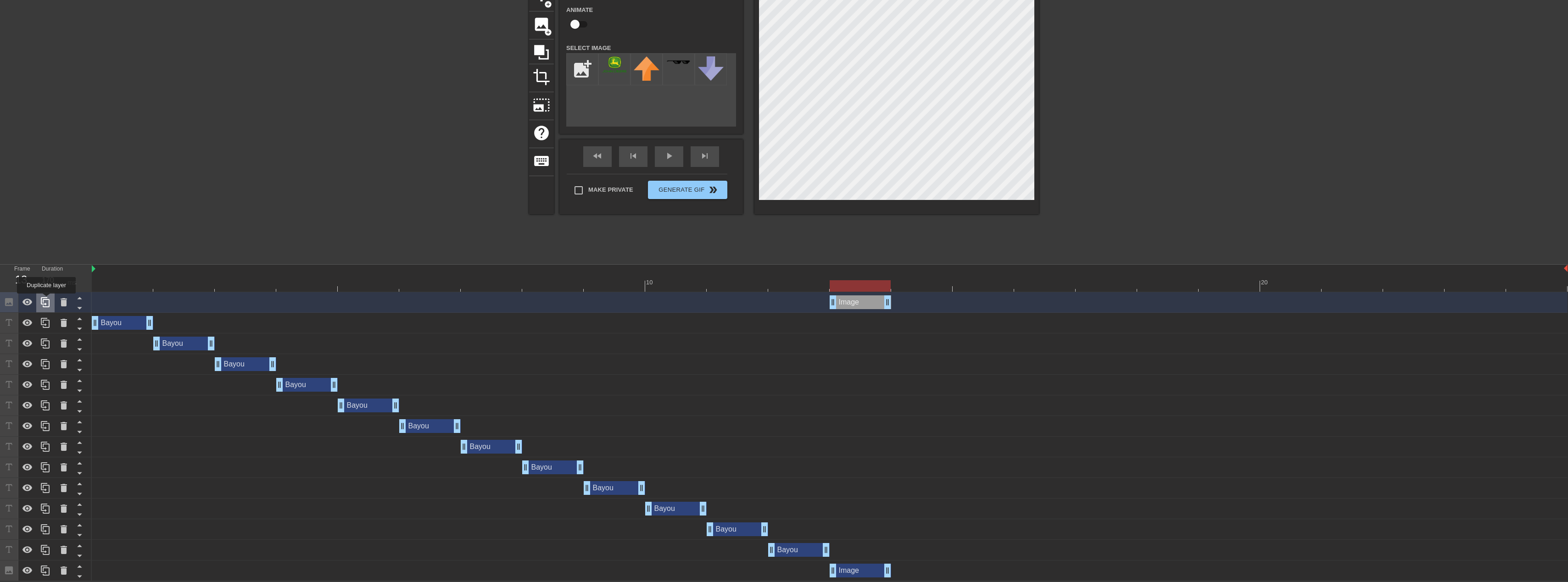
click at [45, 300] on icon at bounding box center [45, 303] width 11 height 11
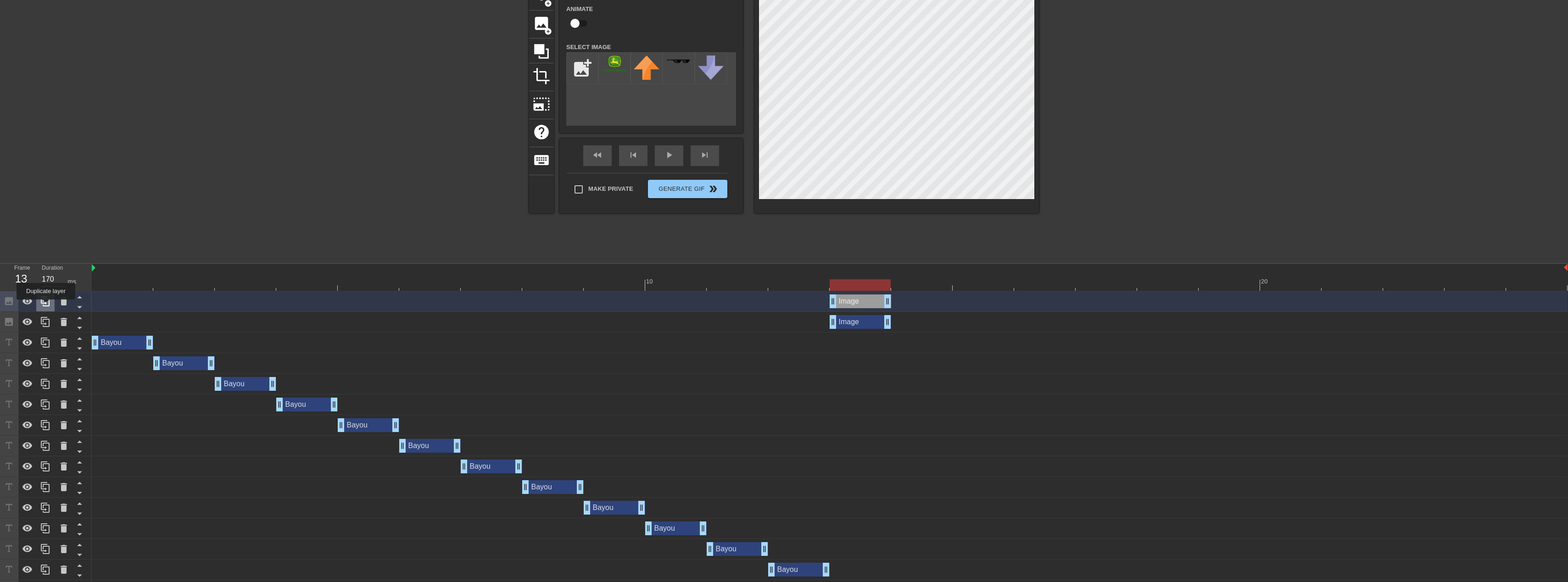
click at [46, 306] on icon at bounding box center [45, 301] width 9 height 10
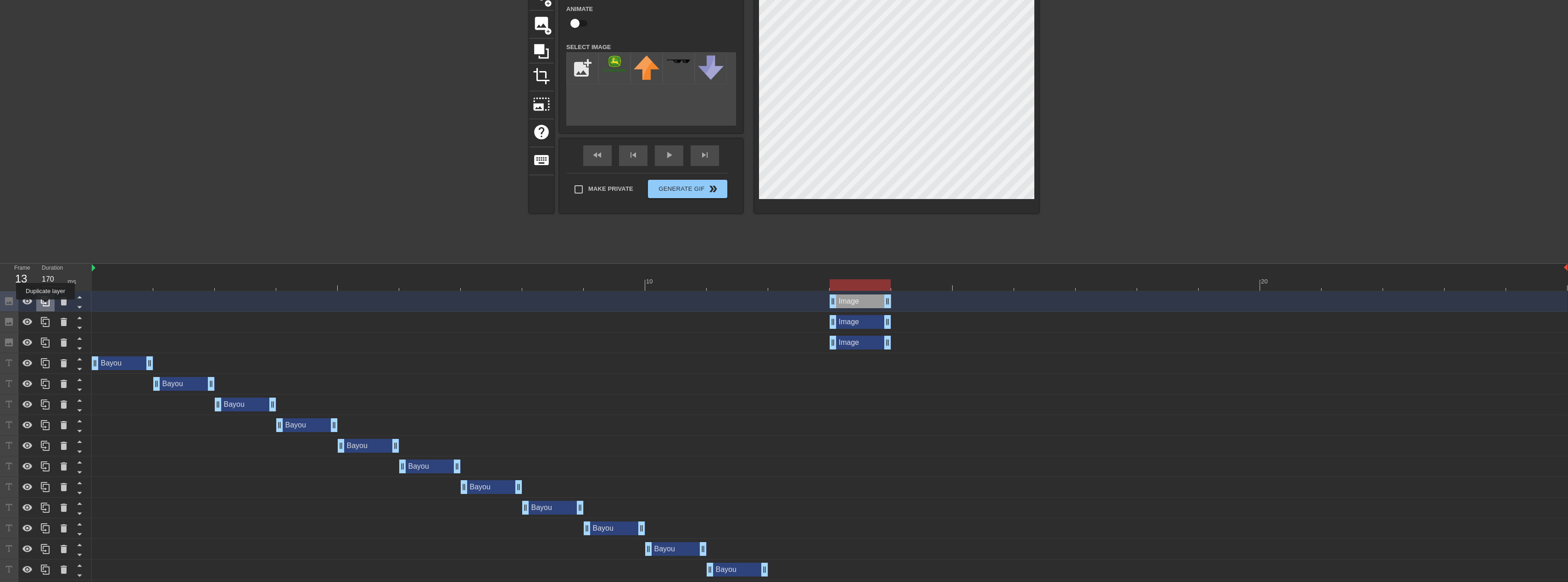
click at [45, 306] on icon at bounding box center [45, 301] width 9 height 10
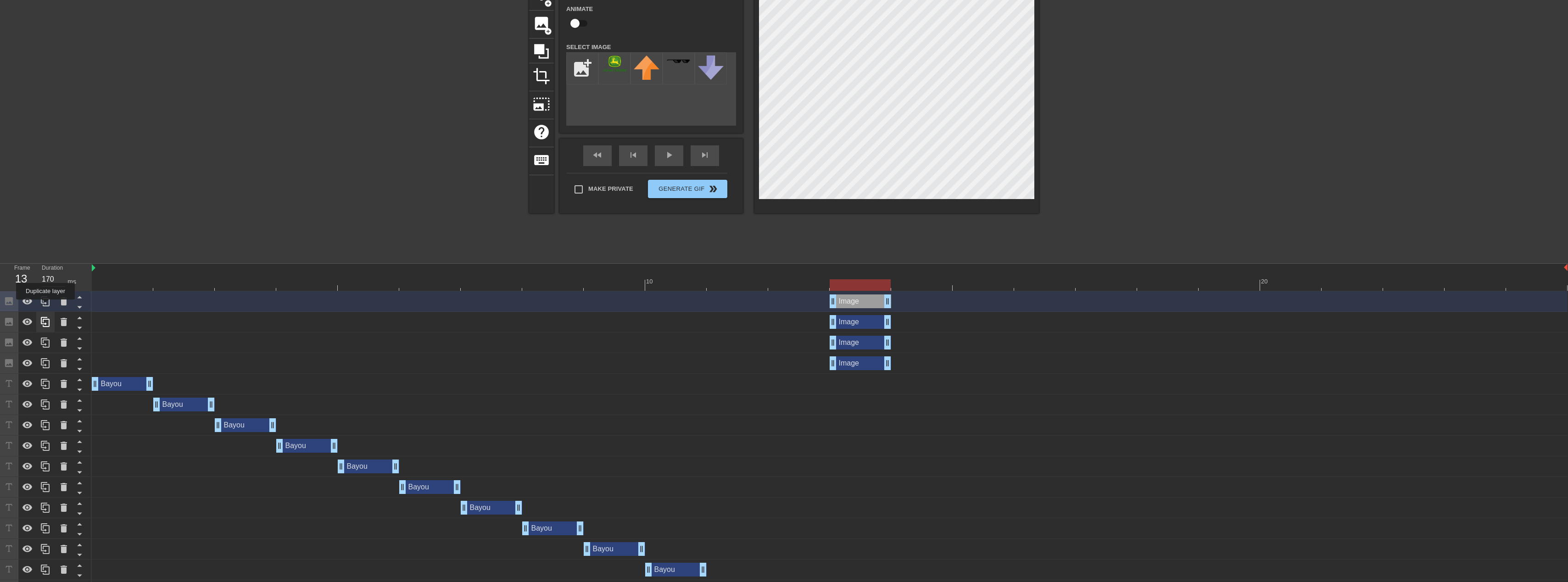
click at [45, 306] on icon at bounding box center [45, 301] width 9 height 10
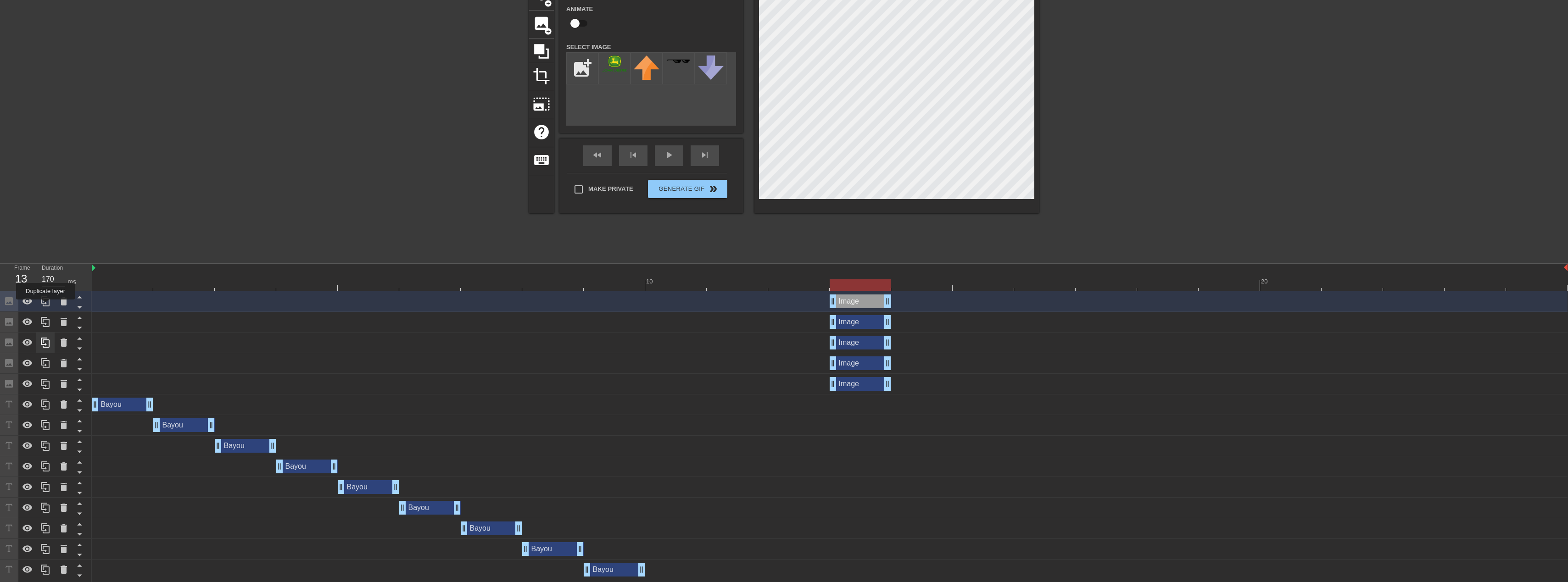
click at [45, 306] on icon at bounding box center [45, 301] width 9 height 10
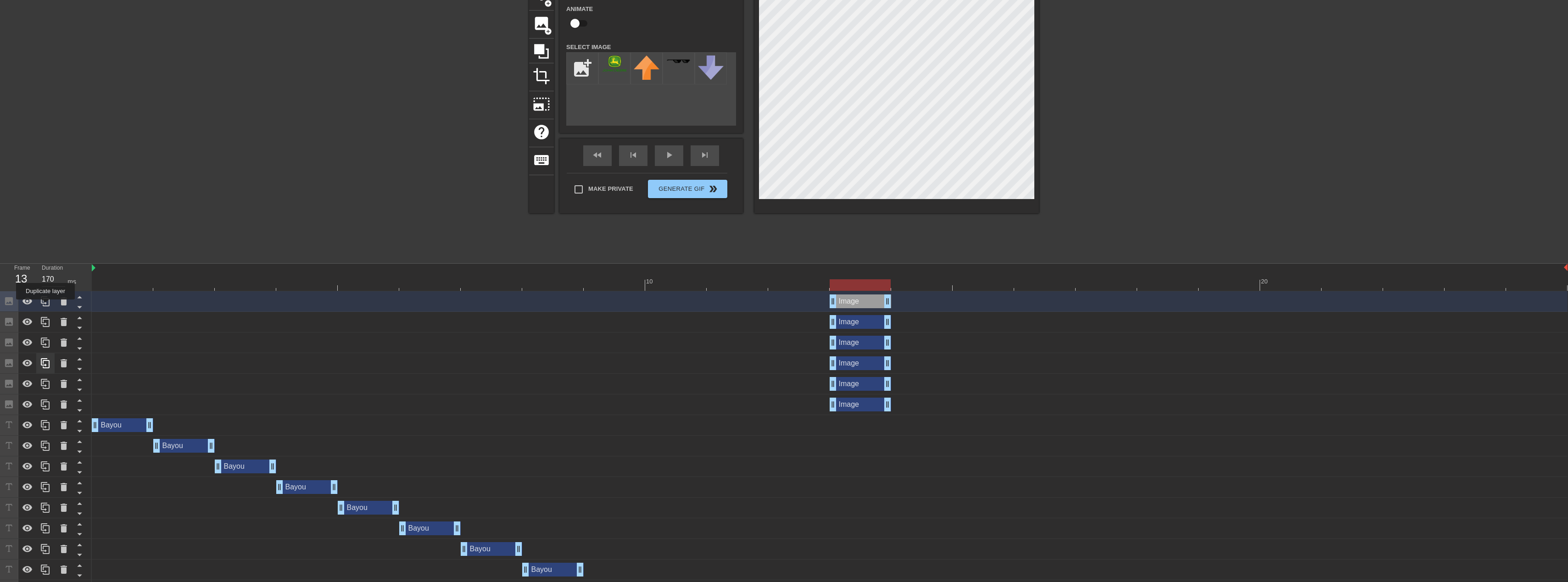
click at [45, 306] on icon at bounding box center [45, 301] width 9 height 10
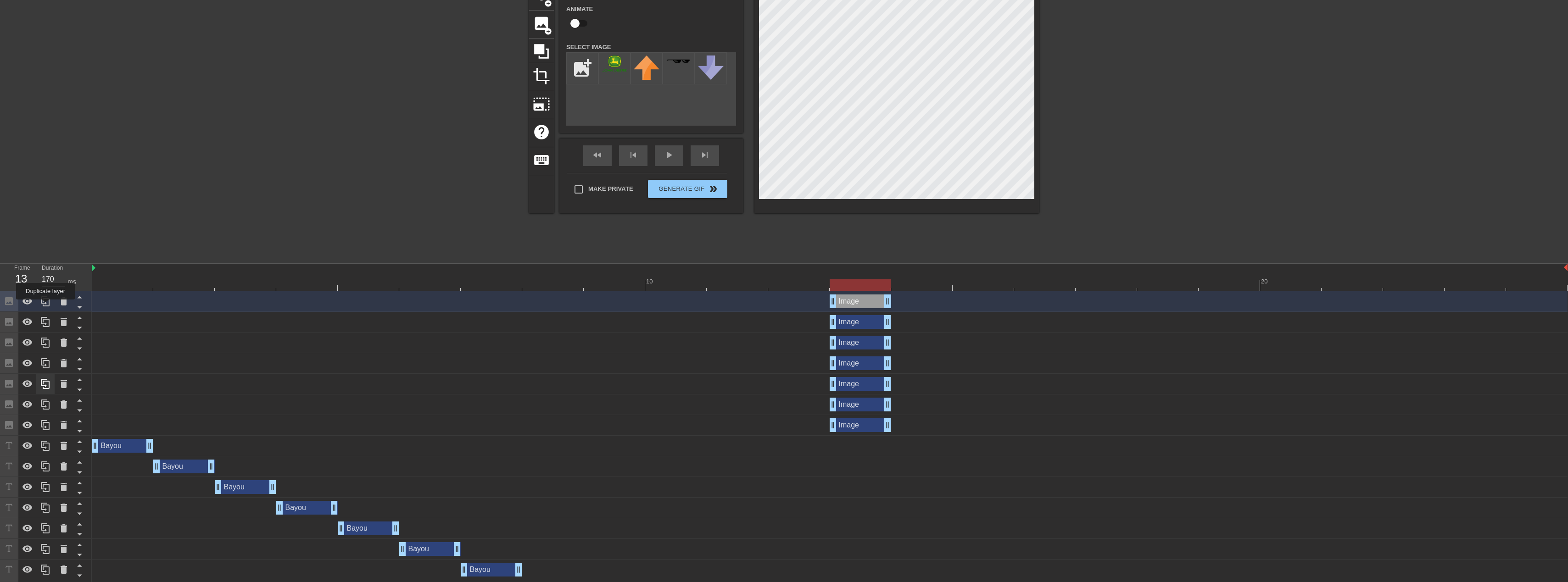
click at [45, 306] on icon at bounding box center [45, 301] width 9 height 10
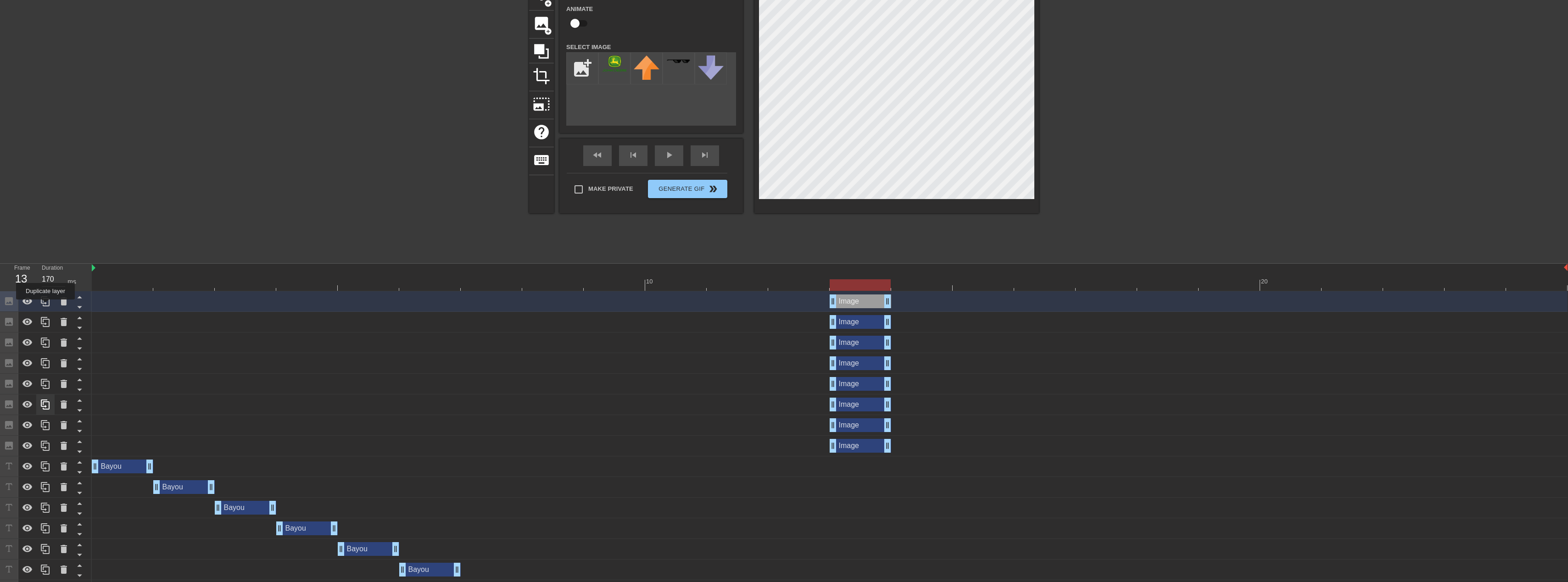
click at [45, 306] on icon at bounding box center [45, 301] width 9 height 10
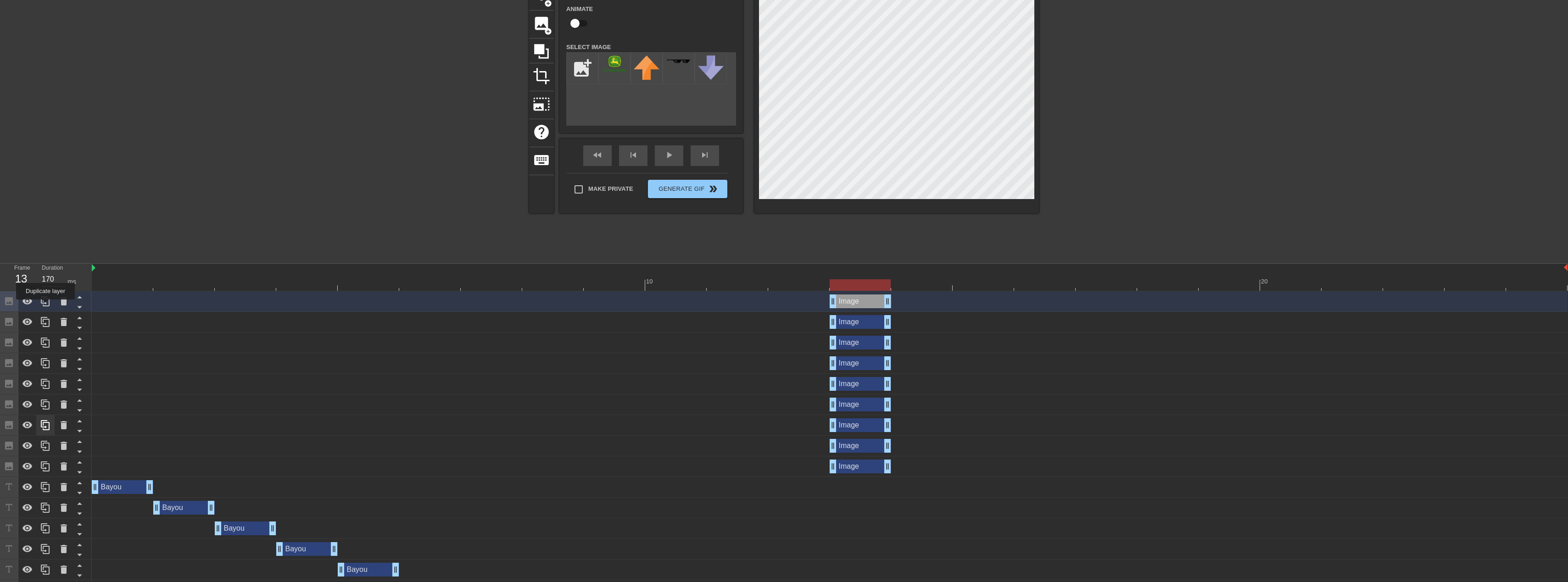
click at [45, 306] on icon at bounding box center [45, 301] width 9 height 10
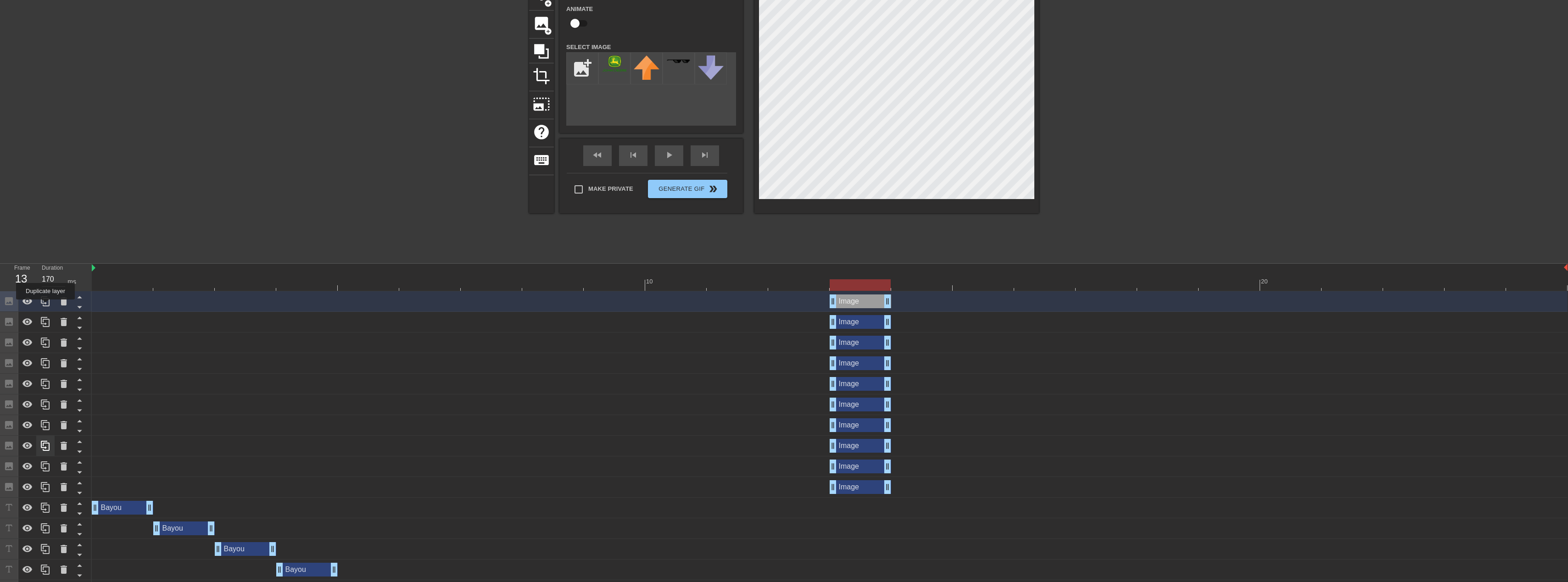
click at [45, 306] on icon at bounding box center [45, 301] width 9 height 10
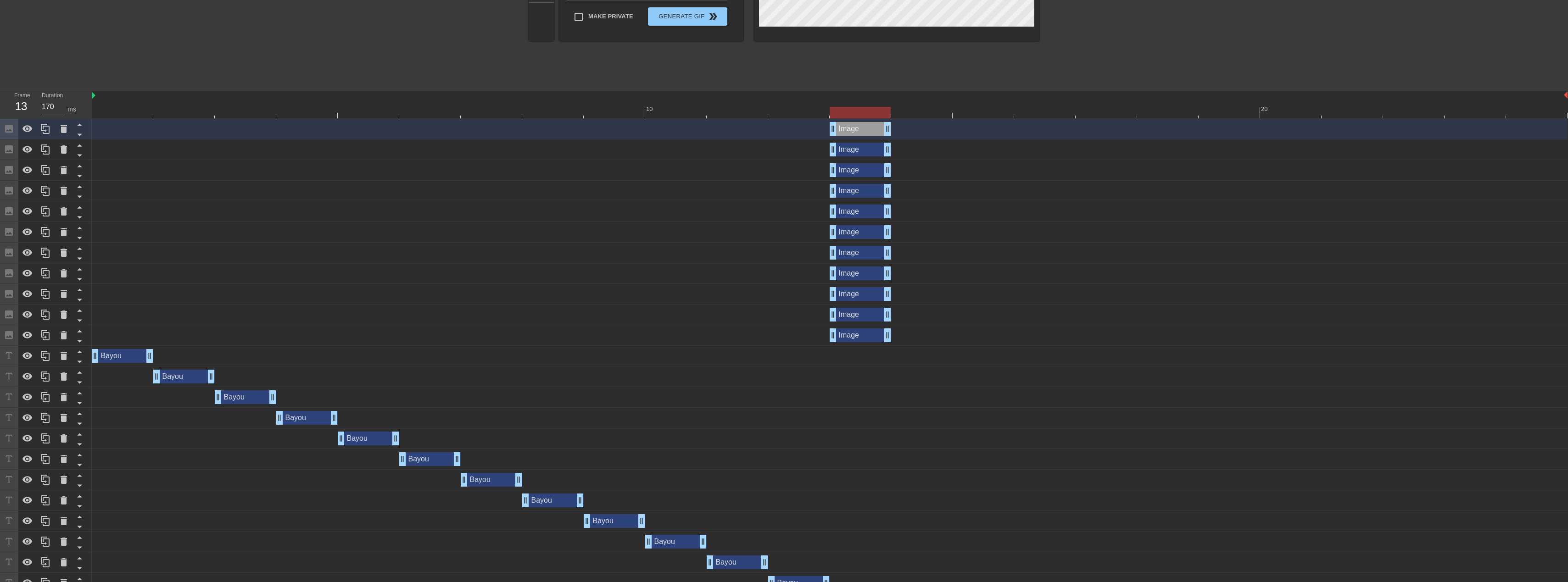
scroll to position [260, 0]
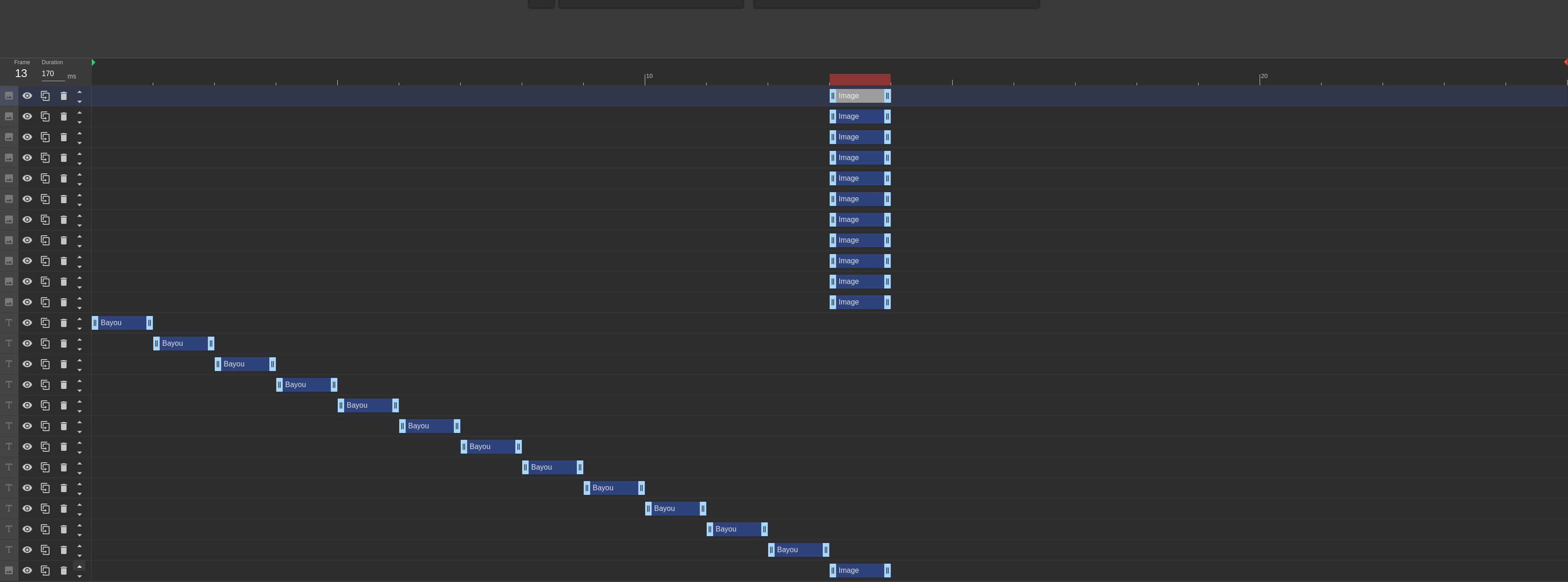
click at [78, 569] on icon at bounding box center [79, 566] width 12 height 12
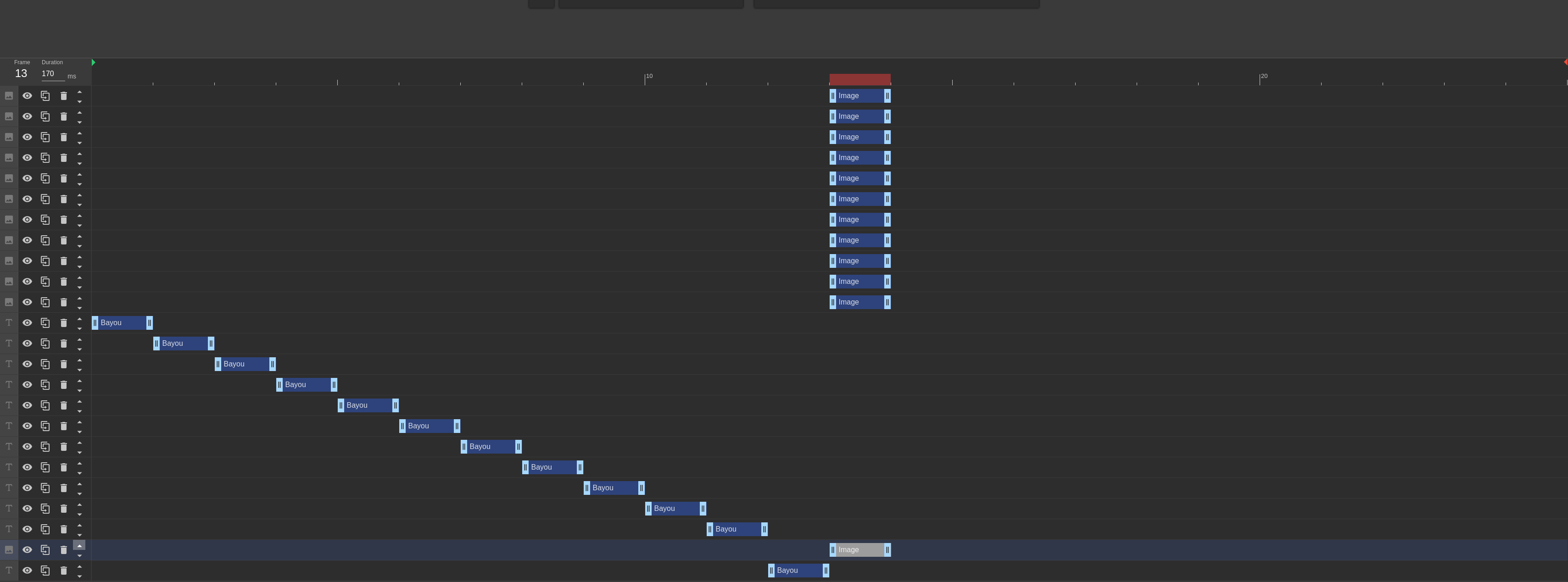
click at [81, 543] on icon at bounding box center [79, 545] width 12 height 12
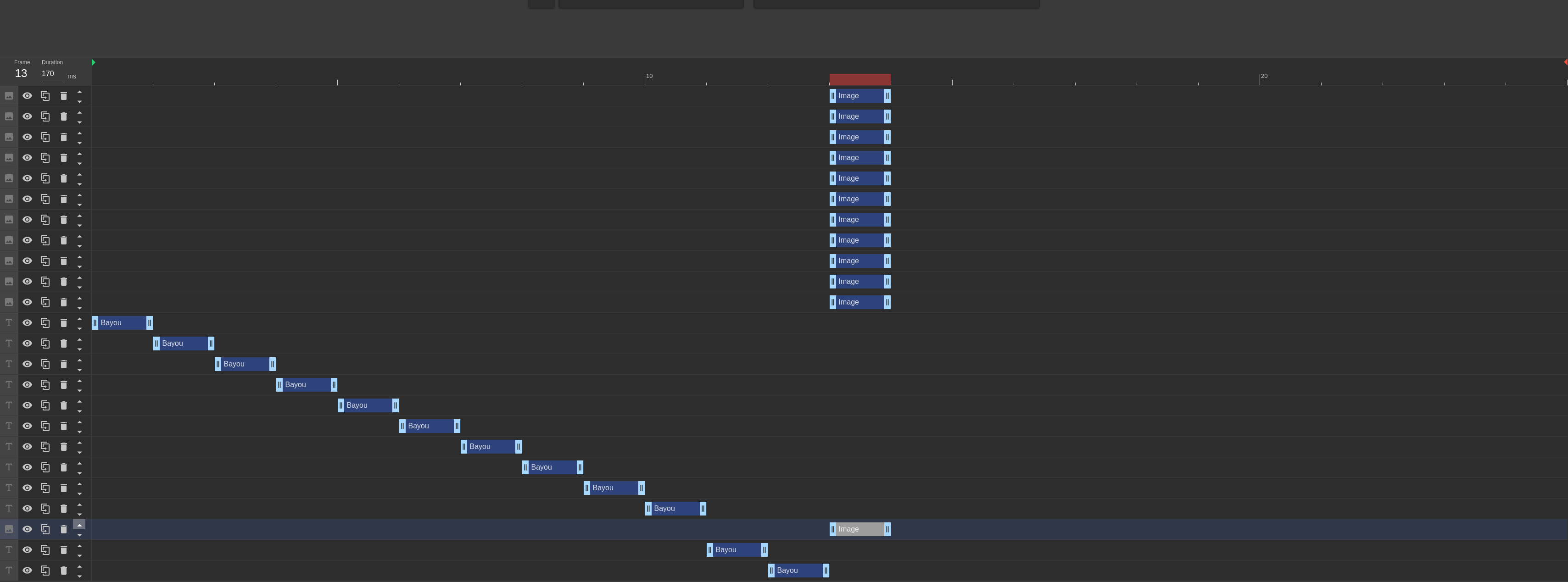
click at [80, 525] on icon at bounding box center [79, 526] width 5 height 2
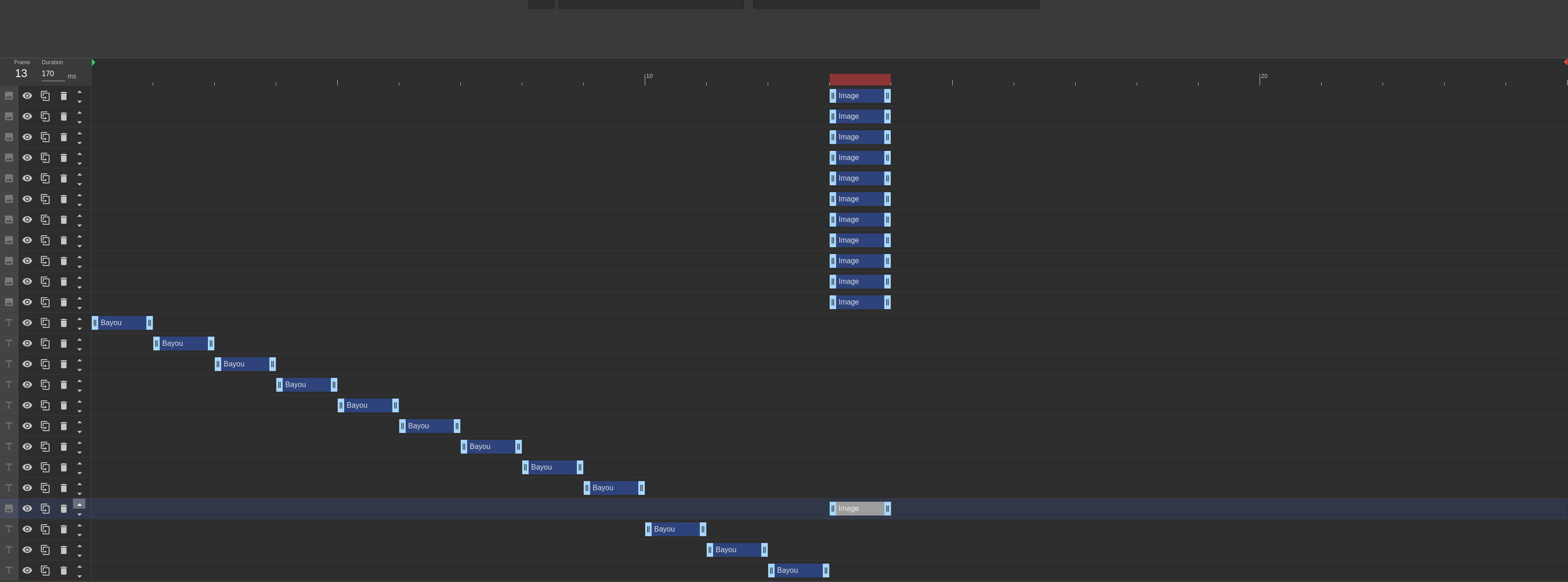
click at [80, 502] on icon at bounding box center [79, 504] width 12 height 12
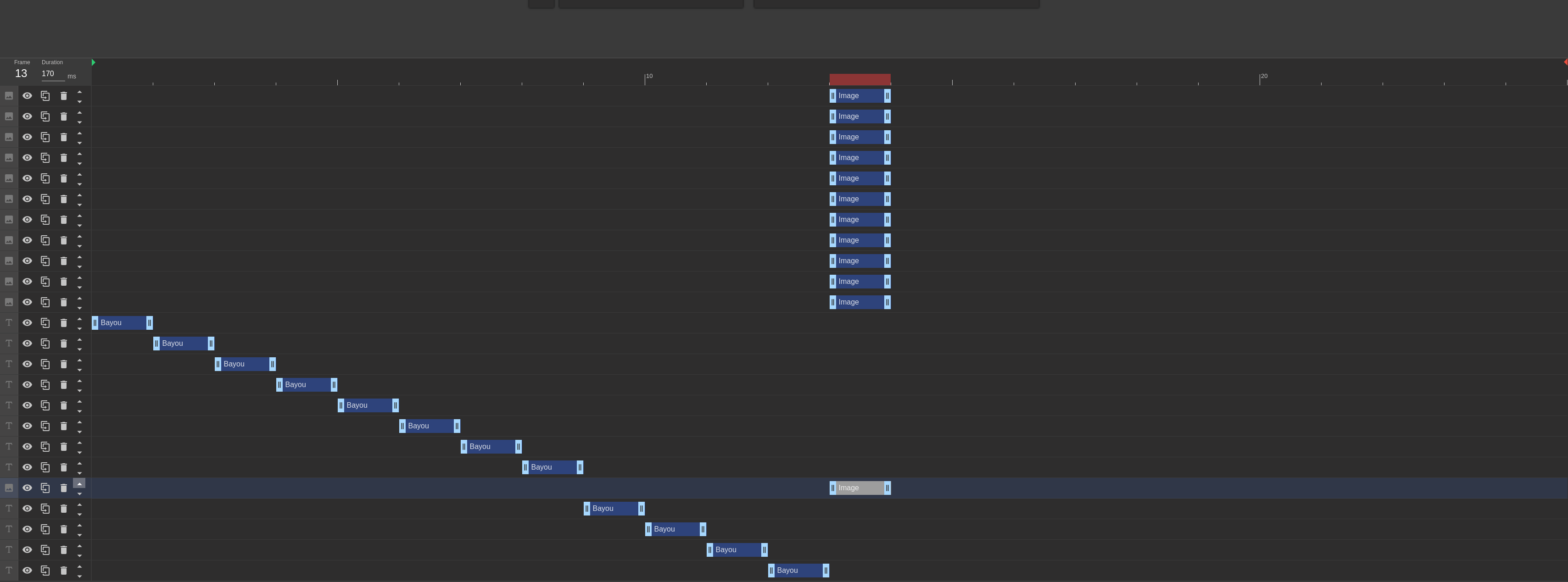
click at [80, 483] on icon at bounding box center [79, 484] width 12 height 12
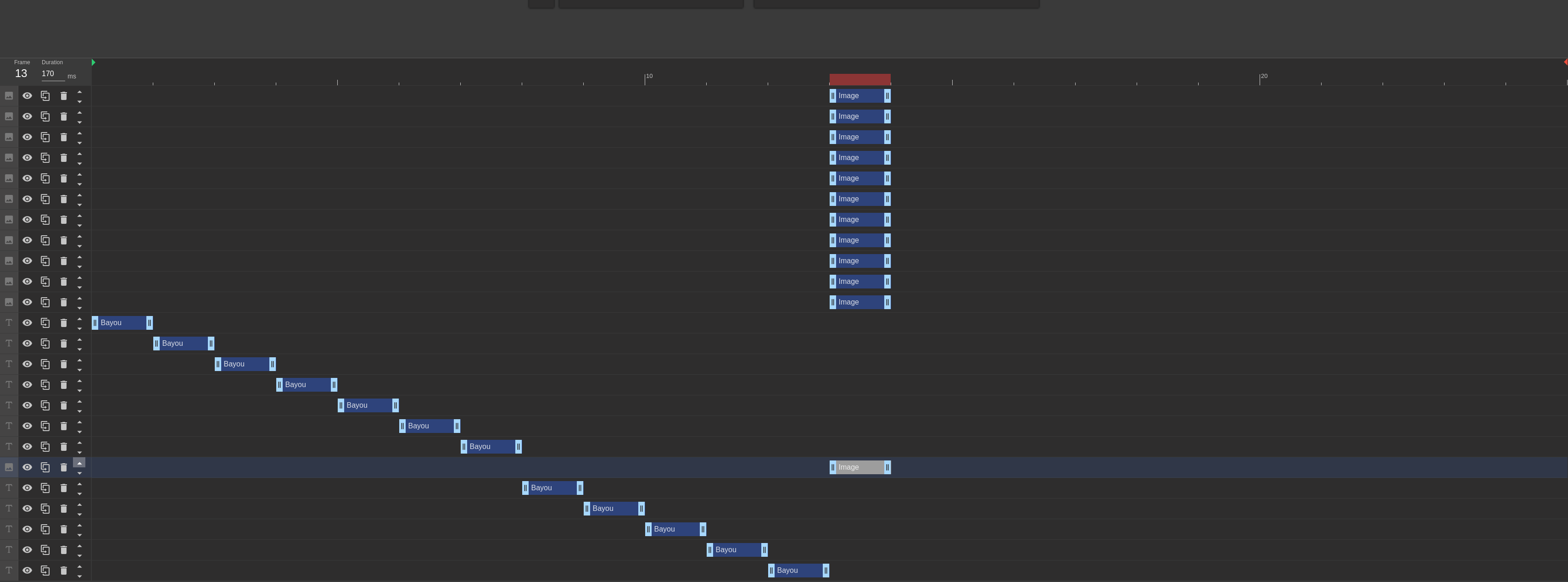
click at [79, 463] on icon at bounding box center [79, 464] width 5 height 2
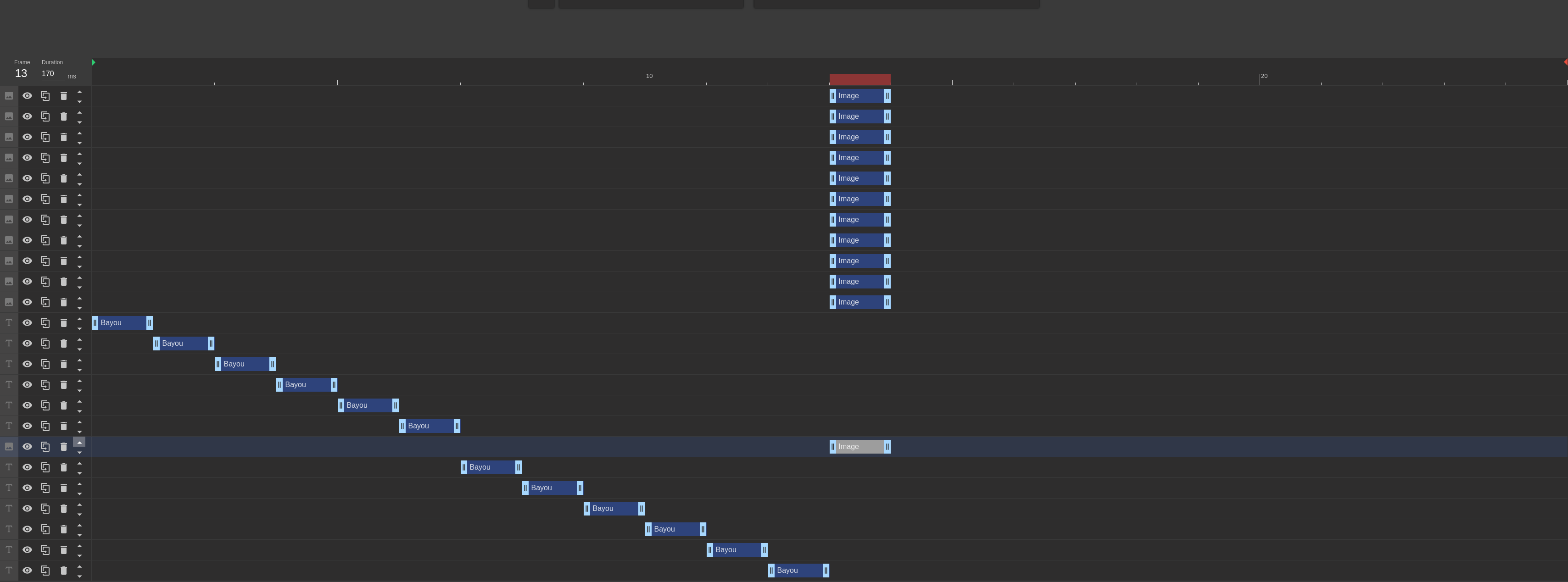
click at [79, 443] on icon at bounding box center [79, 443] width 5 height 2
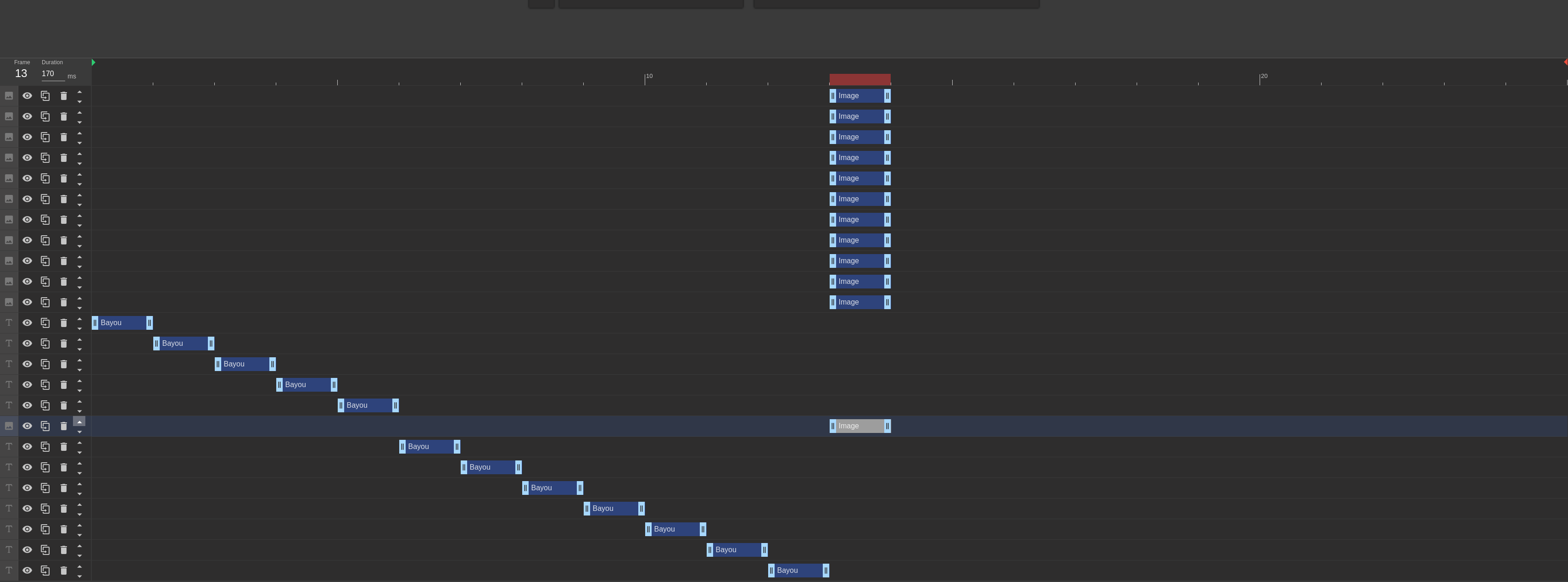
click at [81, 419] on icon at bounding box center [79, 422] width 12 height 12
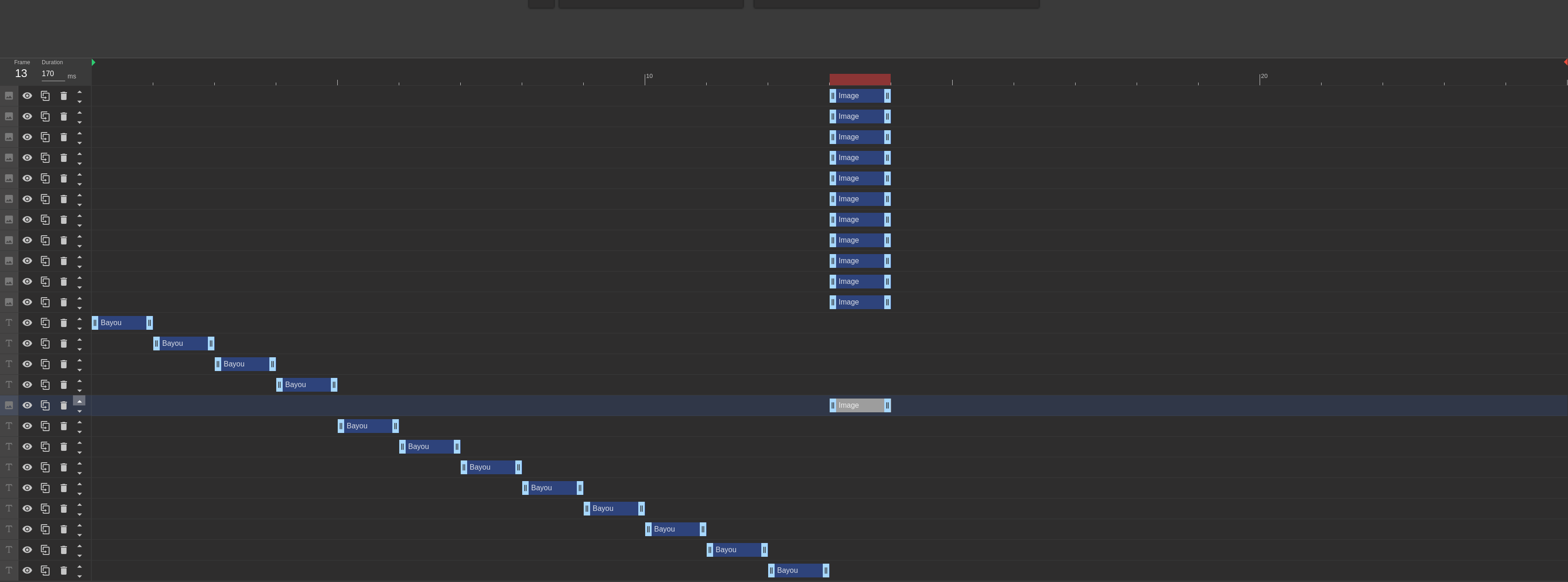
click at [83, 403] on icon at bounding box center [79, 401] width 12 height 12
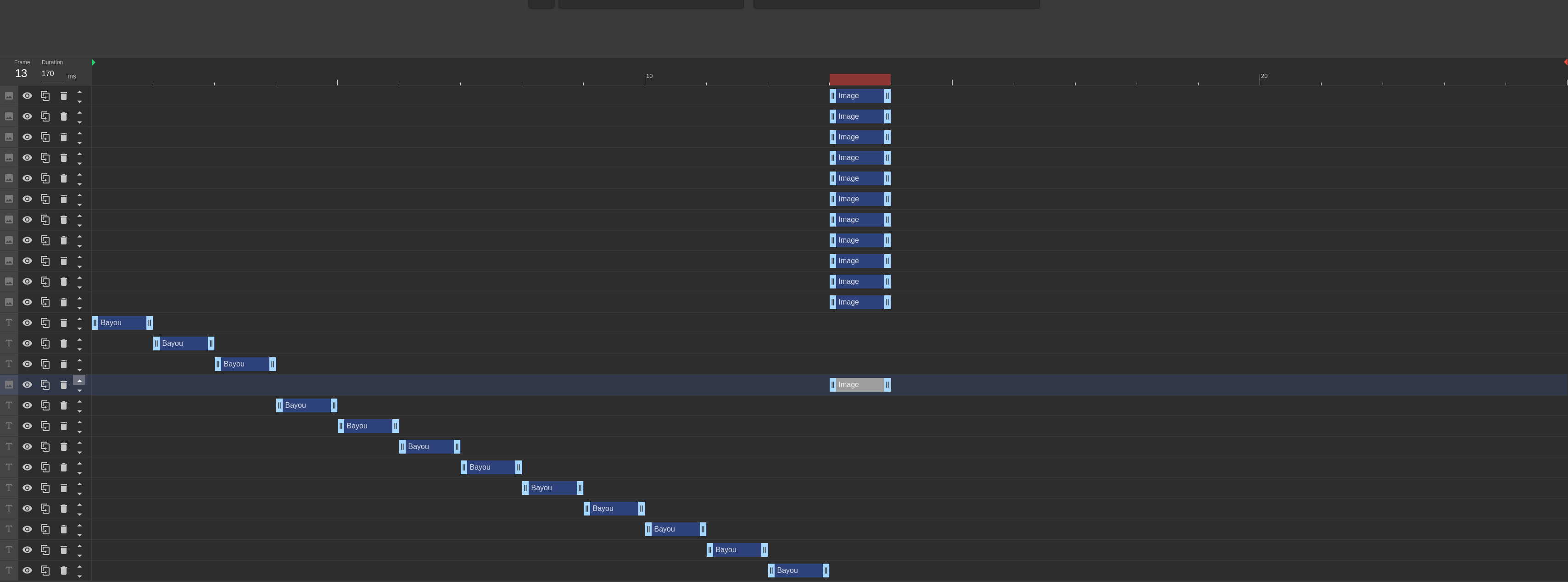
click at [79, 381] on icon at bounding box center [79, 381] width 5 height 2
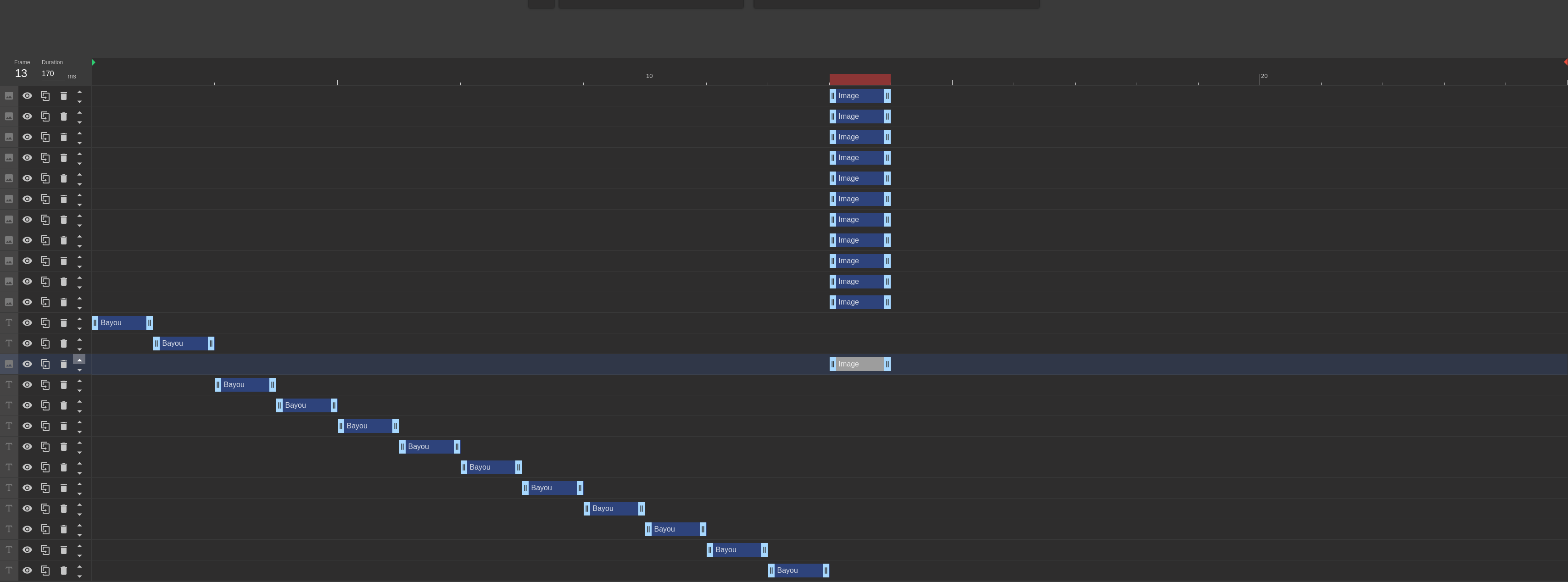
click at [80, 361] on icon at bounding box center [79, 359] width 12 height 12
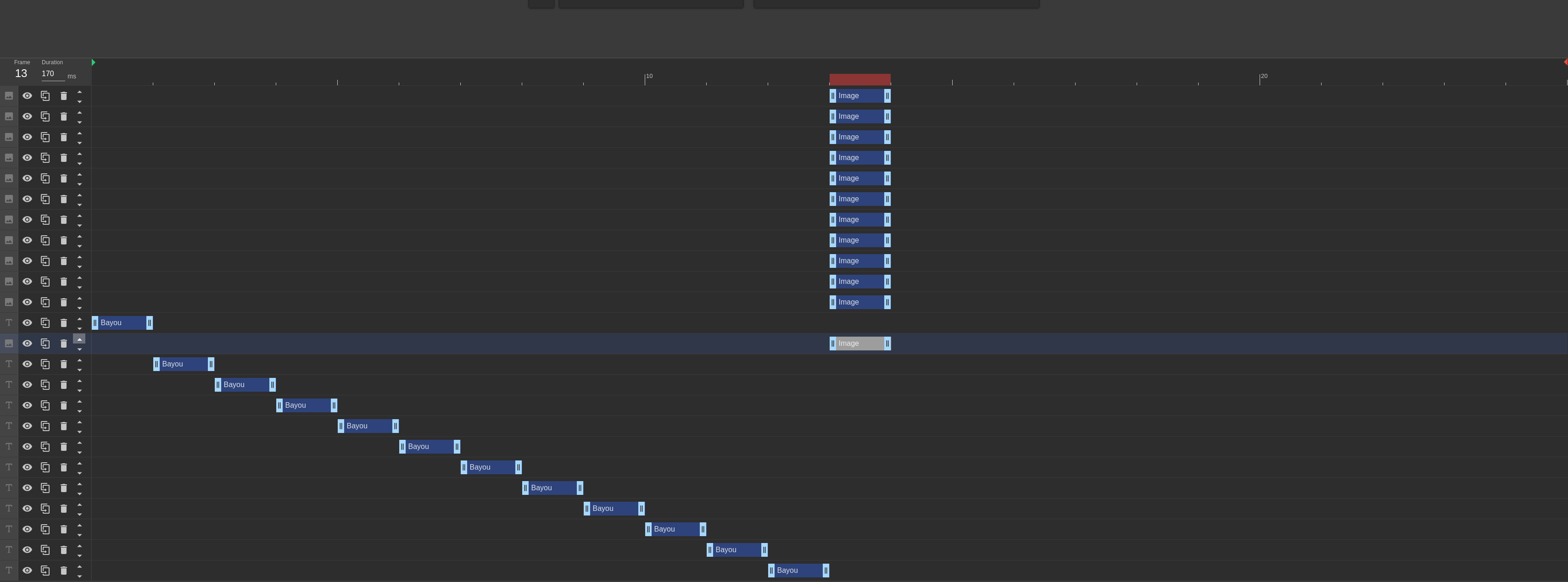
click at [80, 339] on icon at bounding box center [79, 340] width 5 height 2
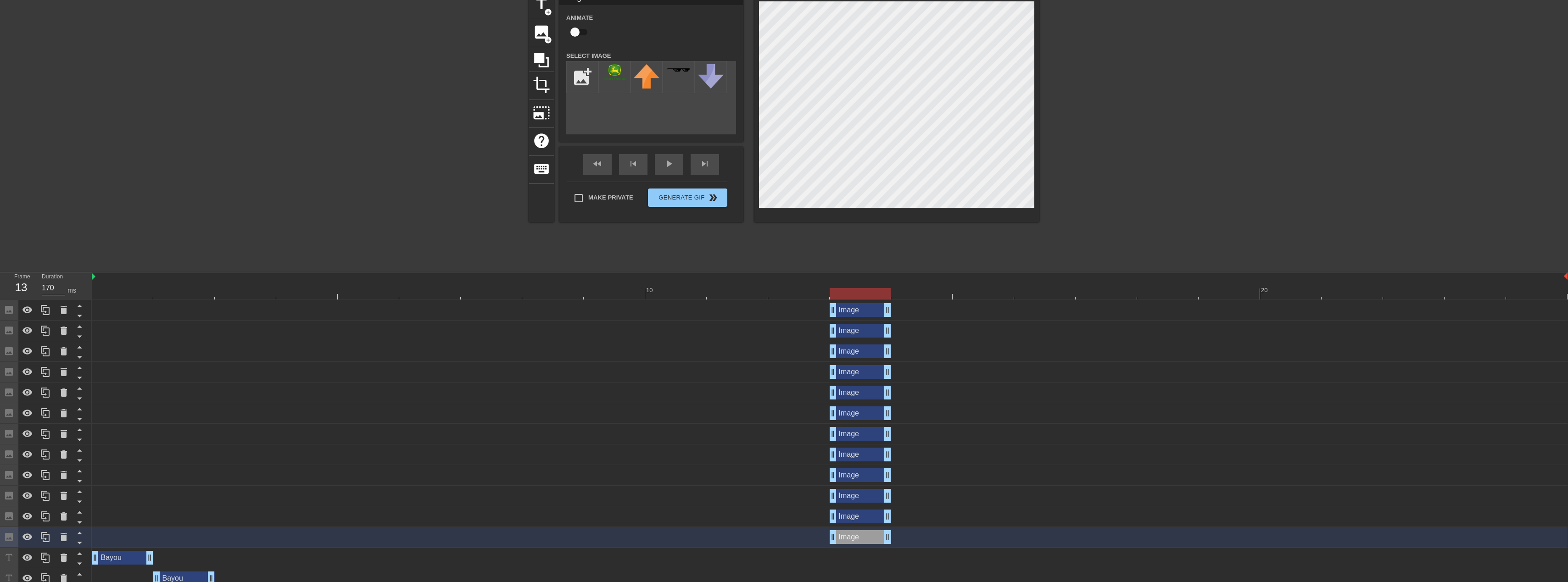
scroll to position [31, 0]
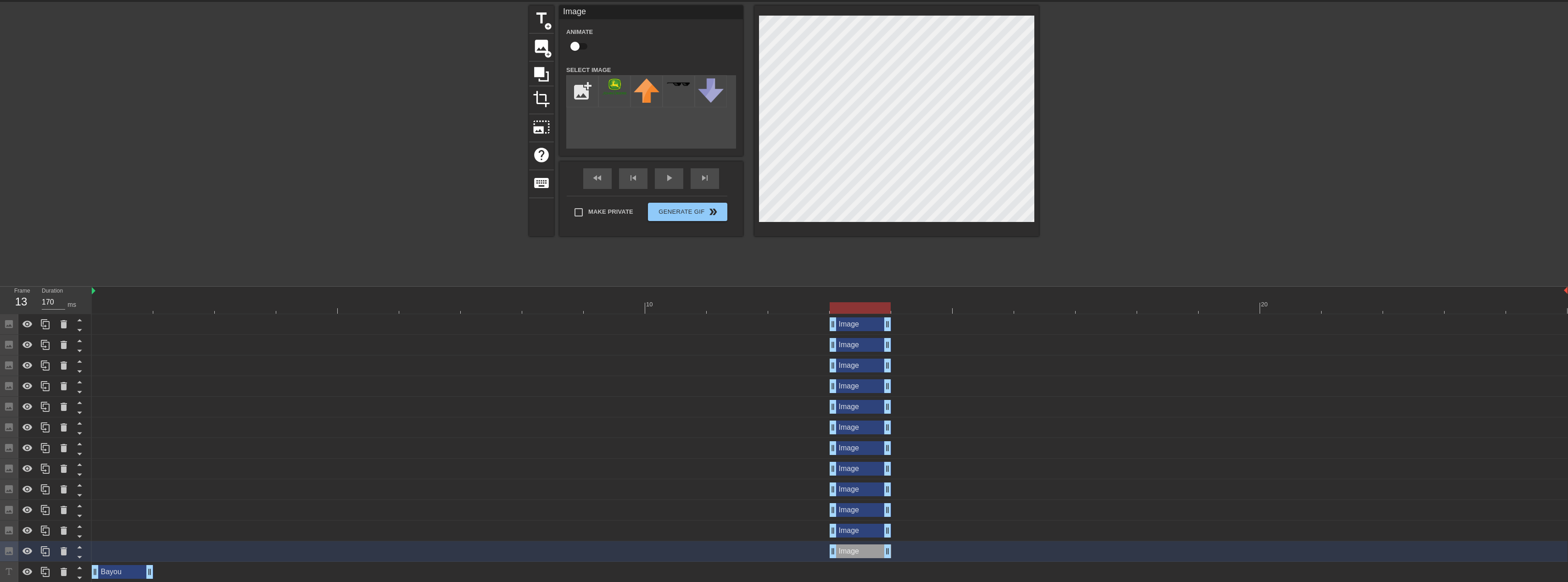
click at [863, 304] on div at bounding box center [860, 308] width 61 height 12
click at [858, 328] on div "Image drag_handle drag_handle" at bounding box center [860, 324] width 62 height 14
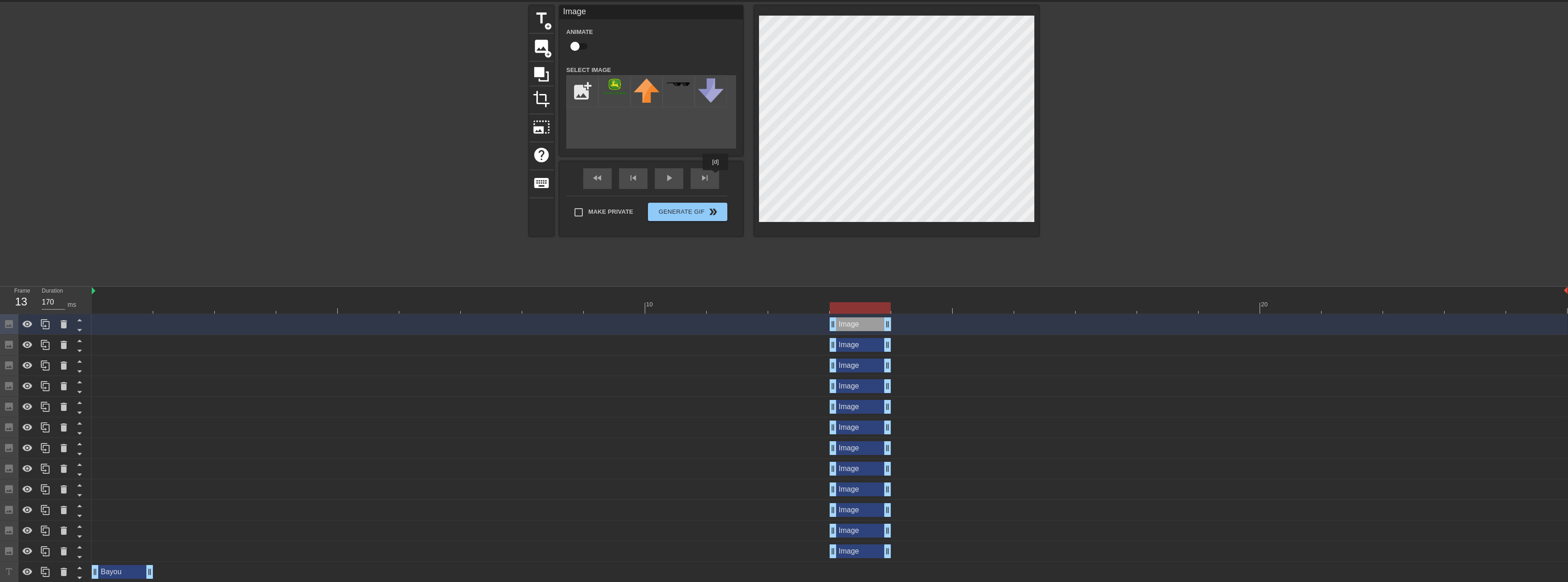
click at [715, 177] on div "fast_rewind skip_previous play_arrow skip_next" at bounding box center [651, 179] width 150 height 34
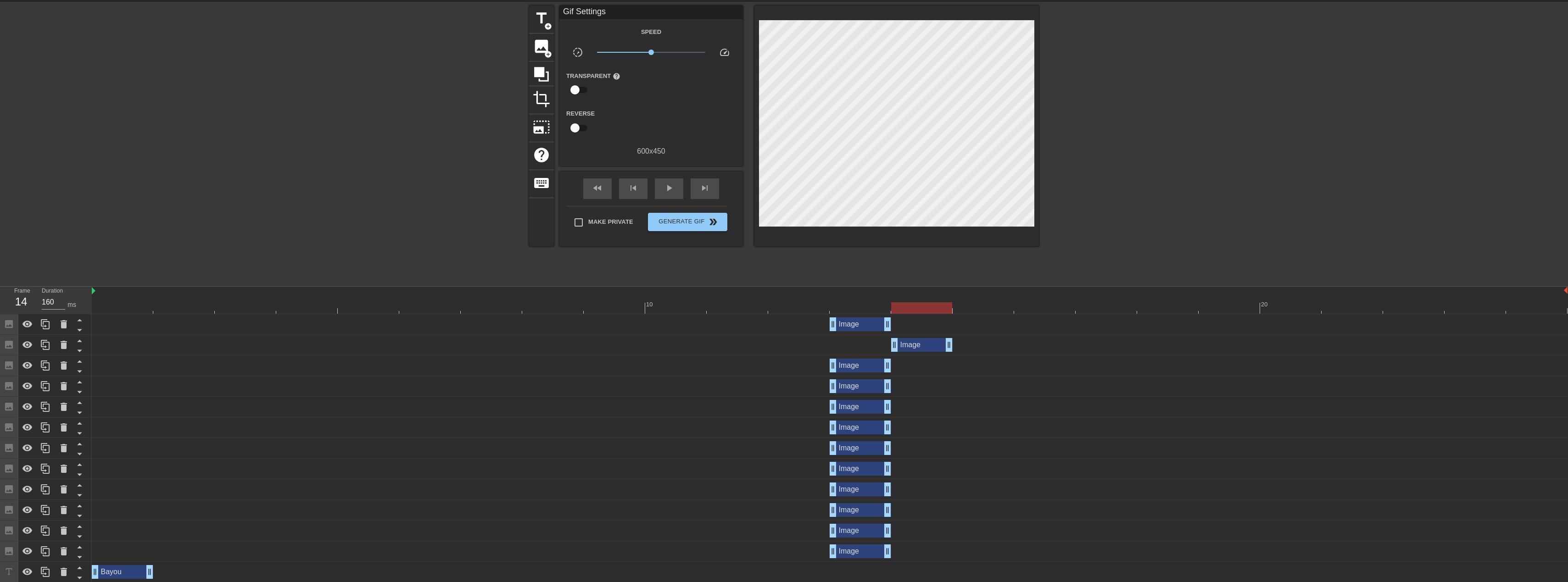
drag, startPoint x: 867, startPoint y: 348, endPoint x: 916, endPoint y: 346, distance: 49.0
click at [916, 346] on div "Image drag_handle drag_handle" at bounding box center [922, 345] width 62 height 14
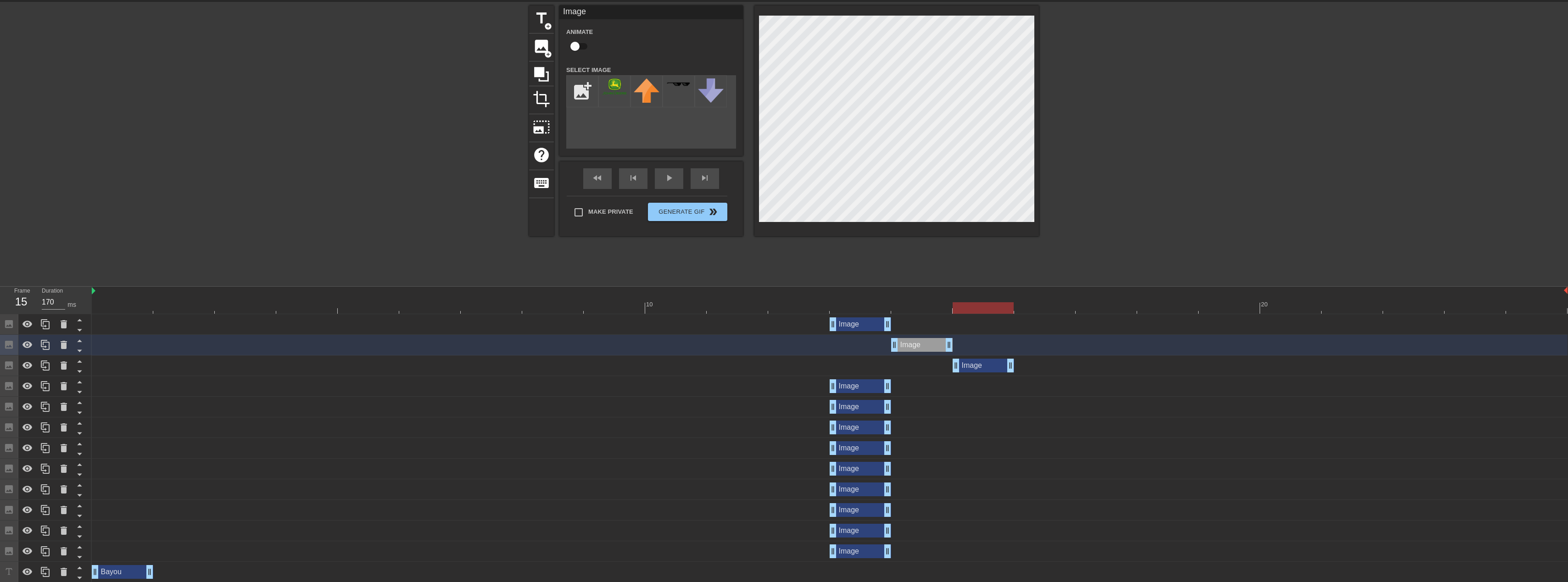
drag, startPoint x: 856, startPoint y: 367, endPoint x: 1004, endPoint y: 369, distance: 148.0
click at [1004, 369] on div "Image drag_handle drag_handle" at bounding box center [983, 366] width 62 height 14
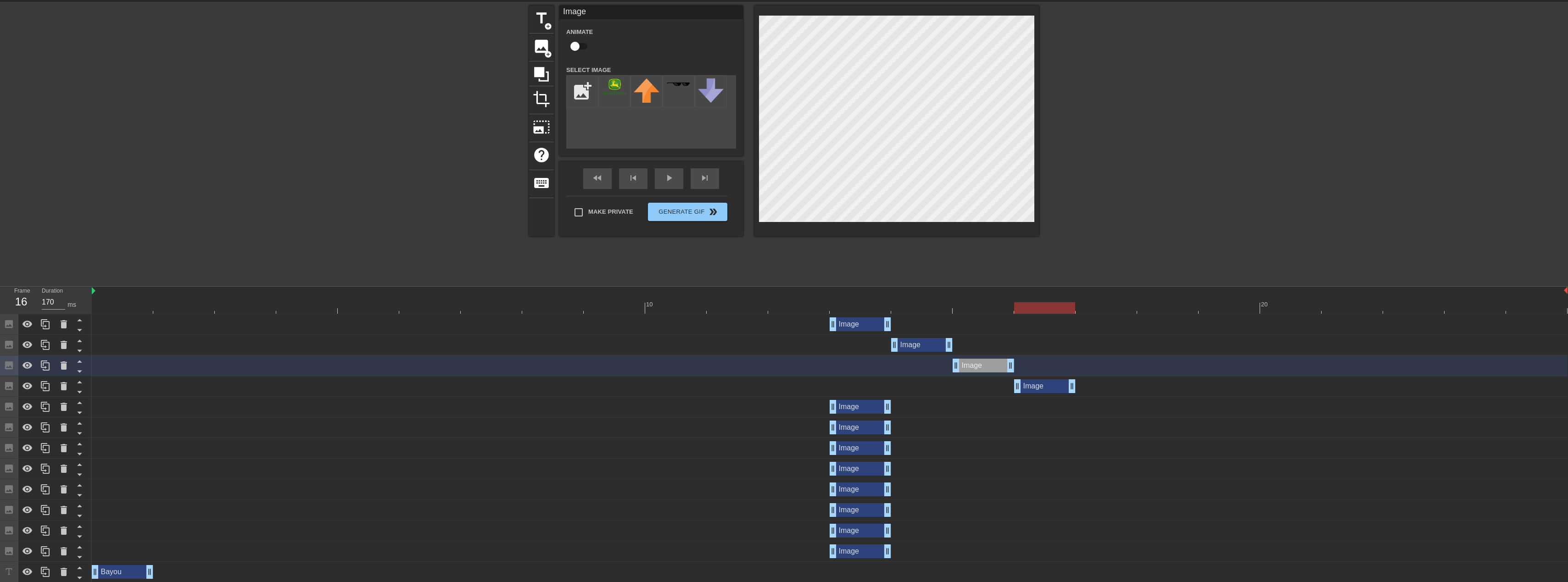
drag, startPoint x: 863, startPoint y: 390, endPoint x: 1048, endPoint y: 389, distance: 185.0
click at [1048, 389] on div "Image drag_handle drag_handle" at bounding box center [1045, 386] width 62 height 14
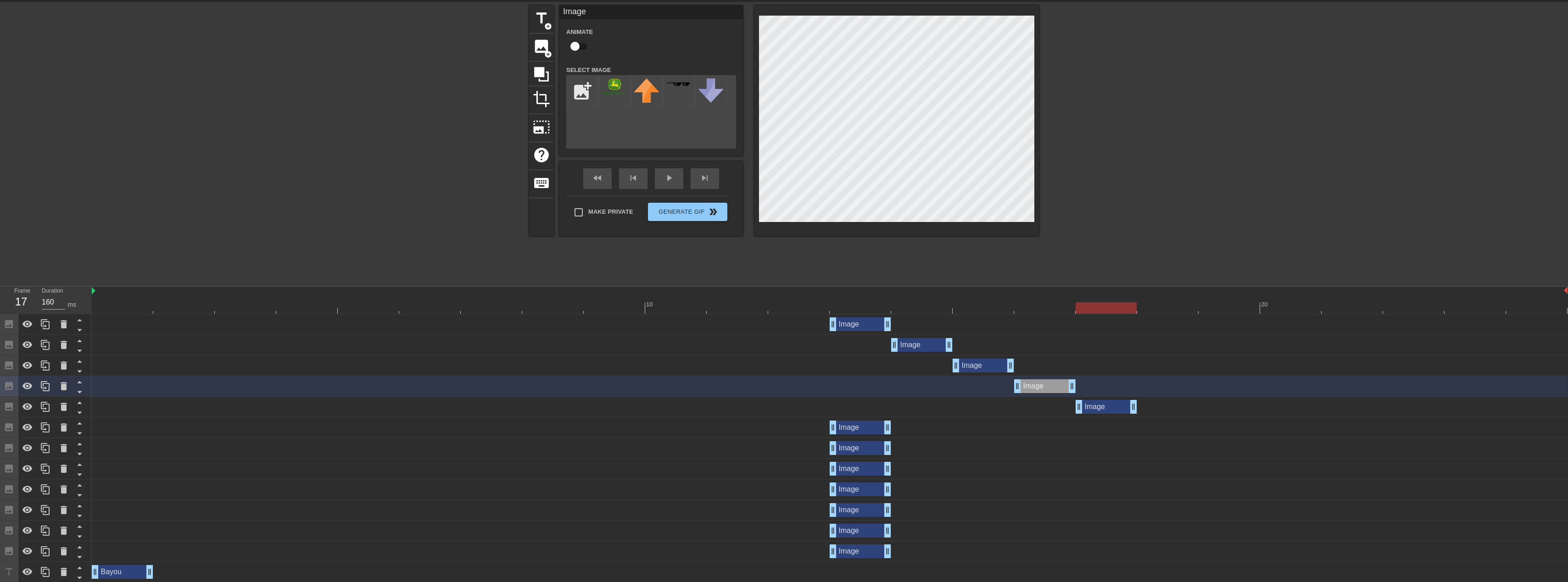
drag, startPoint x: 859, startPoint y: 410, endPoint x: 1128, endPoint y: 415, distance: 269.0
click at [1128, 415] on div "Image drag_handle drag_handle" at bounding box center [830, 407] width 1476 height 21
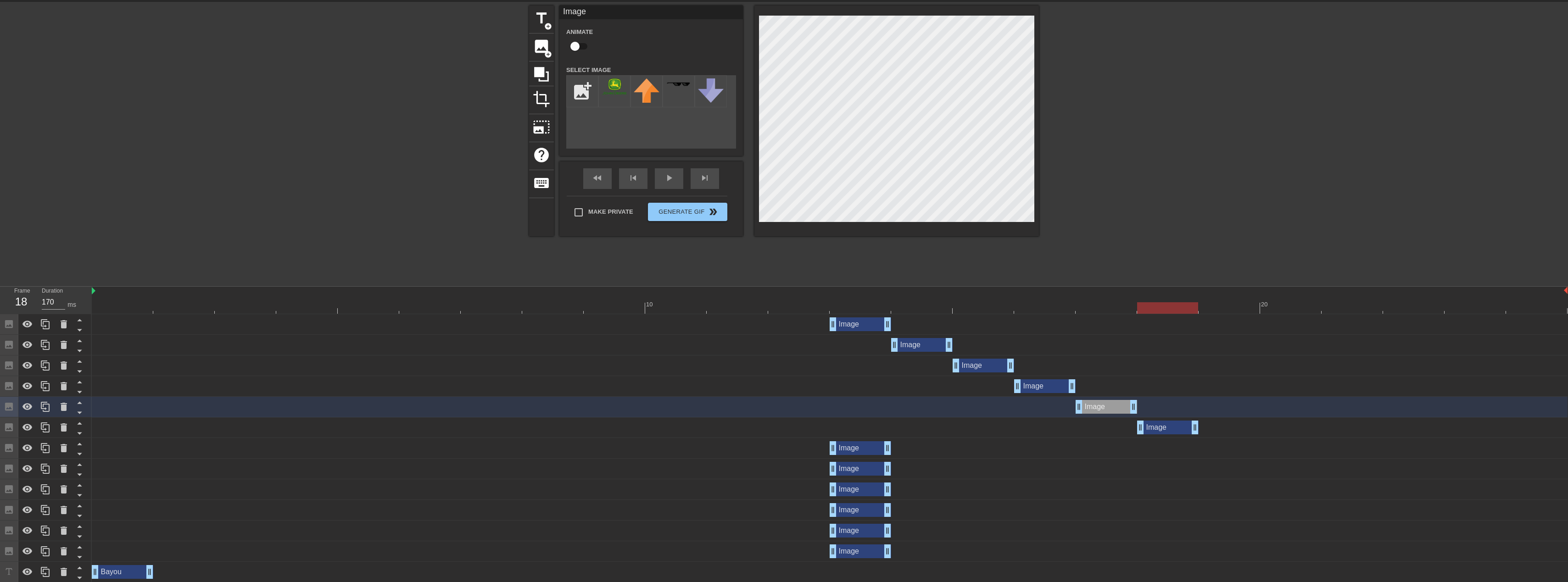
drag, startPoint x: 867, startPoint y: 430, endPoint x: 1165, endPoint y: 432, distance: 298.0
click at [1165, 432] on div "Image drag_handle drag_handle" at bounding box center [1168, 427] width 62 height 14
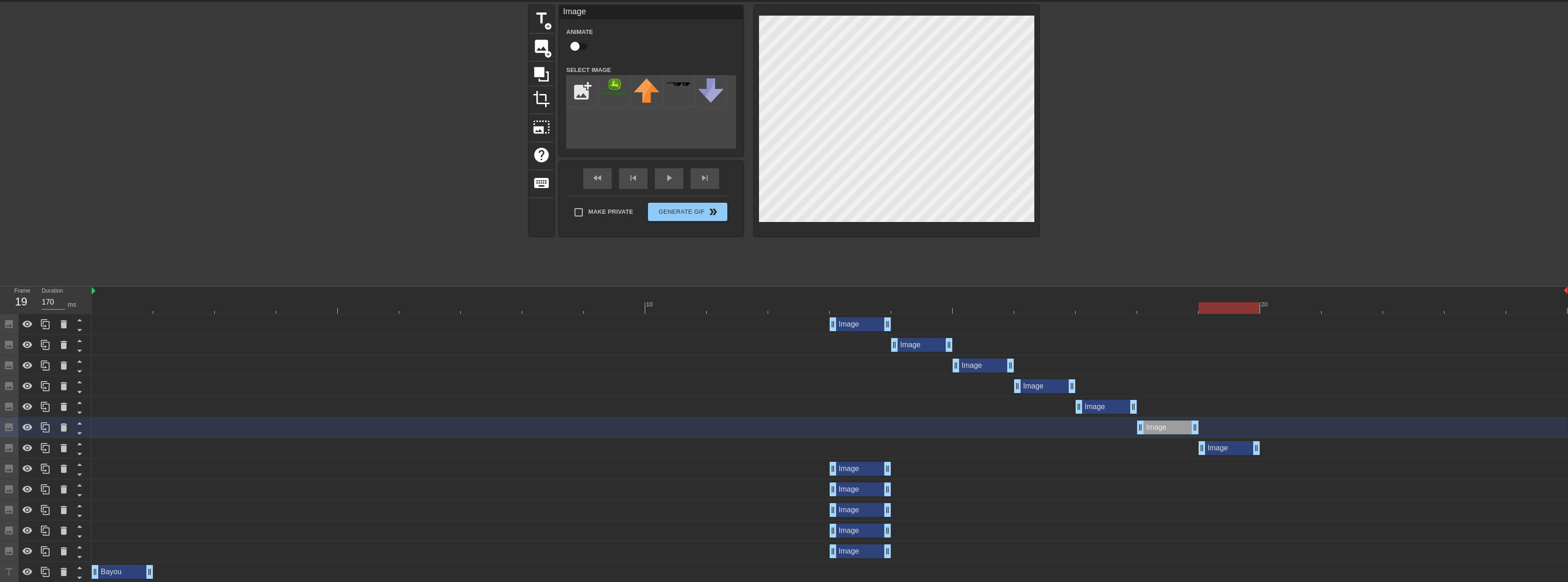
drag, startPoint x: 876, startPoint y: 452, endPoint x: 1250, endPoint y: 457, distance: 374.0
click at [1250, 457] on div "Image drag_handle drag_handle" at bounding box center [830, 449] width 1476 height 21
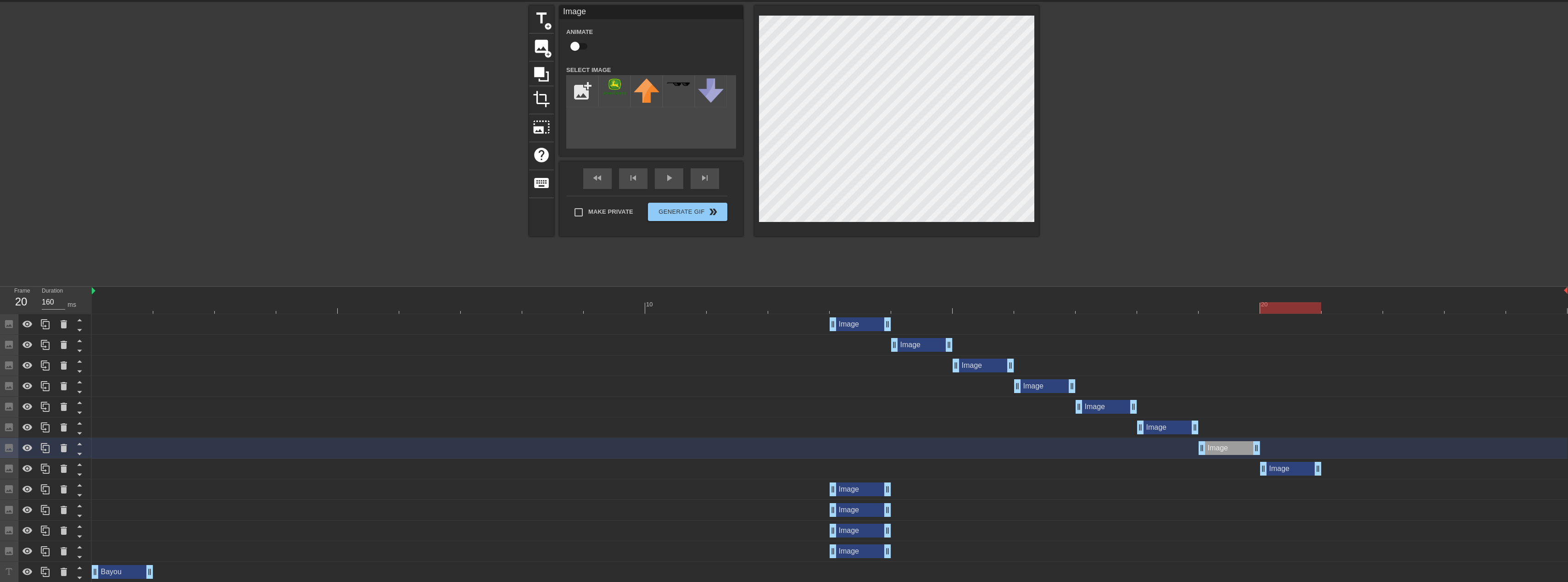
drag, startPoint x: 858, startPoint y: 469, endPoint x: 1290, endPoint y: 470, distance: 432.0
click at [1279, 465] on div "Image drag_handle drag_handle" at bounding box center [1290, 469] width 62 height 14
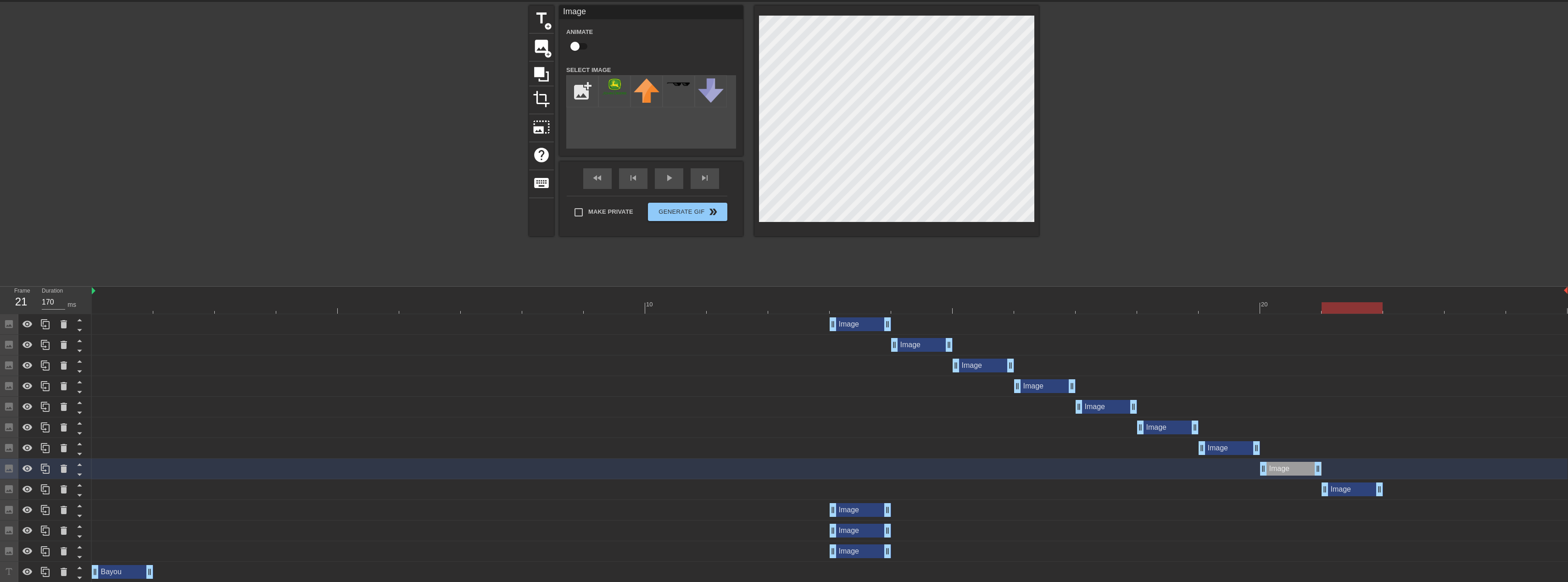
drag, startPoint x: 856, startPoint y: 491, endPoint x: 1351, endPoint y: 490, distance: 495.0
click at [1351, 490] on div "Image drag_handle drag_handle" at bounding box center [1352, 490] width 62 height 14
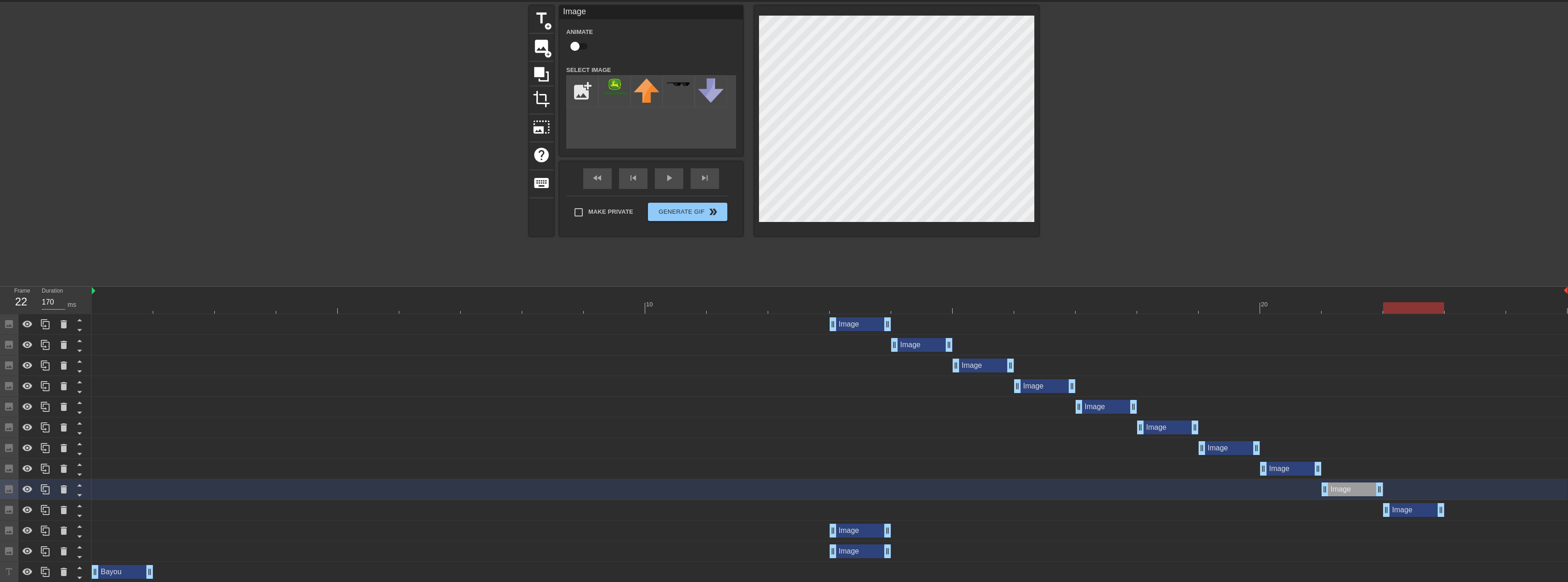
drag, startPoint x: 861, startPoint y: 504, endPoint x: 1432, endPoint y: 520, distance: 571.2
click at [1432, 520] on div "Image drag_handle drag_handle" at bounding box center [830, 510] width 1476 height 21
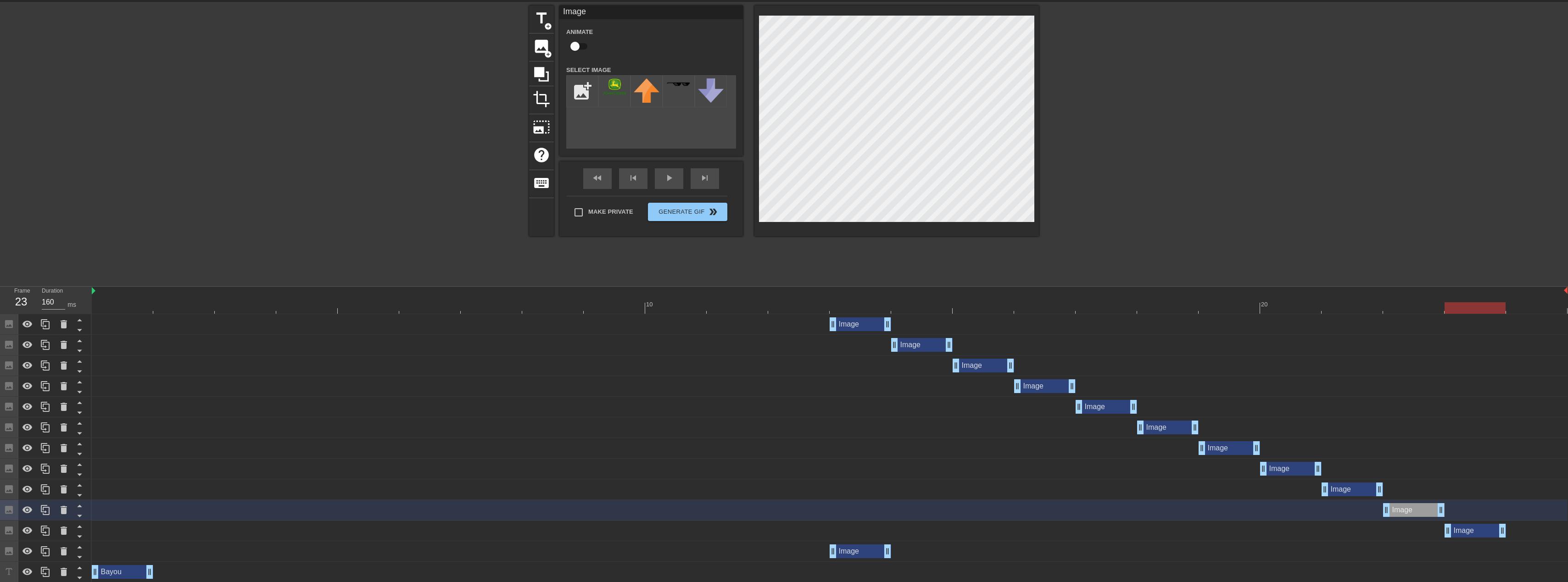
drag, startPoint x: 869, startPoint y: 536, endPoint x: 1474, endPoint y: 564, distance: 605.6
click at [1474, 564] on div "Image drag_handle drag_handle Image drag_handle drag_handle Image drag_handle d…" at bounding box center [830, 562] width 1476 height 496
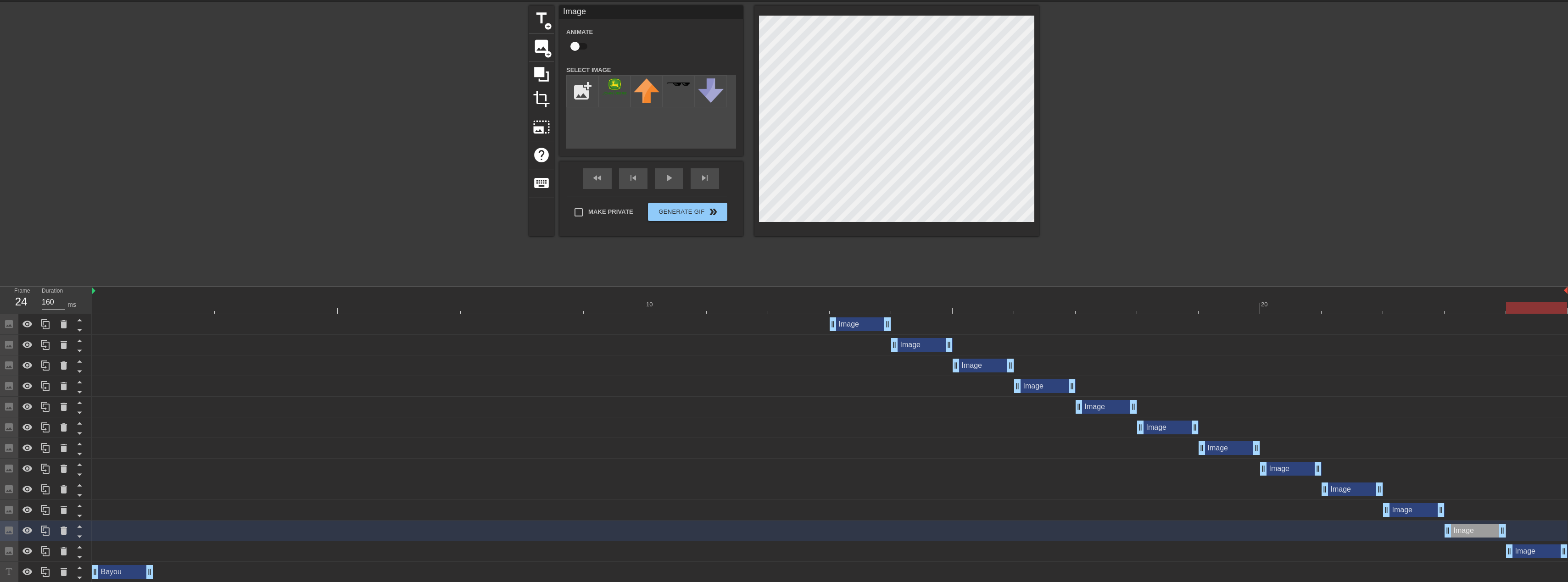
drag, startPoint x: 911, startPoint y: 556, endPoint x: 1460, endPoint y: 498, distance: 552.1
click at [1568, 582] on html "menu_book Browse the tutorials! [DOMAIN_NAME] The online gif editor Send Feedba…" at bounding box center [784, 389] width 1568 height 841
click at [603, 182] on span "fast_rewind" at bounding box center [597, 178] width 11 height 11
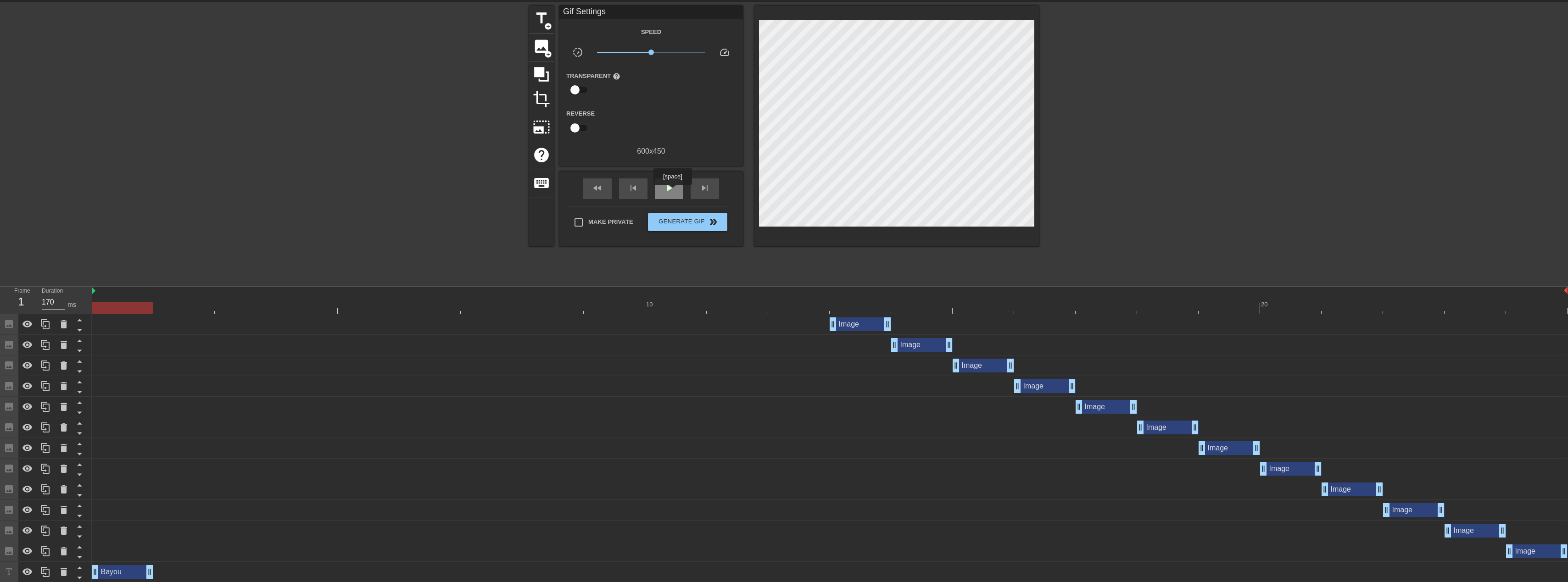
click at [672, 191] on span "play_arrow" at bounding box center [669, 188] width 11 height 11
click at [661, 232] on div "Make Private Generate Gif double_arrow" at bounding box center [647, 224] width 161 height 36
type input "160"
click at [663, 227] on button "Generate Gif double_arrow" at bounding box center [688, 222] width 79 height 18
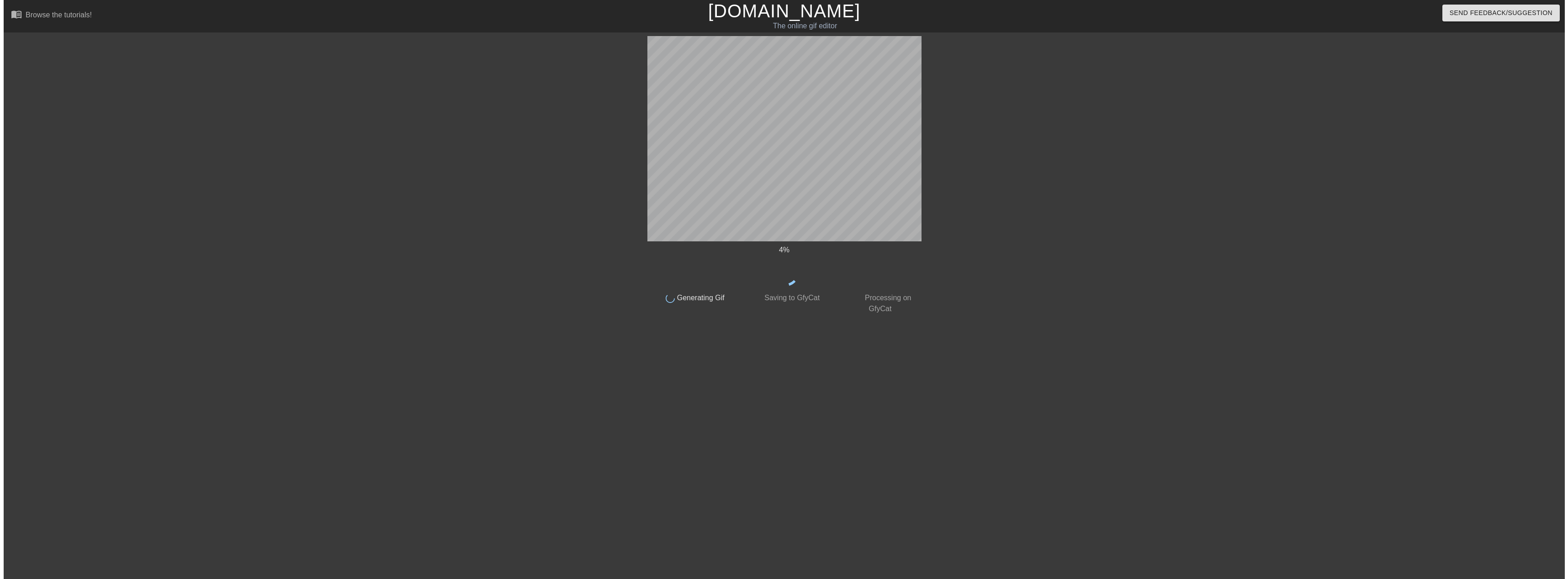
scroll to position [0, 0]
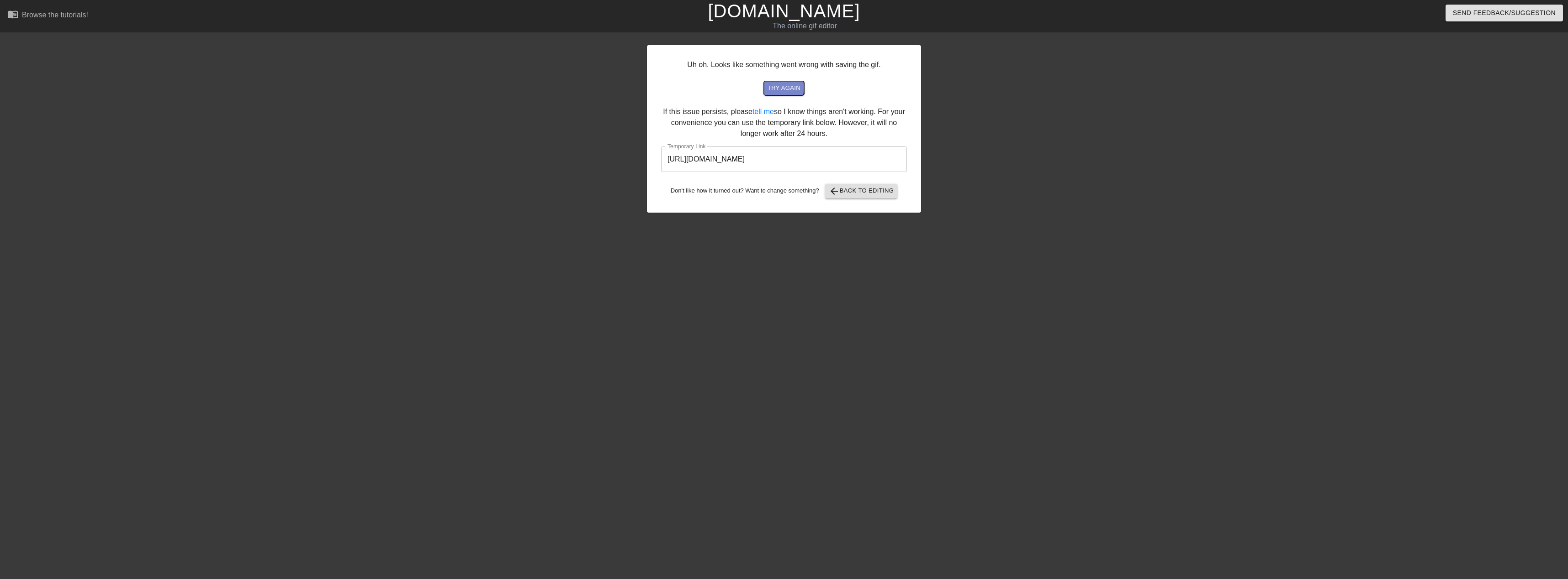
click at [779, 88] on span "try again" at bounding box center [784, 88] width 33 height 10
drag, startPoint x: 880, startPoint y: 164, endPoint x: 663, endPoint y: 160, distance: 217.0
click at [664, 162] on input "[URL][DOMAIN_NAME]" at bounding box center [784, 159] width 246 height 26
